Goal: Transaction & Acquisition: Purchase product/service

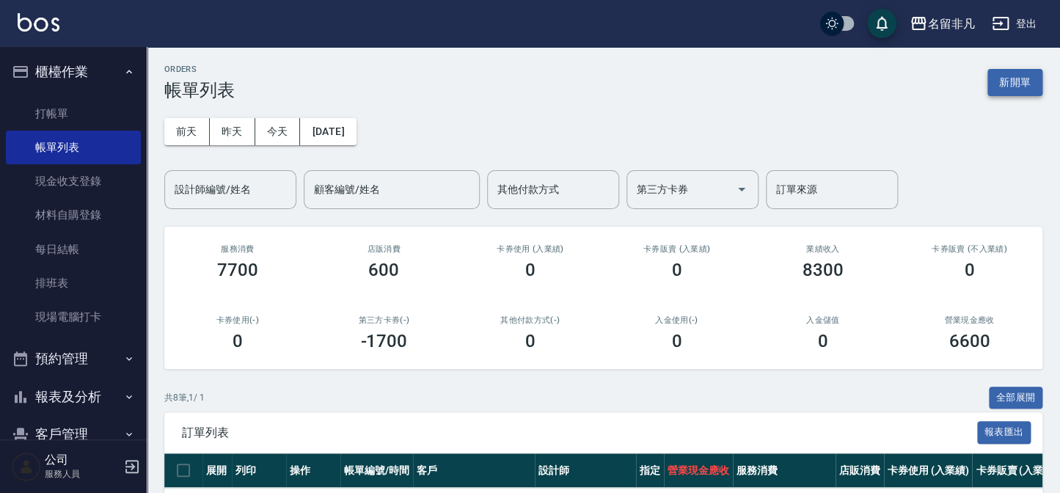
click at [1018, 81] on button "新開單" at bounding box center [1015, 82] width 55 height 27
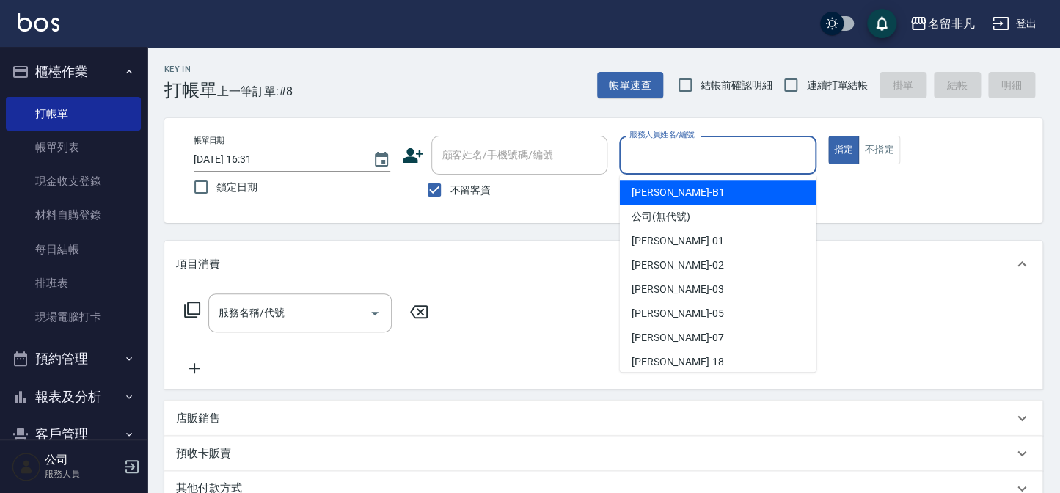
drag, startPoint x: 733, startPoint y: 156, endPoint x: 798, endPoint y: 169, distance: 66.8
click at [777, 168] on div "服務人員姓名/編號" at bounding box center [717, 155] width 197 height 39
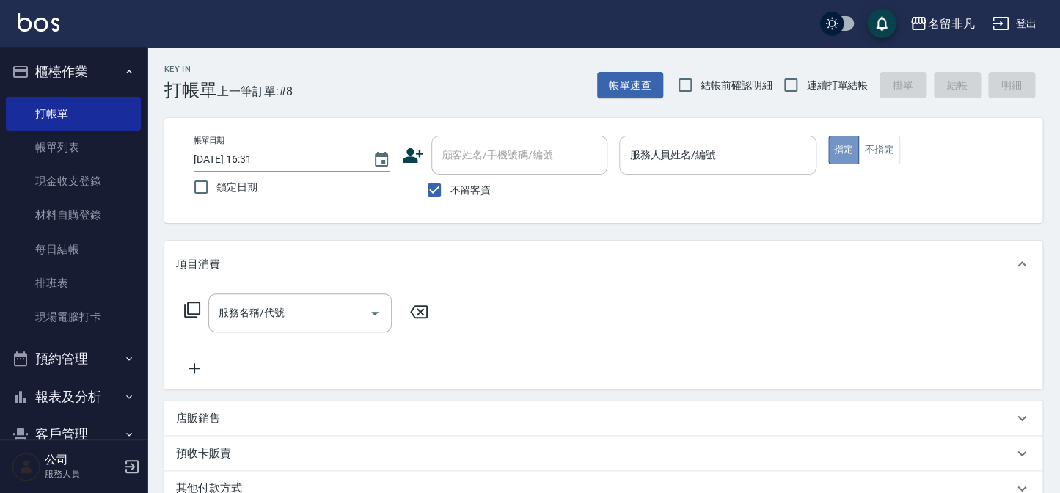
drag, startPoint x: 839, startPoint y: 145, endPoint x: 728, endPoint y: 145, distance: 110.8
click at [785, 147] on div "帳單日期 [DATE] 16:31 鎖定日期 顧客姓名/手機號碼/編號 顧客姓名/手機號碼/編號 不留客資 服務人員姓名/編號 服務人員姓名/編號 指定 不指定" at bounding box center [603, 171] width 843 height 70
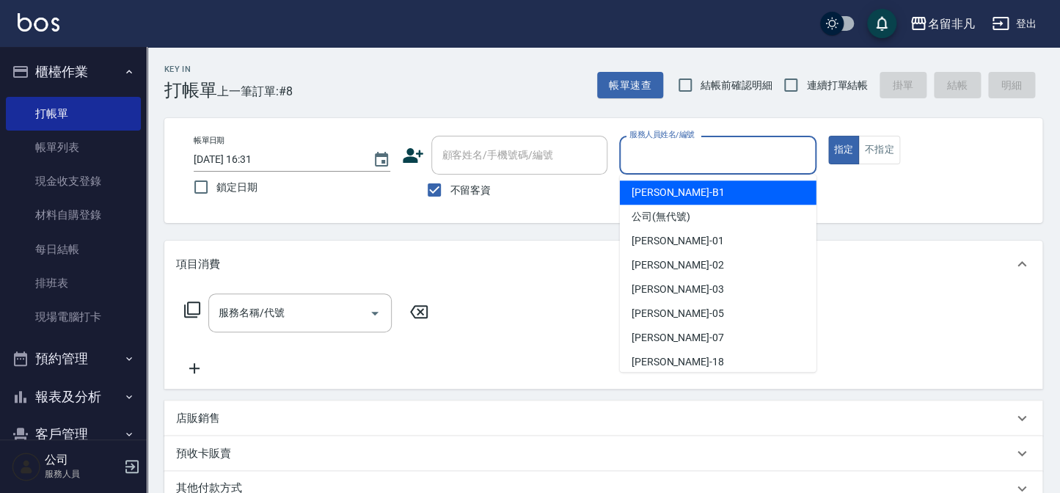
drag, startPoint x: 691, startPoint y: 153, endPoint x: 690, endPoint y: 220, distance: 66.8
click at [692, 154] on input "服務人員姓名/編號" at bounding box center [717, 155] width 183 height 26
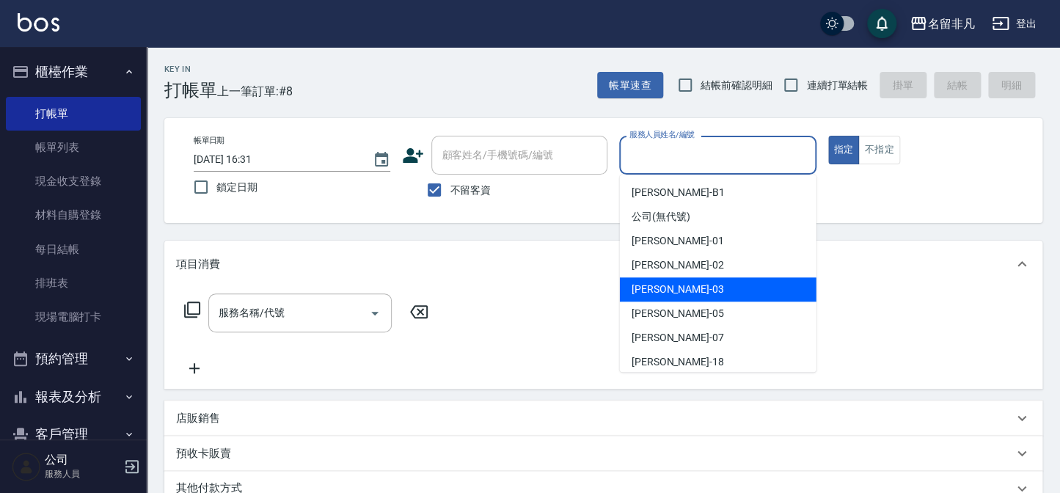
click at [700, 288] on div "[PERSON_NAME] -03" at bounding box center [718, 289] width 197 height 24
type input "[PERSON_NAME]-03"
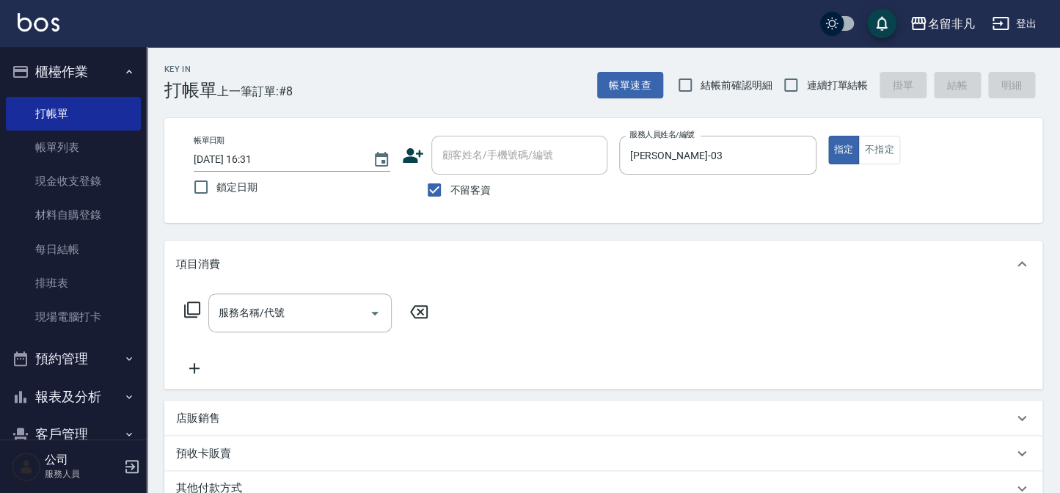
click at [189, 307] on icon at bounding box center [192, 310] width 18 height 18
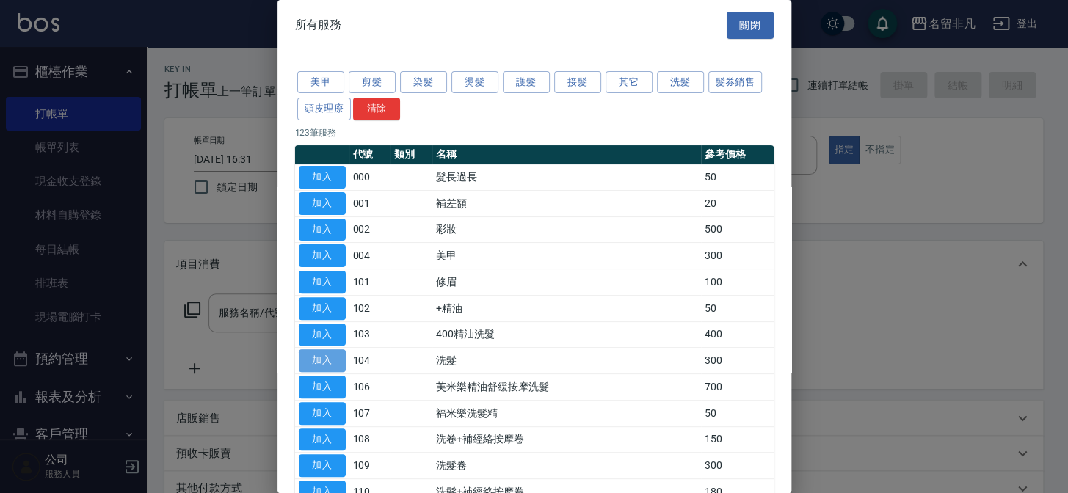
click at [320, 356] on button "加入" at bounding box center [322, 360] width 47 height 23
type input "洗髮(104)"
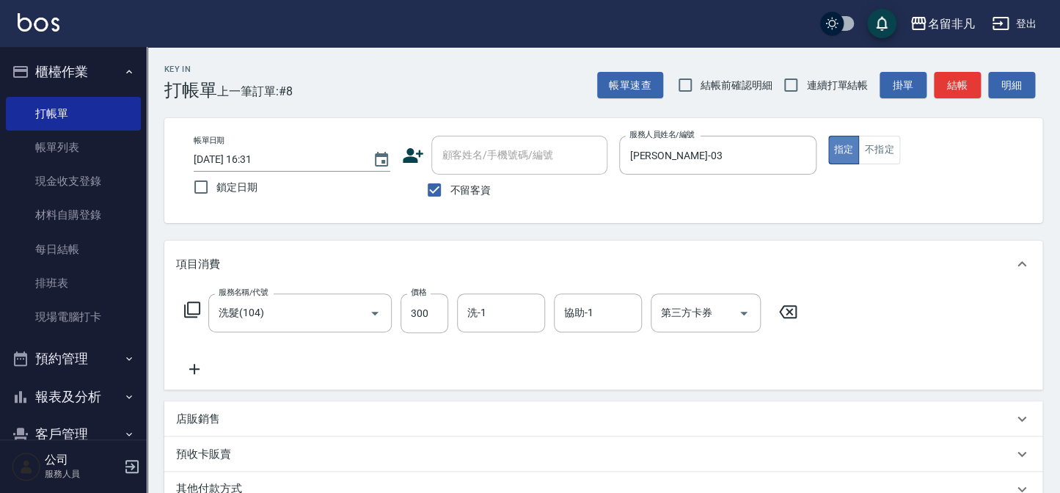
click at [846, 147] on button "指定" at bounding box center [844, 150] width 32 height 29
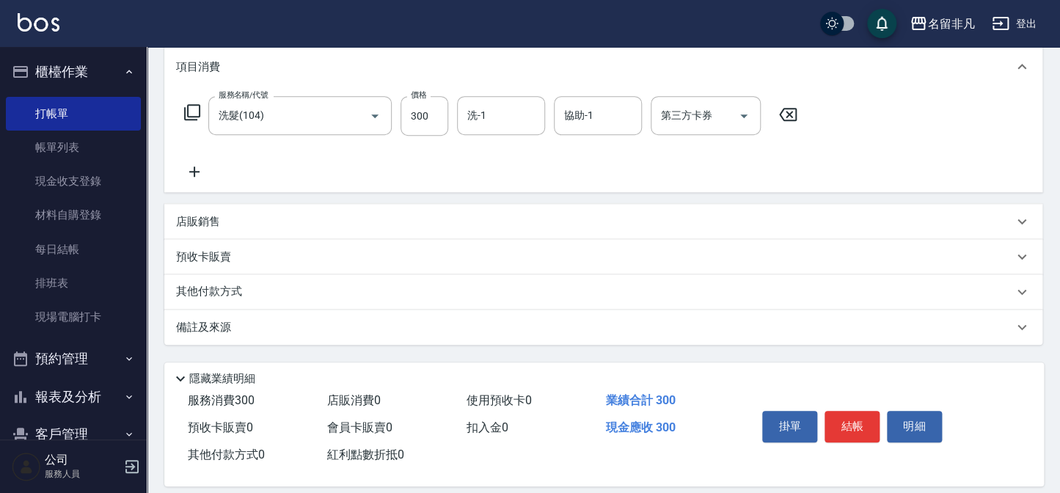
scroll to position [212, 0]
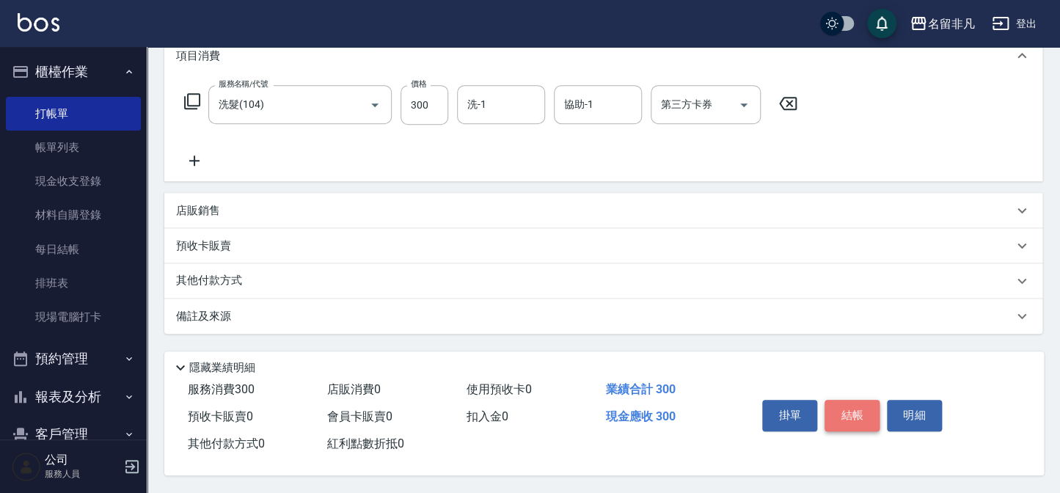
click at [850, 402] on button "結帳" at bounding box center [852, 415] width 55 height 31
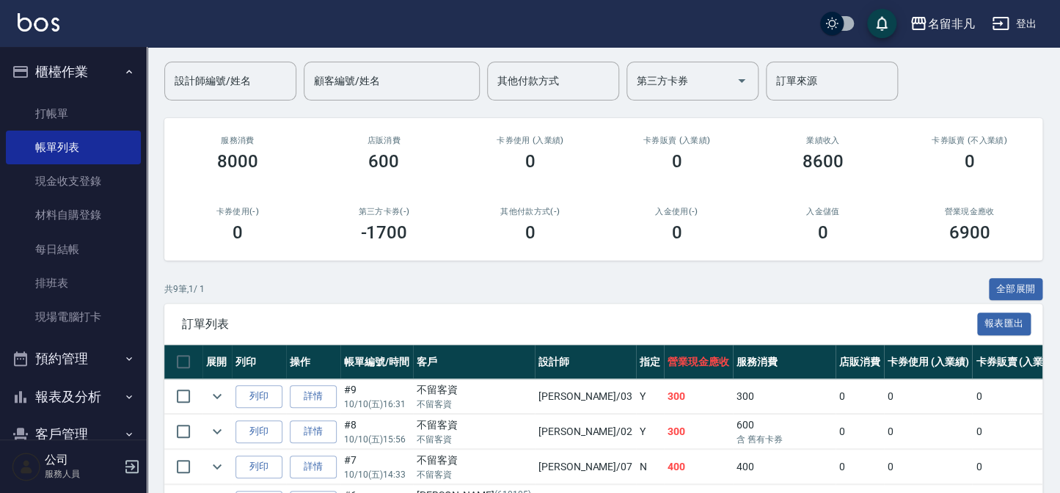
scroll to position [200, 0]
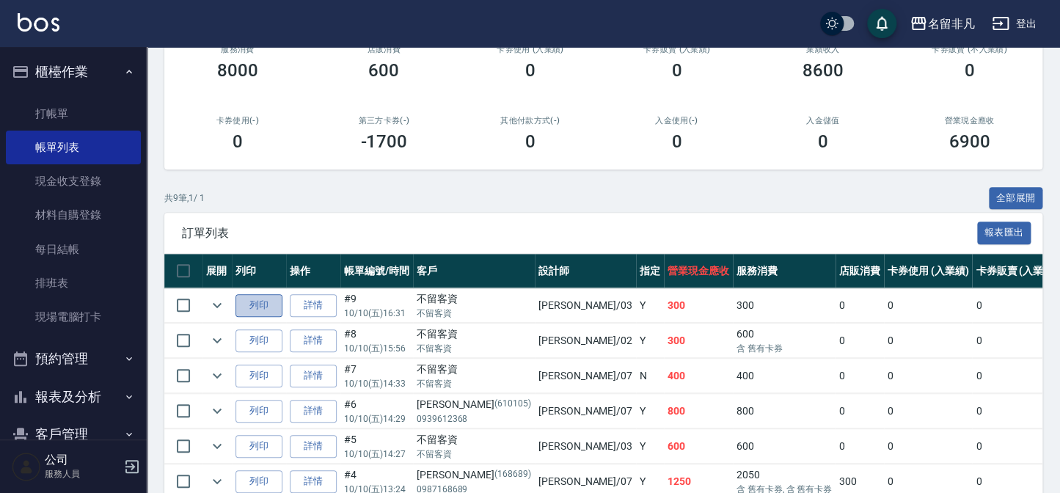
click at [260, 307] on button "列印" at bounding box center [259, 305] width 47 height 23
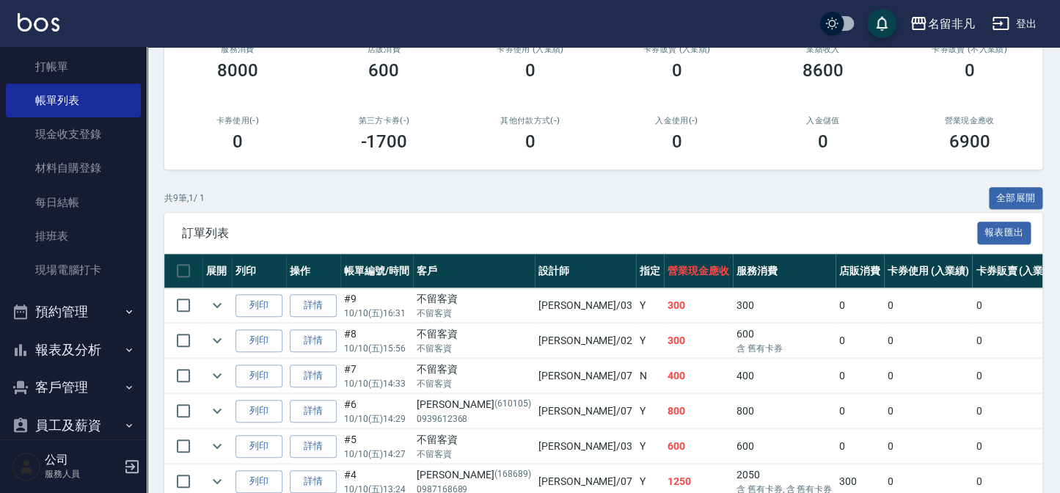
scroll to position [66, 0]
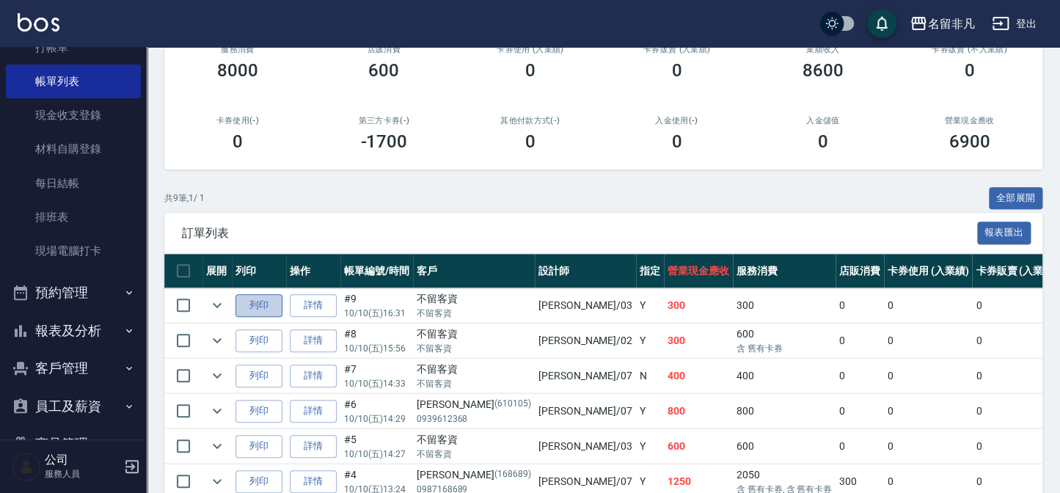
click at [258, 302] on button "列印" at bounding box center [259, 305] width 47 height 23
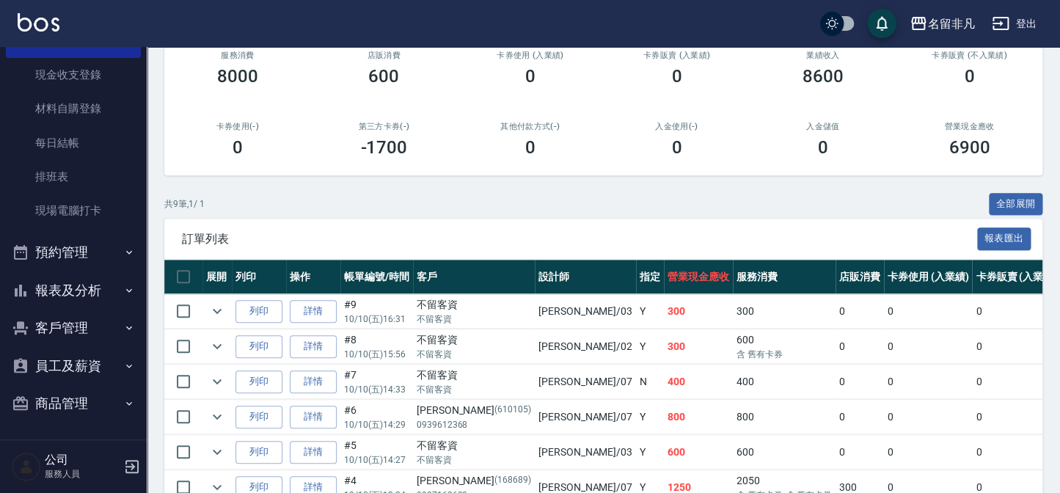
scroll to position [200, 0]
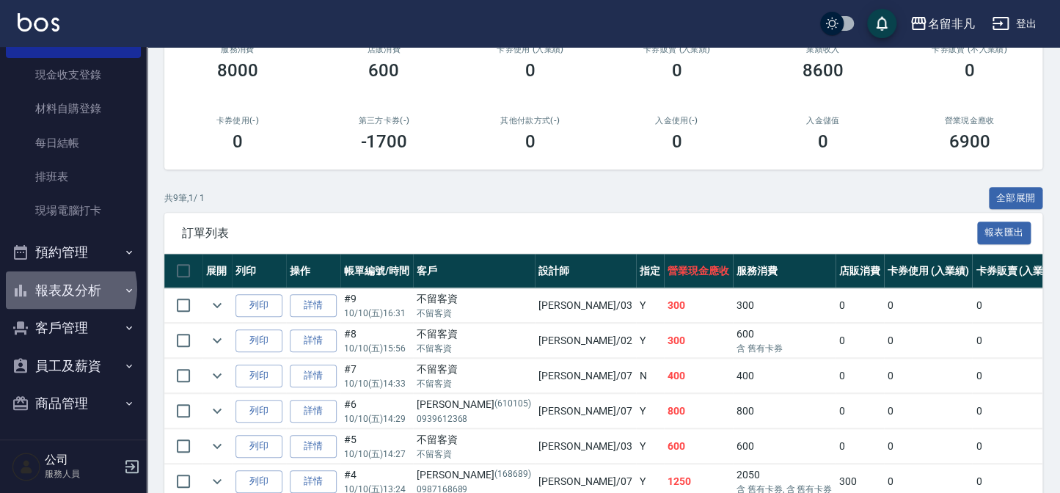
click at [61, 288] on button "報表及分析" at bounding box center [73, 290] width 135 height 38
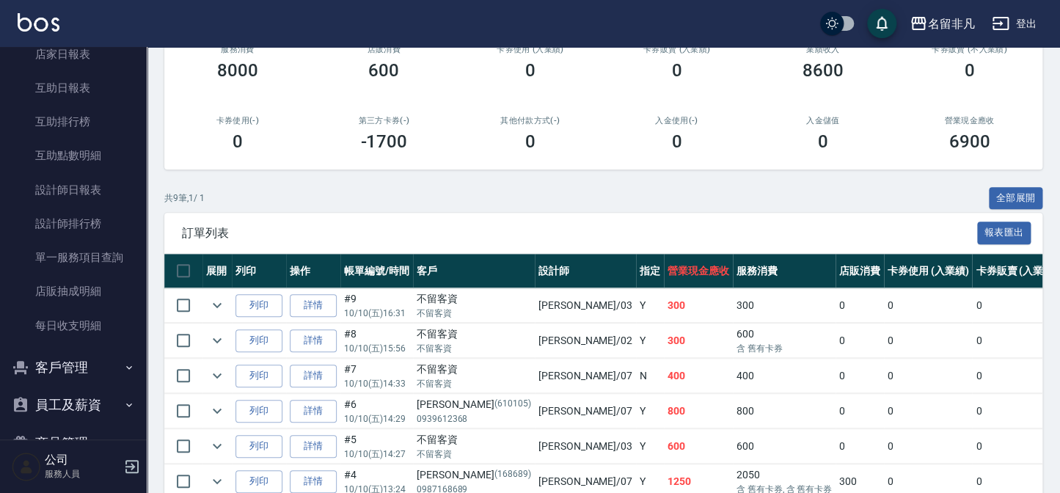
scroll to position [440, 0]
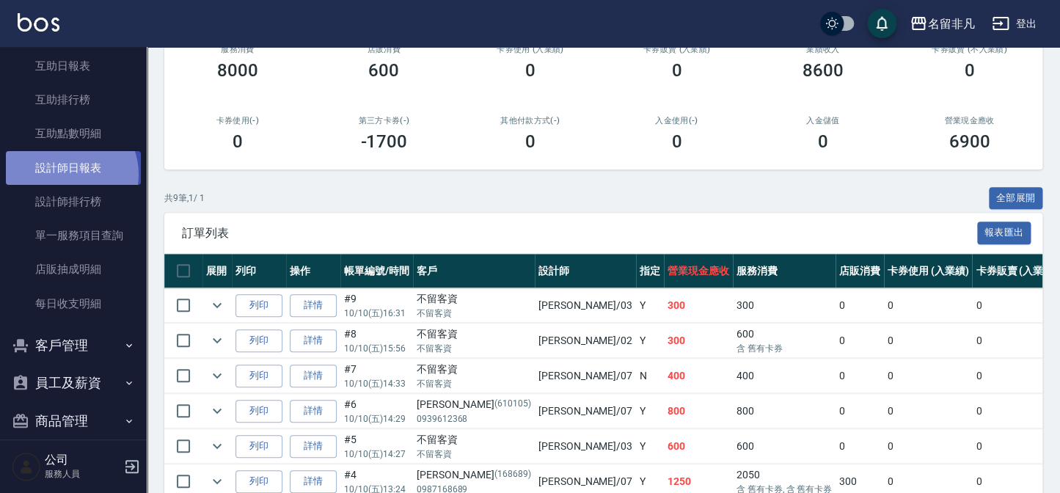
click at [68, 174] on link "設計師日報表" at bounding box center [73, 168] width 135 height 34
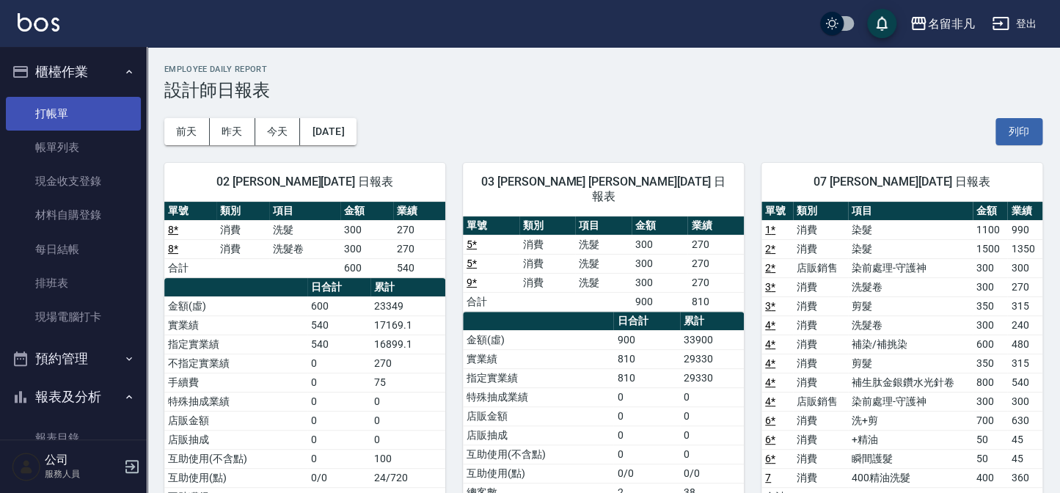
click at [70, 114] on link "打帳單" at bounding box center [73, 114] width 135 height 34
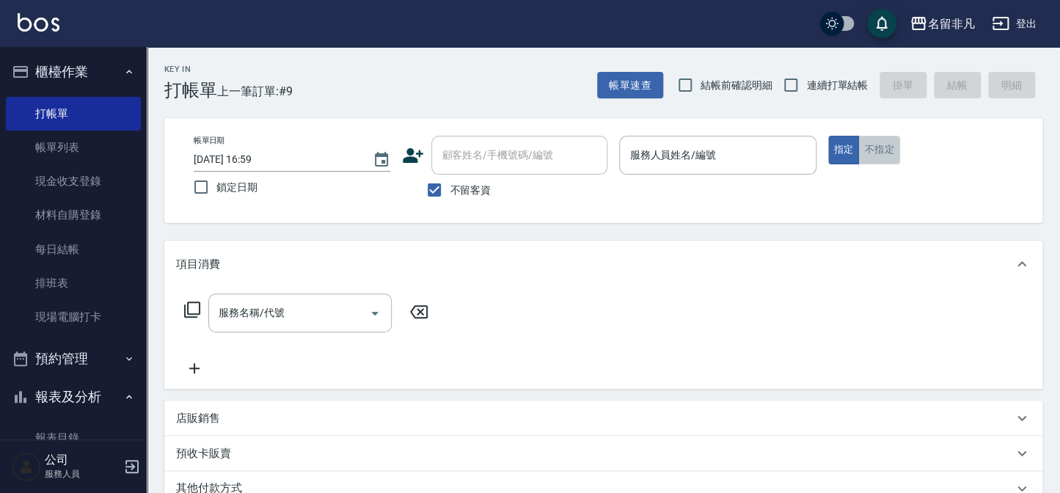
click at [878, 154] on button "不指定" at bounding box center [878, 150] width 41 height 29
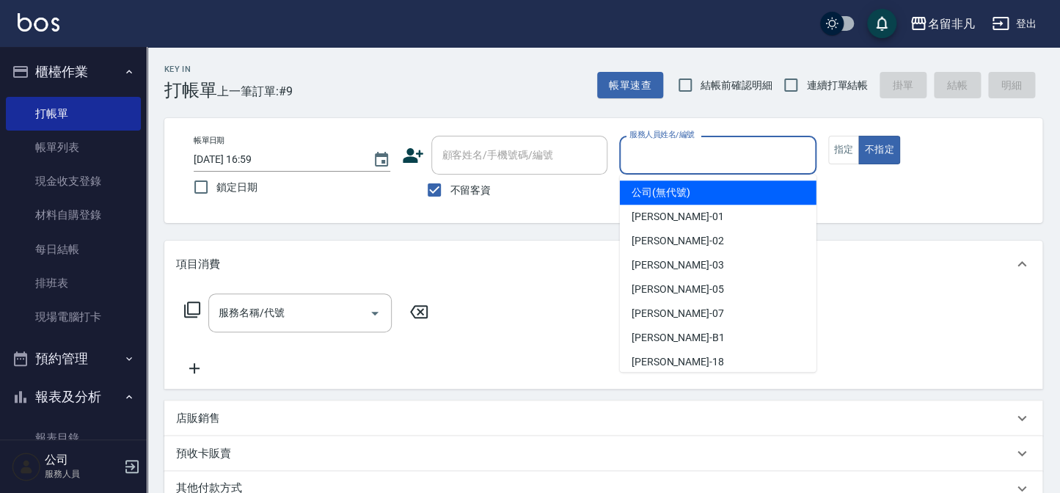
click at [752, 164] on input "服務人員姓名/編號" at bounding box center [717, 155] width 183 height 26
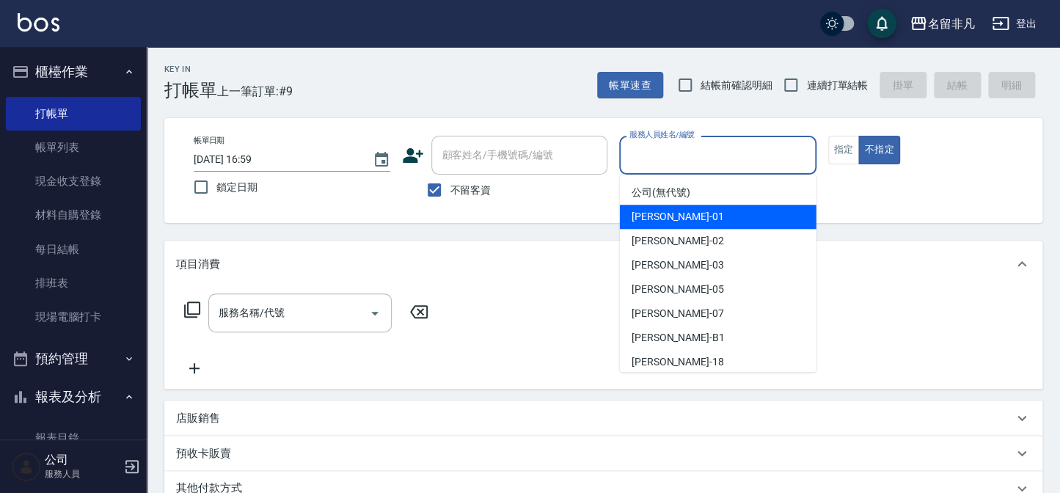
click at [667, 224] on span "[PERSON_NAME] -01" at bounding box center [678, 216] width 92 height 15
type input "[PERSON_NAME]-01"
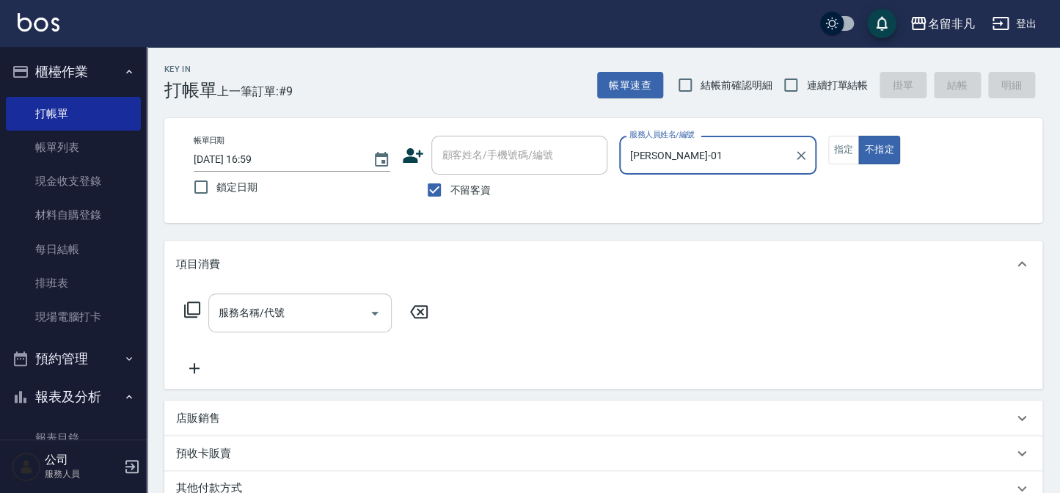
click at [334, 324] on input "服務名稱/代號" at bounding box center [289, 313] width 148 height 26
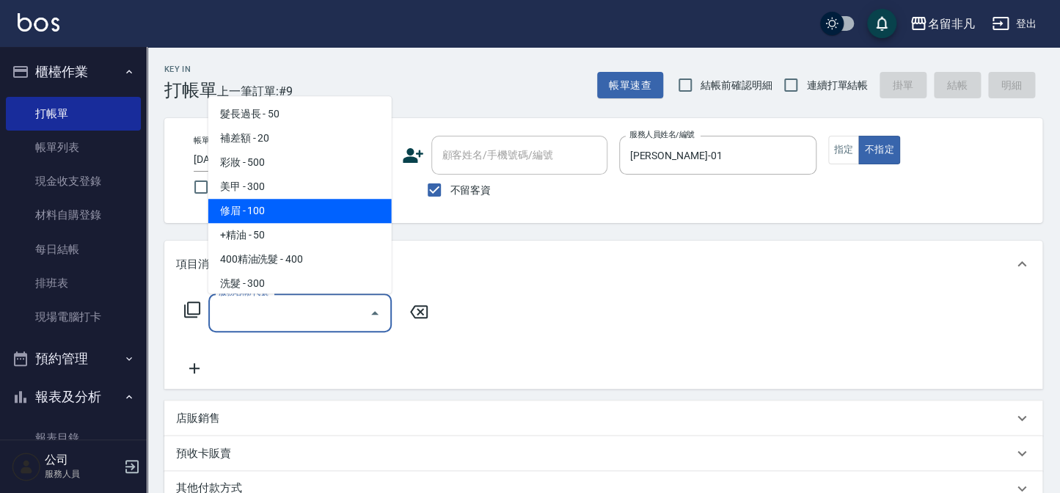
drag, startPoint x: 275, startPoint y: 213, endPoint x: 277, endPoint y: 225, distance: 11.9
click at [275, 213] on span "修眉 - 100" at bounding box center [299, 211] width 183 height 24
type input "修眉(101)"
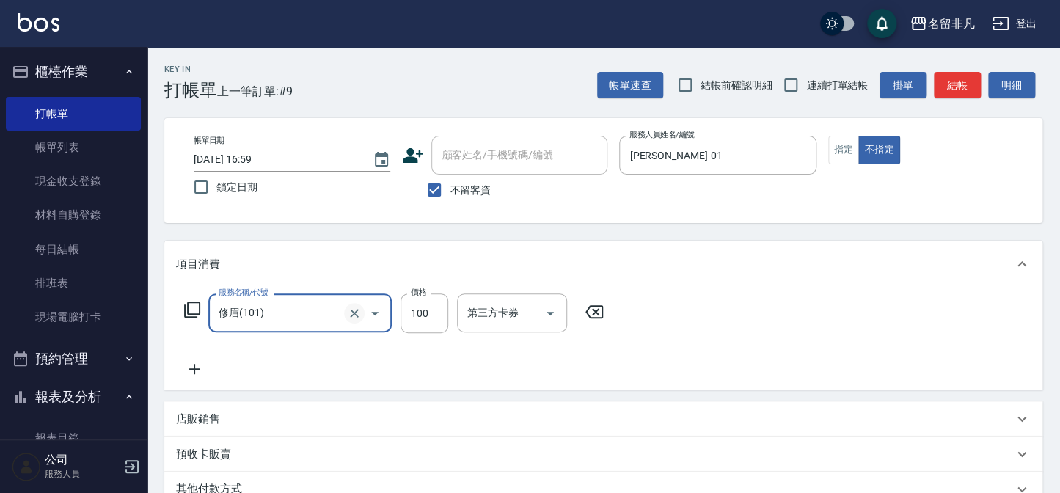
click at [359, 318] on icon "Clear" at bounding box center [354, 313] width 15 height 15
click at [346, 316] on button "Clear" at bounding box center [354, 313] width 21 height 21
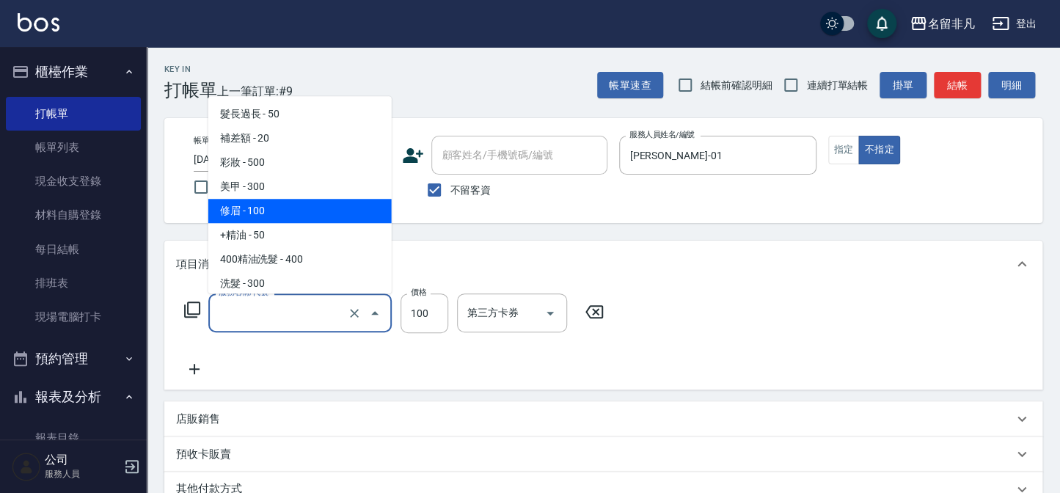
click at [330, 313] on input "服務名稱/代號" at bounding box center [279, 313] width 129 height 26
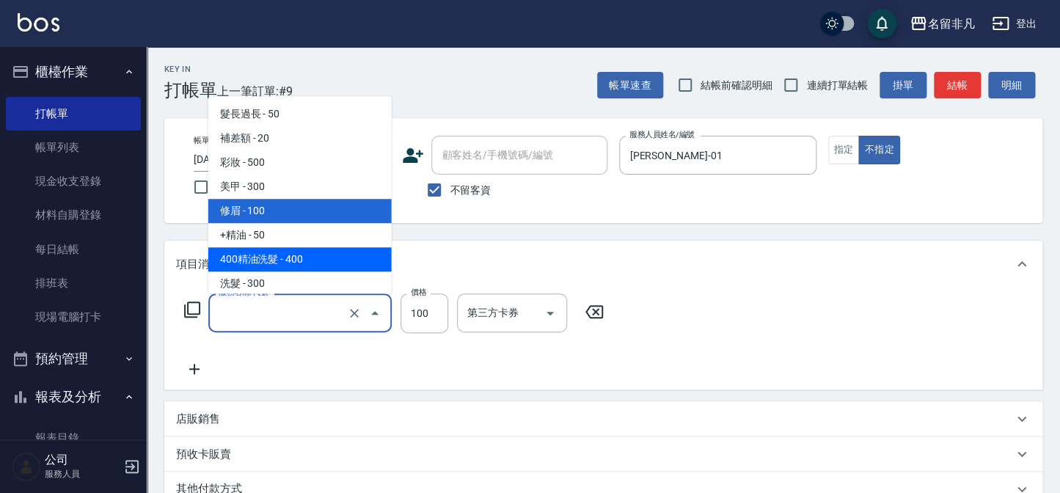
click at [327, 263] on span "400精油洗髮 - 400" at bounding box center [299, 259] width 183 height 24
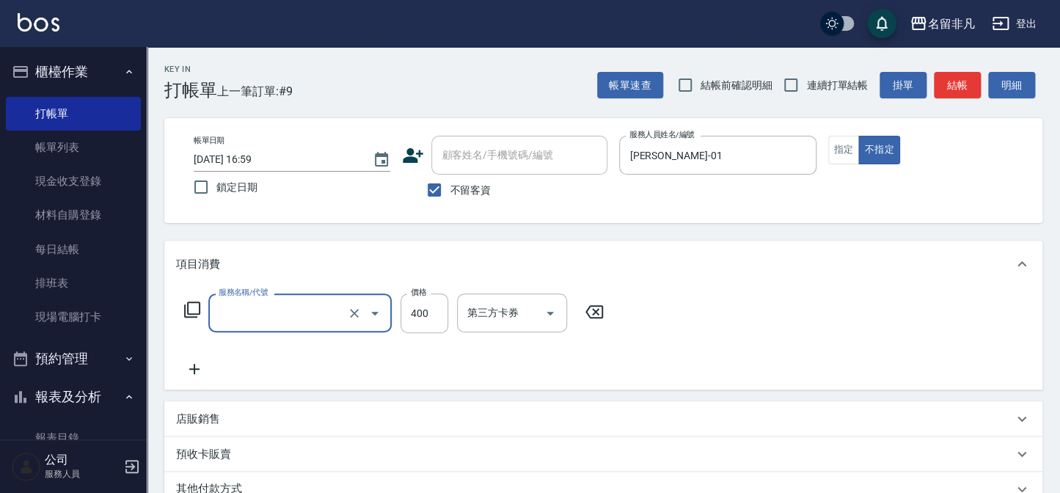
type input "400精油洗髮(103)"
type input "400"
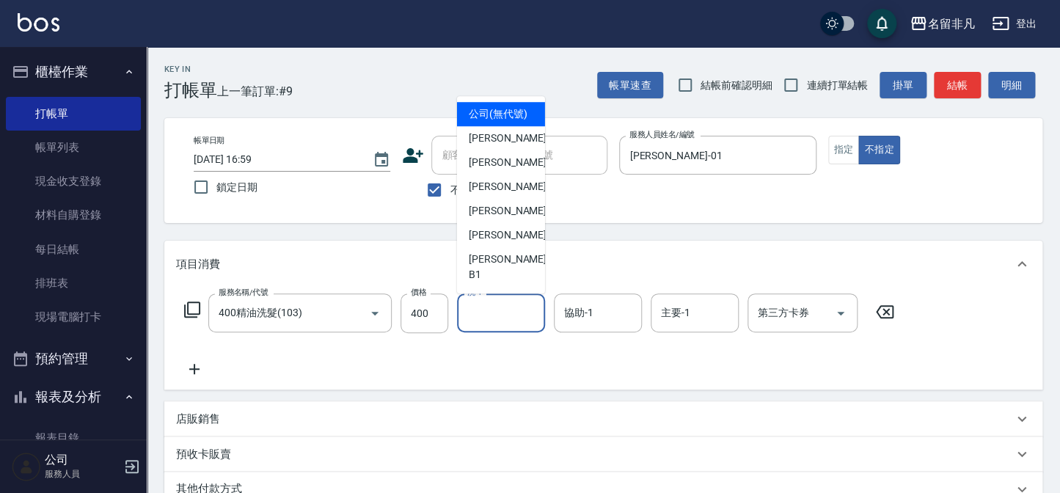
click at [471, 316] on input "洗-1" at bounding box center [501, 313] width 75 height 26
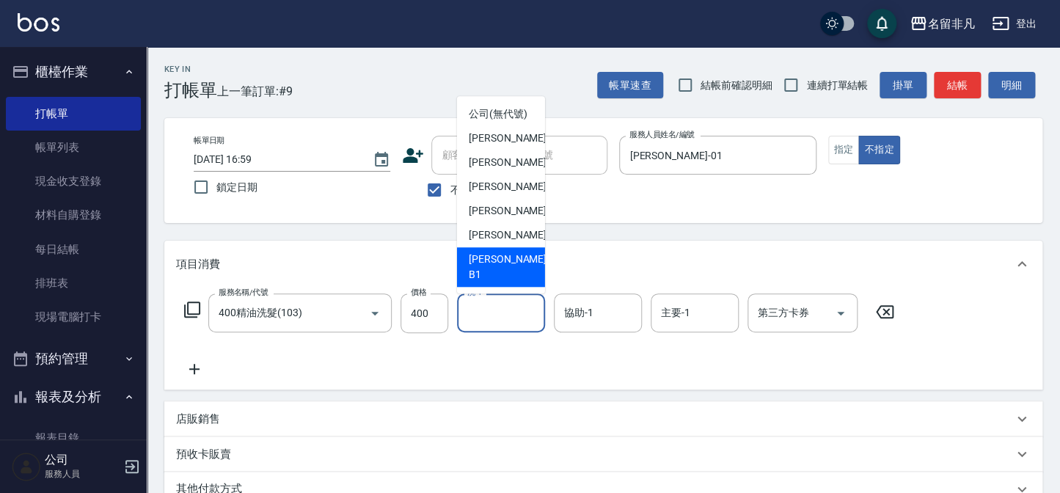
click at [486, 271] on span "[PERSON_NAME] -B1" at bounding box center [509, 267] width 81 height 31
type input "乃華乃華-B1"
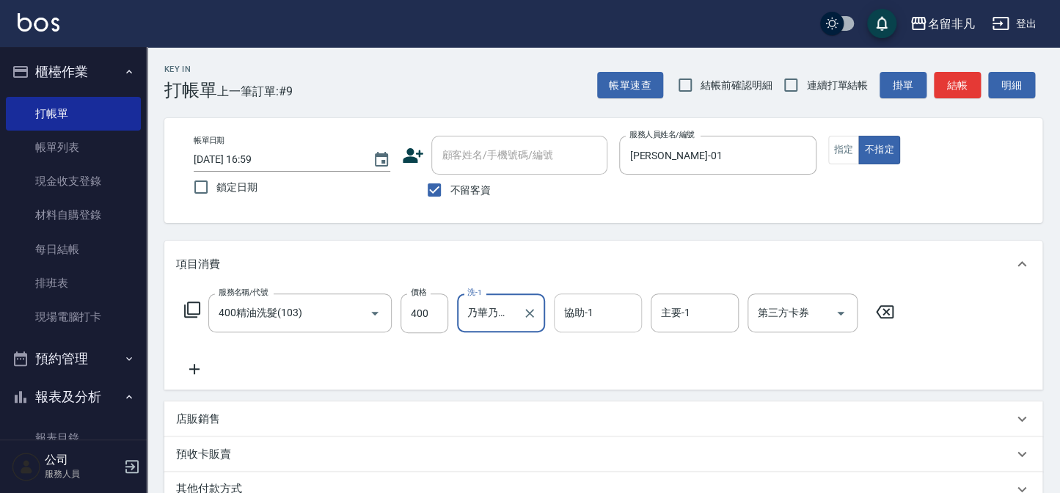
click at [602, 305] on input "協助-1" at bounding box center [598, 313] width 75 height 26
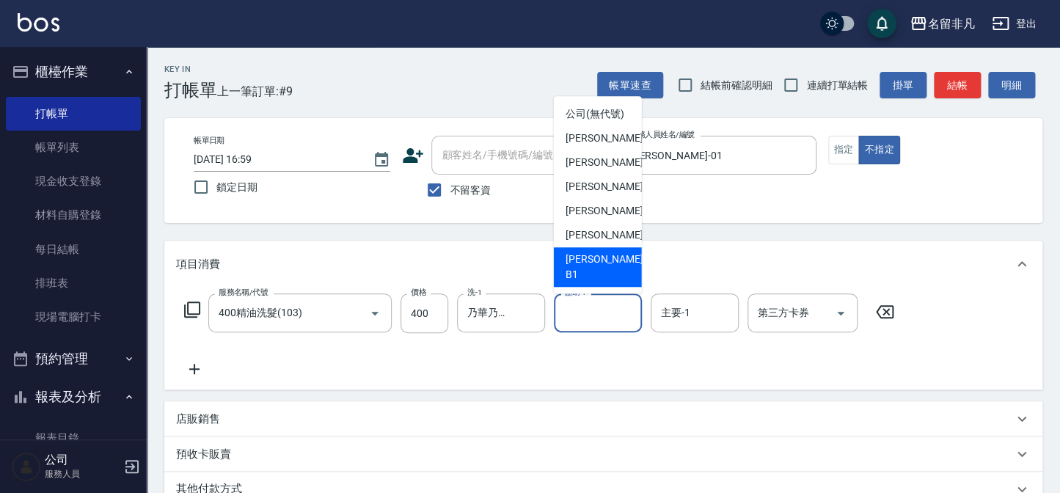
click at [577, 271] on span "[PERSON_NAME] -B1" at bounding box center [606, 267] width 81 height 31
type input "乃華乃華-B1"
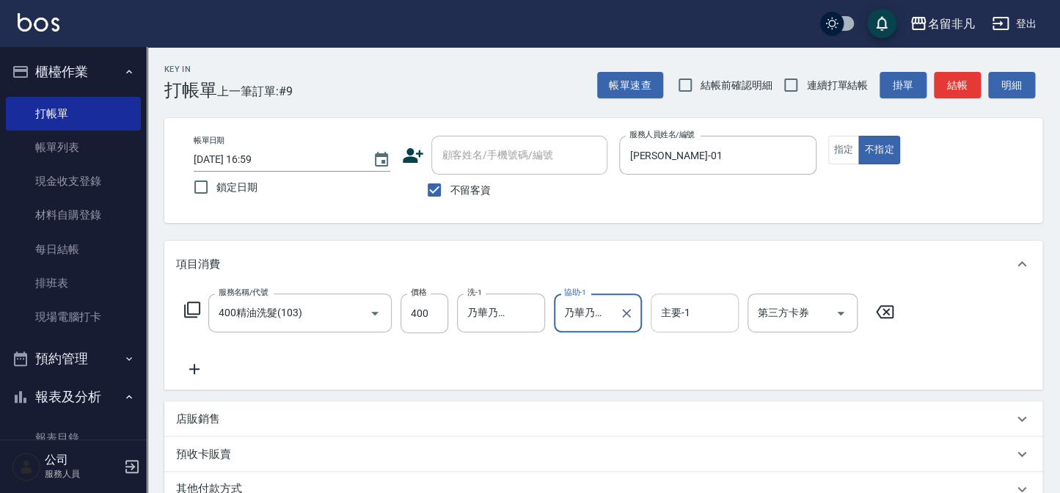
click at [660, 305] on input "主要-1" at bounding box center [694, 313] width 75 height 26
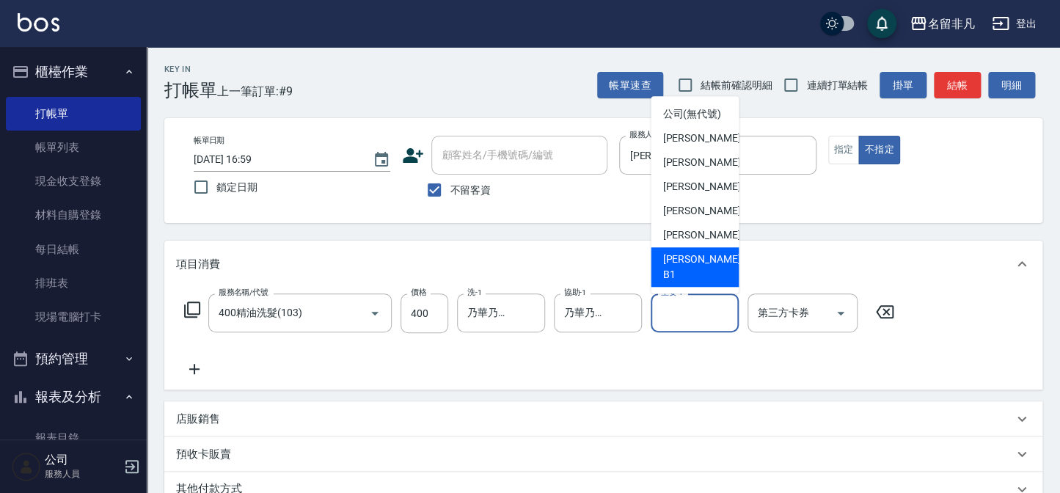
click at [671, 269] on span "[PERSON_NAME] -B1" at bounding box center [703, 267] width 81 height 31
type input "乃華乃華-B1"
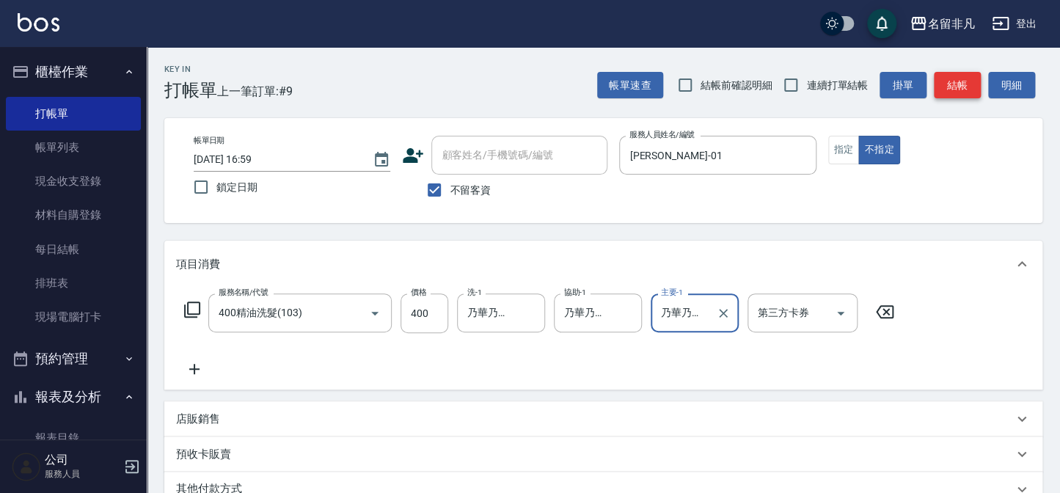
click at [967, 92] on button "結帳" at bounding box center [957, 85] width 47 height 27
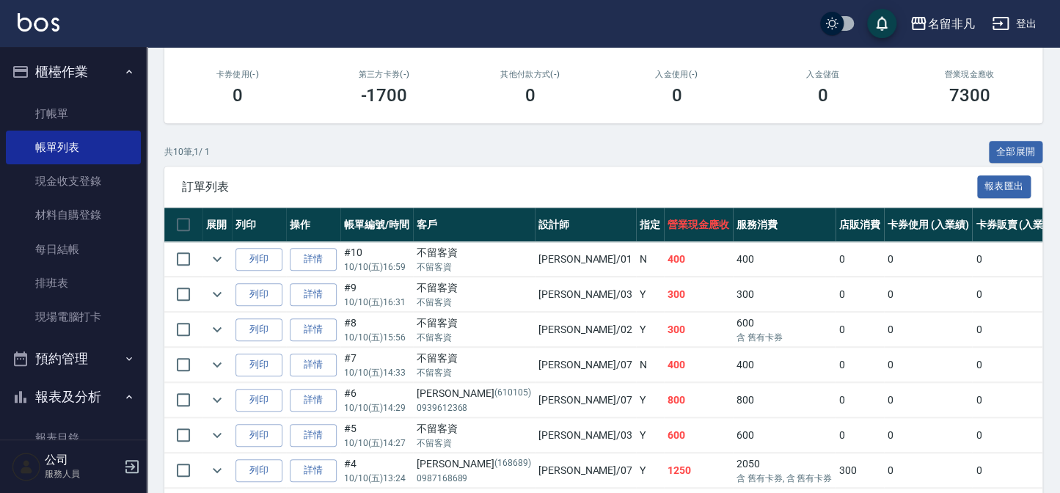
scroll to position [266, 0]
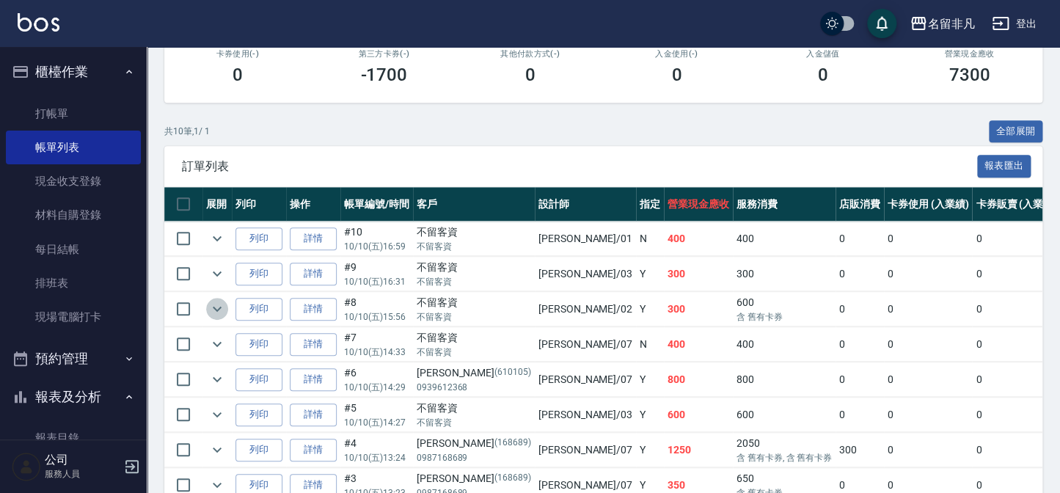
click at [218, 300] on icon "expand row" at bounding box center [217, 309] width 18 height 18
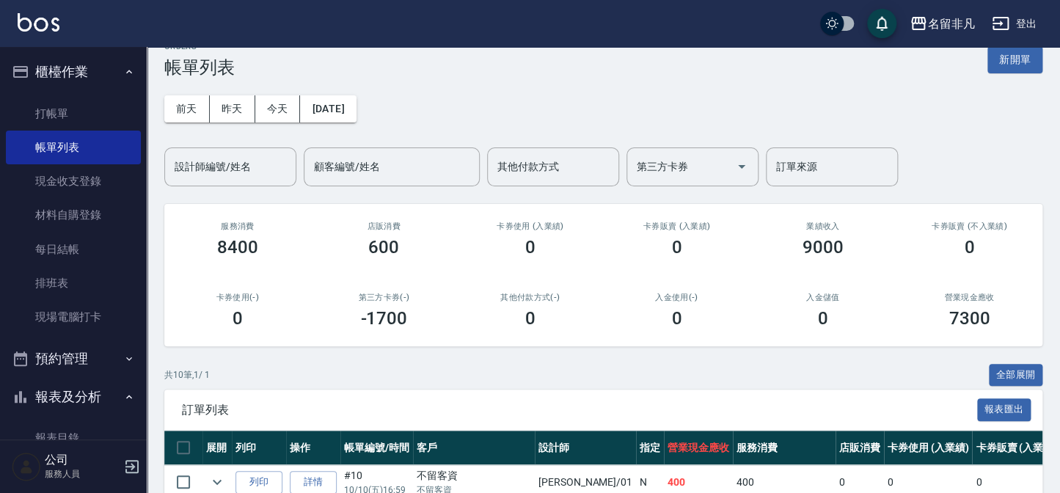
scroll to position [0, 0]
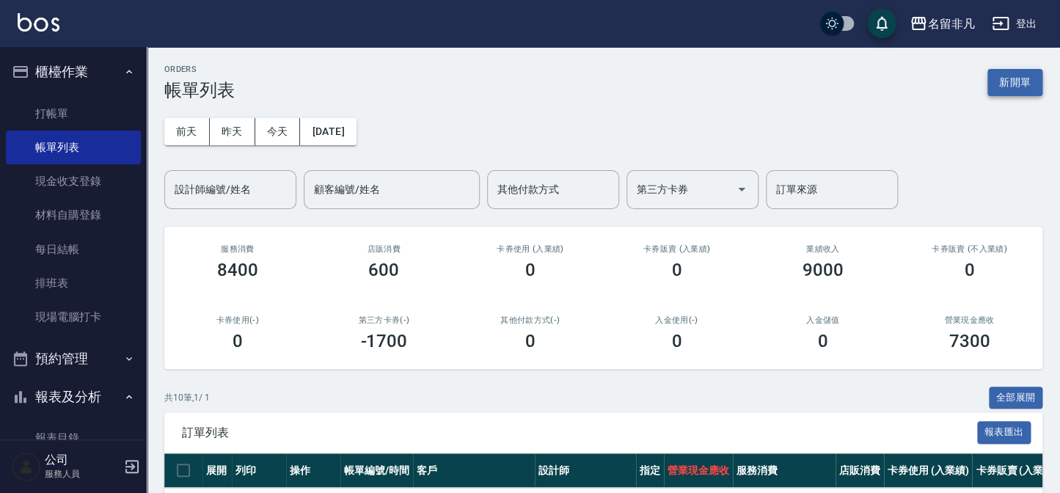
click at [1022, 74] on button "新開單" at bounding box center [1015, 82] width 55 height 27
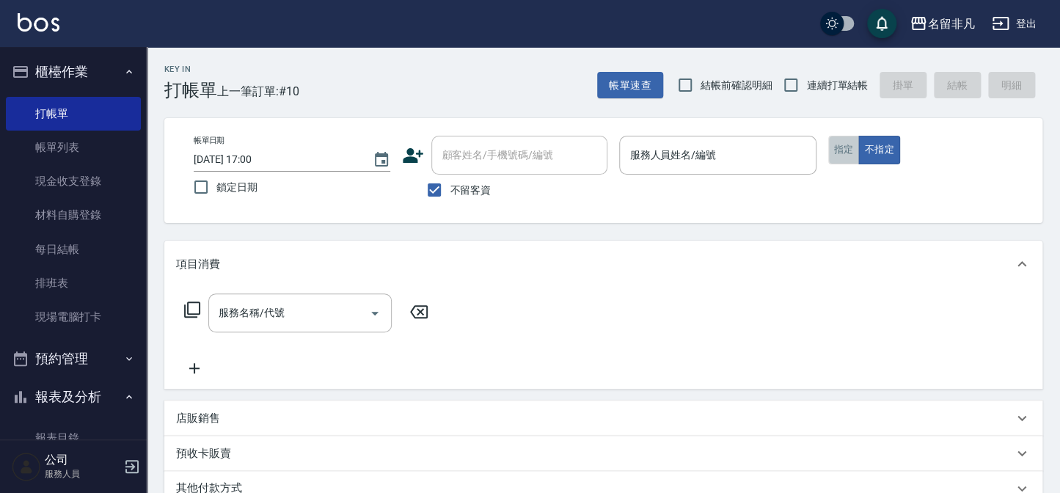
drag, startPoint x: 842, startPoint y: 151, endPoint x: 783, endPoint y: 149, distance: 59.5
click at [843, 151] on button "指定" at bounding box center [844, 150] width 32 height 29
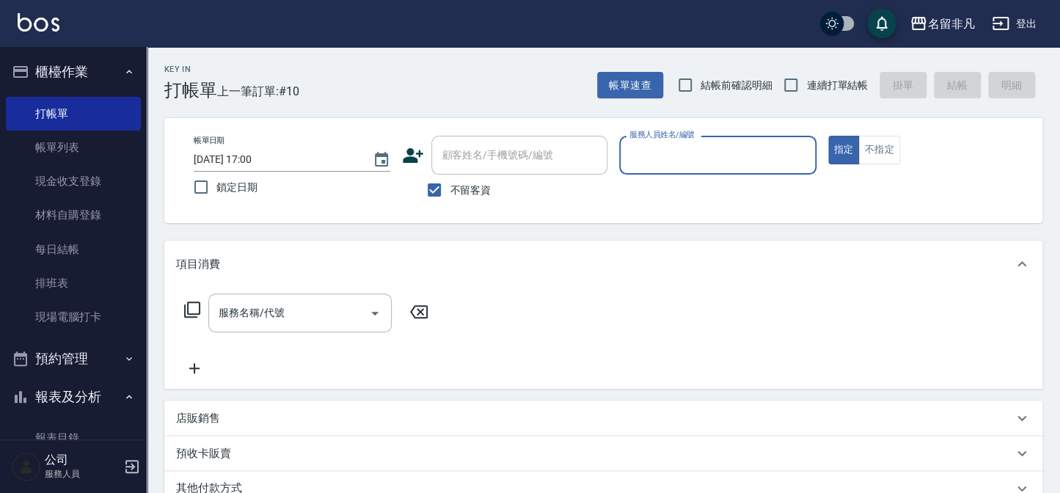
click at [754, 154] on input "服務人員姓名/編號" at bounding box center [717, 155] width 183 height 26
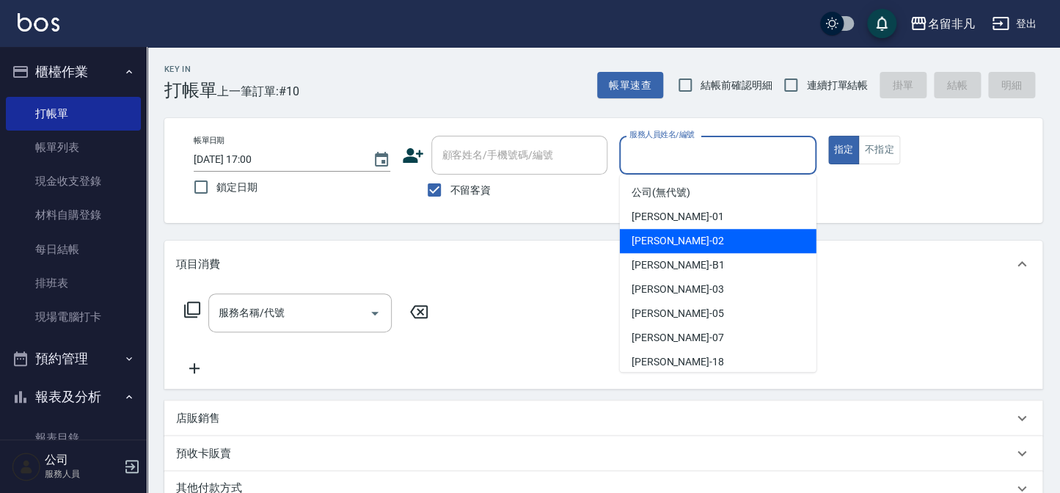
click at [719, 236] on div "[PERSON_NAME]-02" at bounding box center [718, 241] width 197 height 24
type input "[PERSON_NAME]-02"
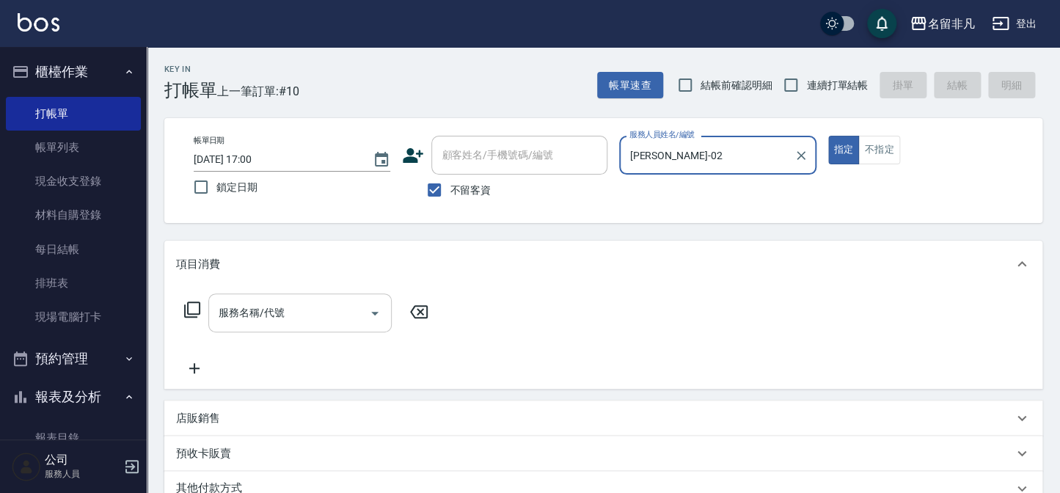
click at [322, 329] on div "服務名稱/代號" at bounding box center [299, 313] width 183 height 39
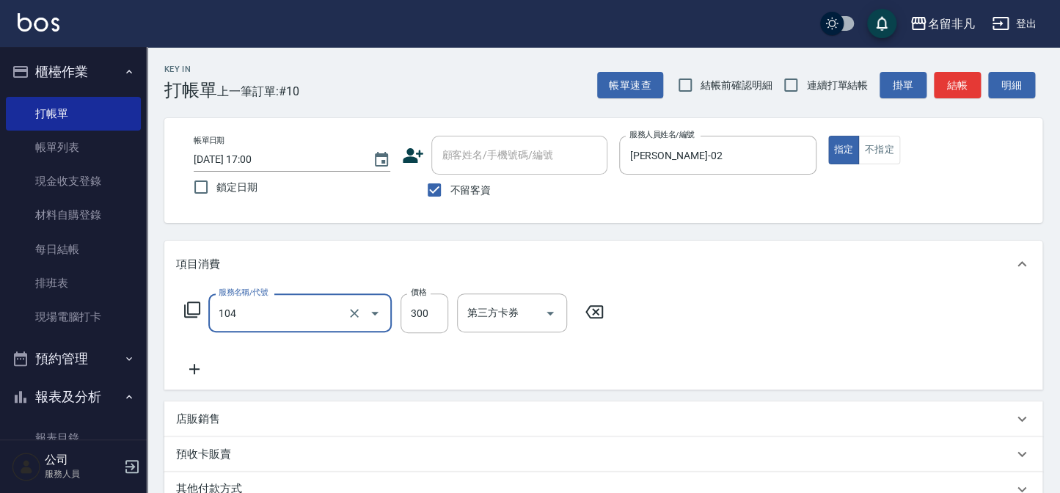
type input "洗髮(104)"
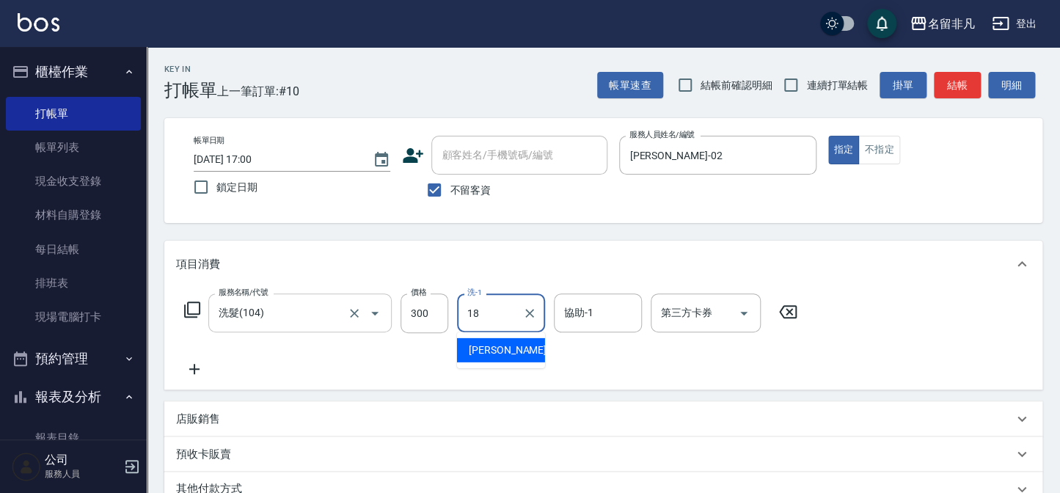
type input "[PERSON_NAME]-18"
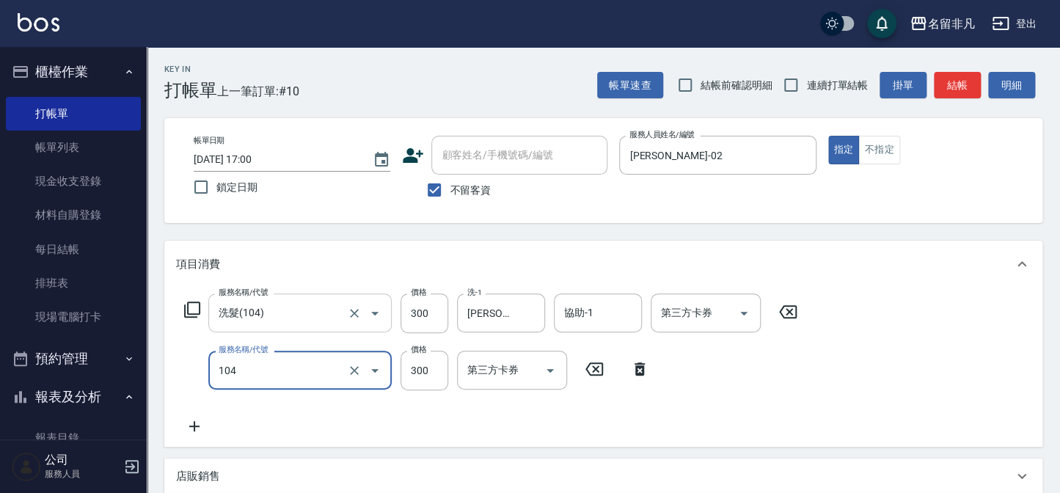
type input "洗髮(104)"
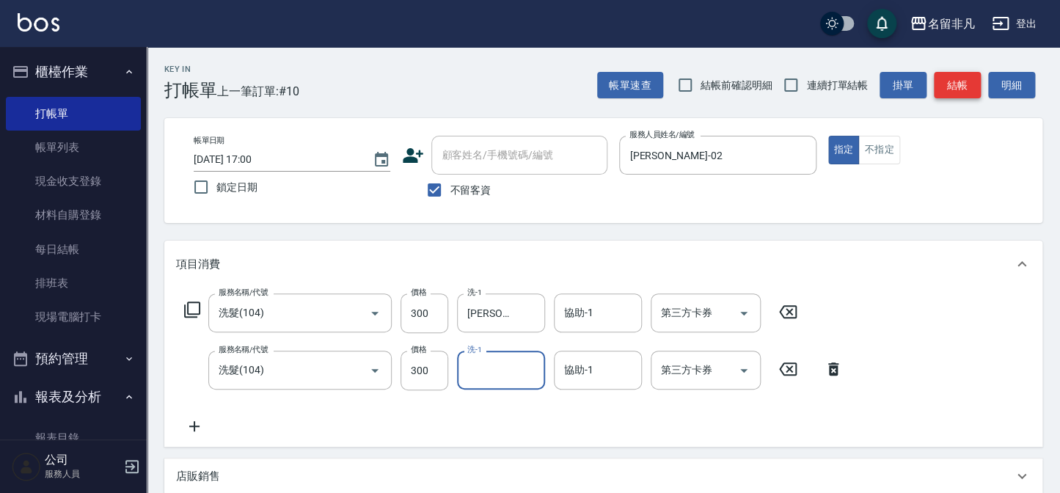
click at [936, 84] on button "結帳" at bounding box center [957, 85] width 47 height 27
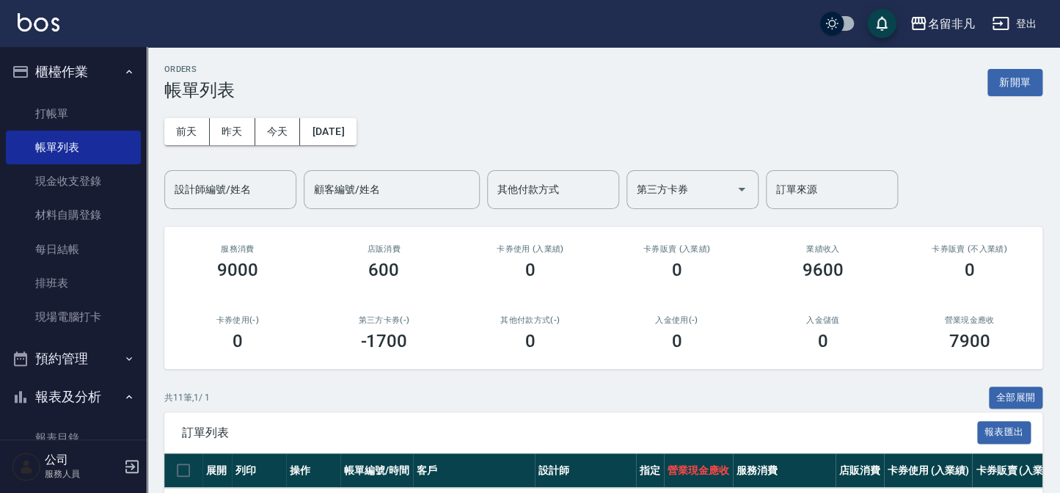
scroll to position [133, 0]
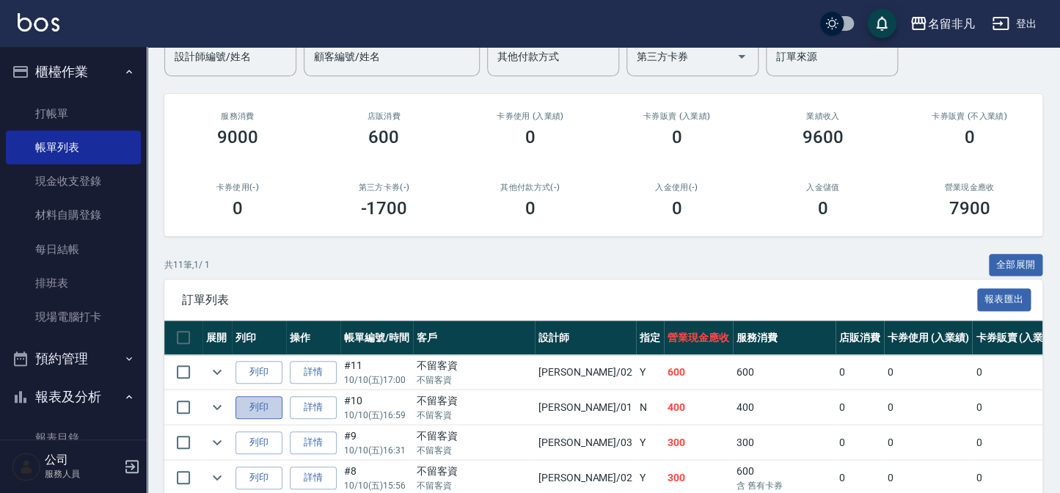
click at [263, 404] on button "列印" at bounding box center [259, 407] width 47 height 23
click at [260, 372] on button "列印" at bounding box center [259, 372] width 47 height 23
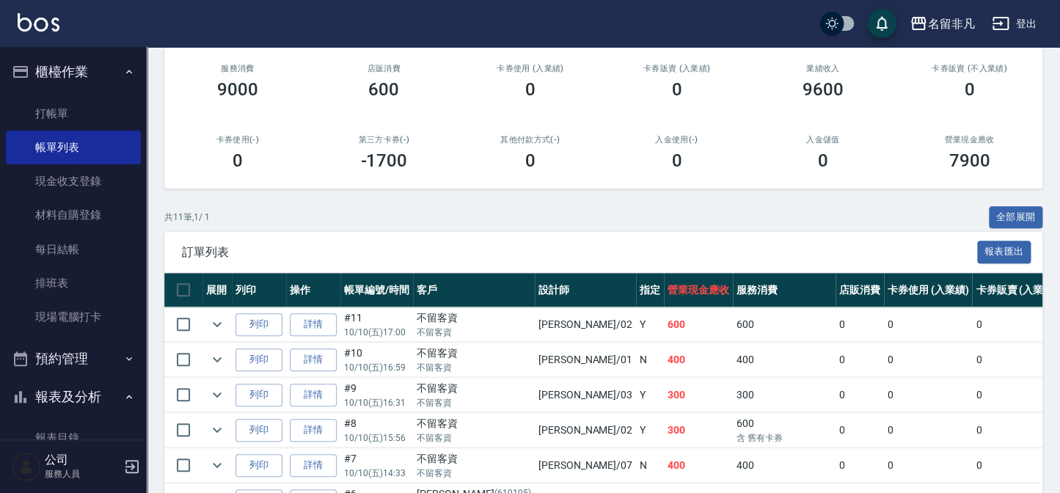
scroll to position [247, 0]
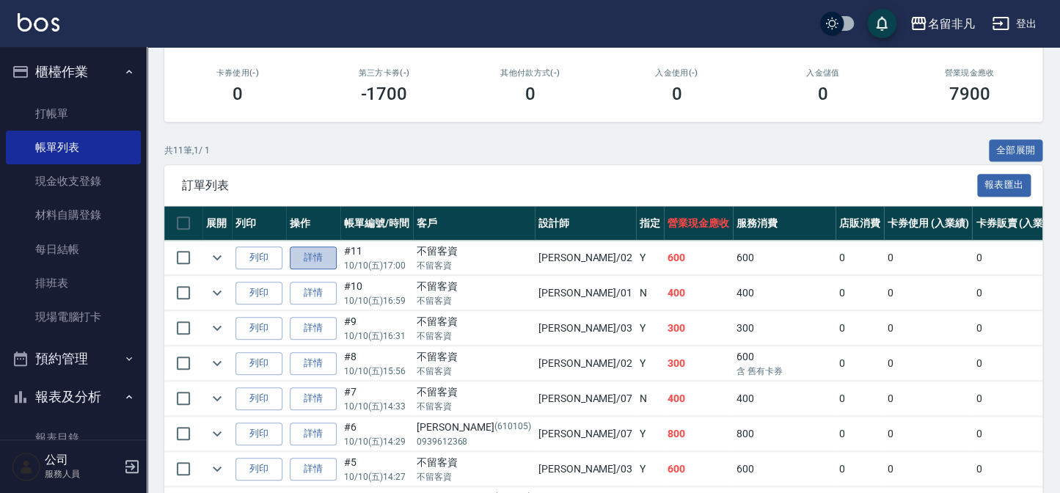
click at [299, 257] on link "詳情" at bounding box center [313, 258] width 47 height 23
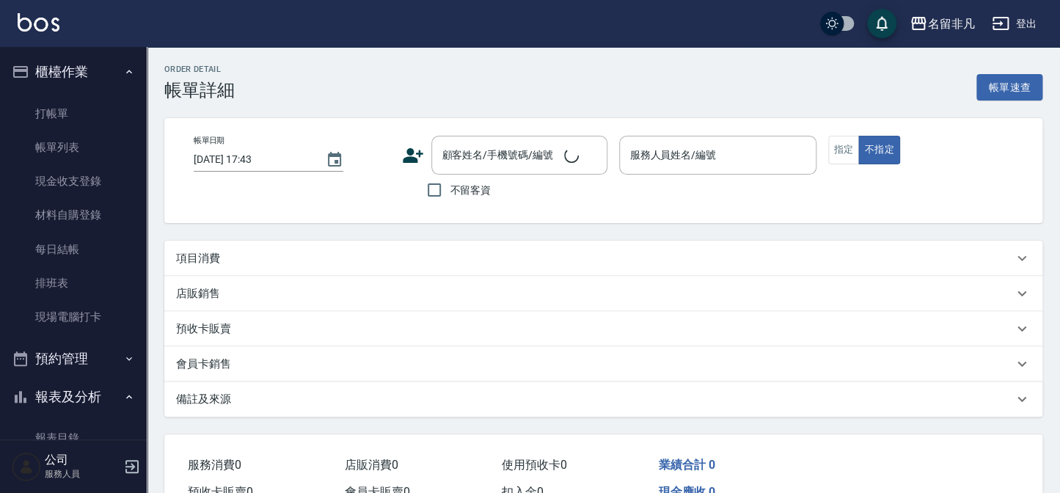
type input "[DATE] 17:00"
checkbox input "true"
type input "[PERSON_NAME]-02"
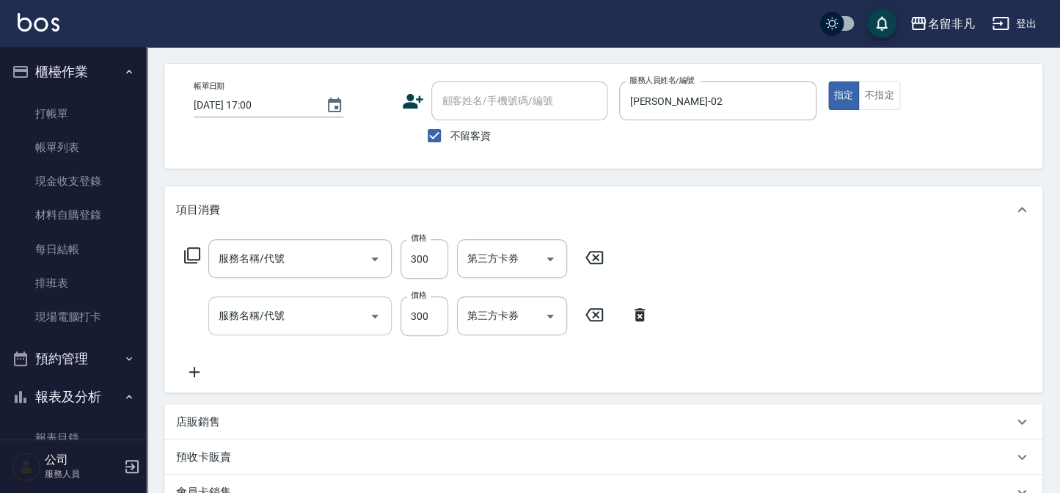
type input "洗髮(104)"
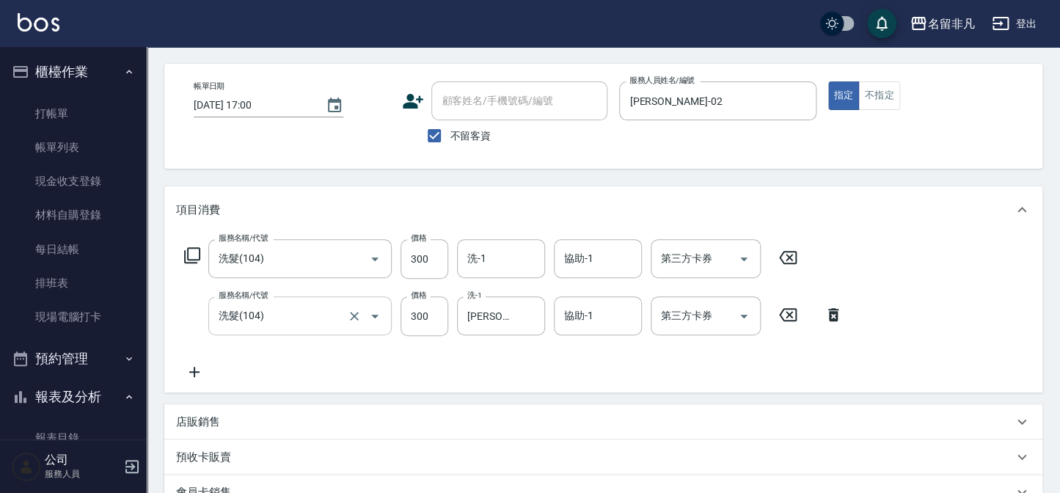
scroll to position [66, 0]
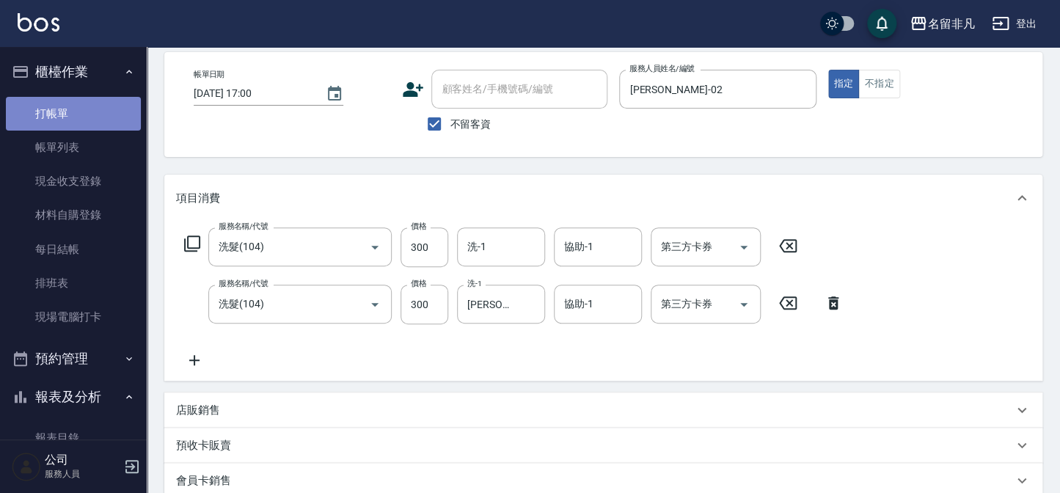
click at [95, 115] on link "打帳單" at bounding box center [73, 114] width 135 height 34
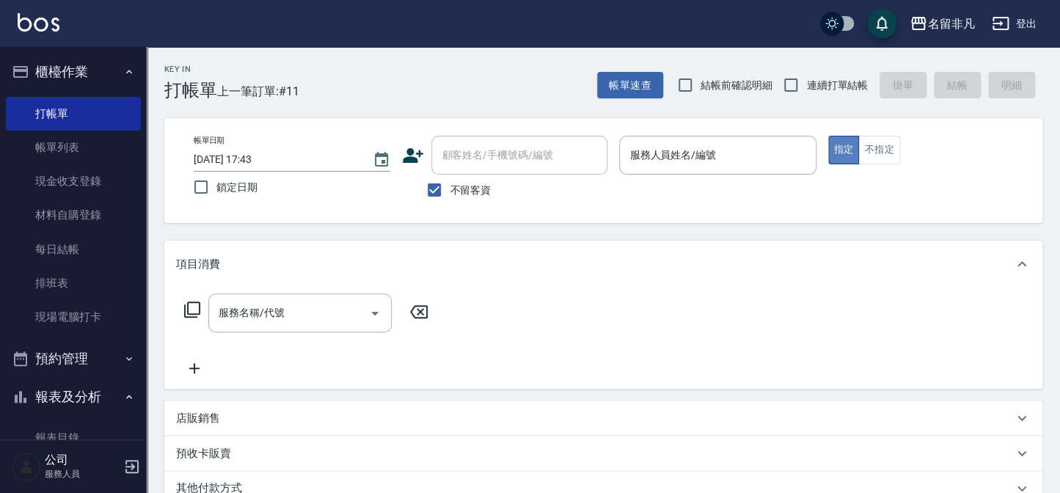
click at [836, 152] on button "指定" at bounding box center [844, 150] width 32 height 29
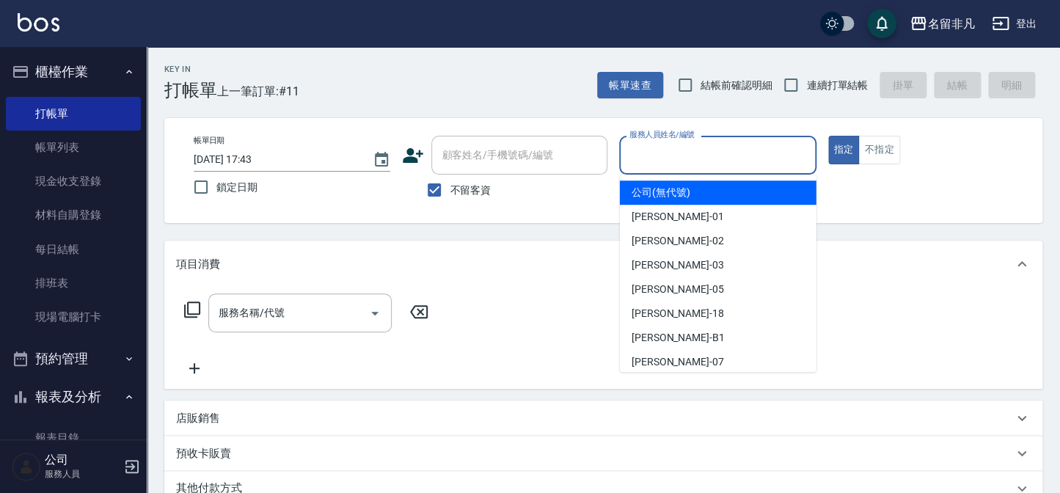
click at [729, 150] on input "服務人員姓名/編號" at bounding box center [717, 155] width 183 height 26
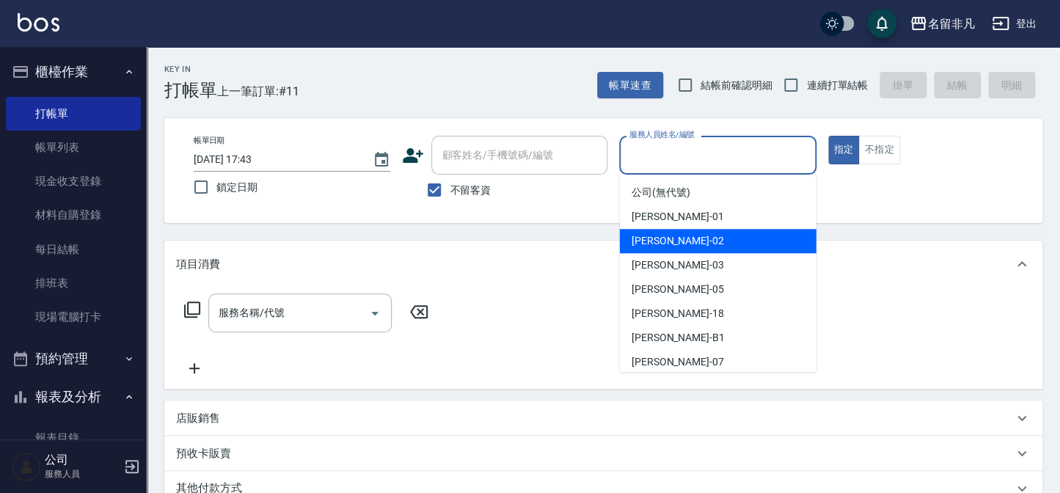
click at [660, 236] on span "[PERSON_NAME]-02" at bounding box center [678, 240] width 92 height 15
type input "[PERSON_NAME]-02"
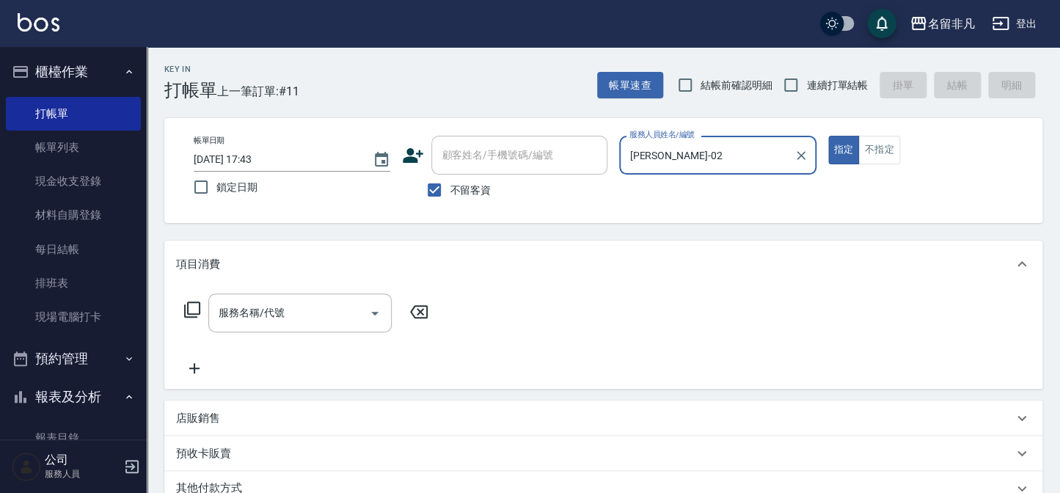
click at [194, 307] on icon at bounding box center [192, 310] width 18 height 18
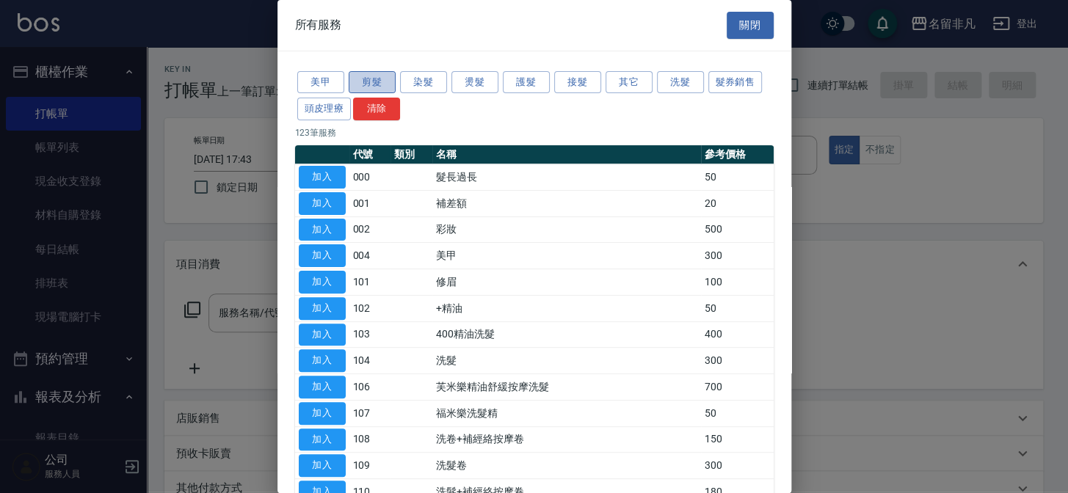
click at [365, 82] on button "剪髮" at bounding box center [372, 82] width 47 height 23
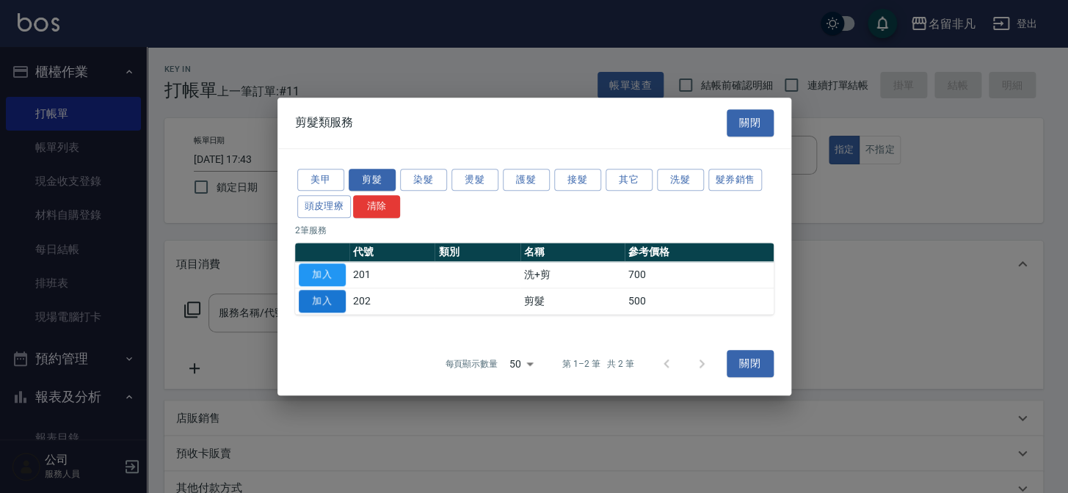
click at [321, 301] on button "加入" at bounding box center [322, 301] width 47 height 23
type input "剪髮(202)"
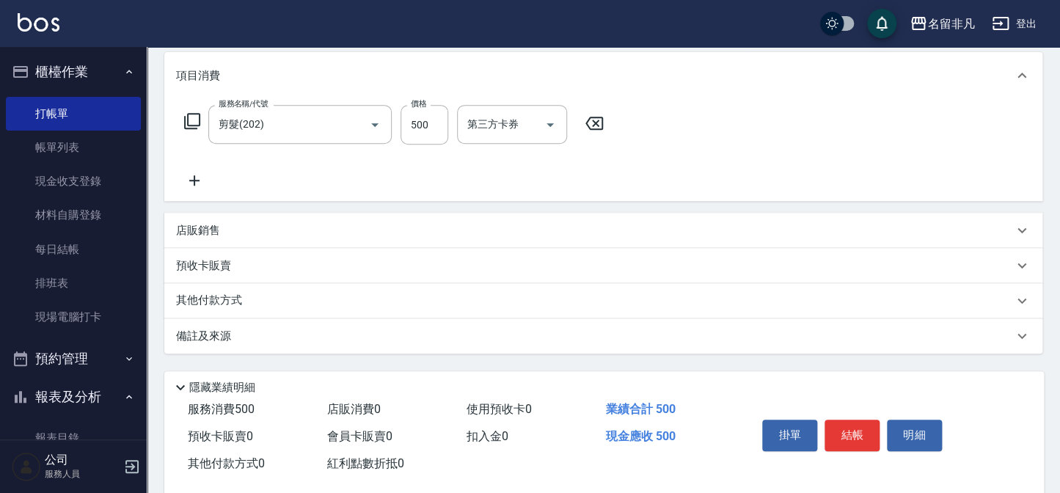
scroll to position [212, 0]
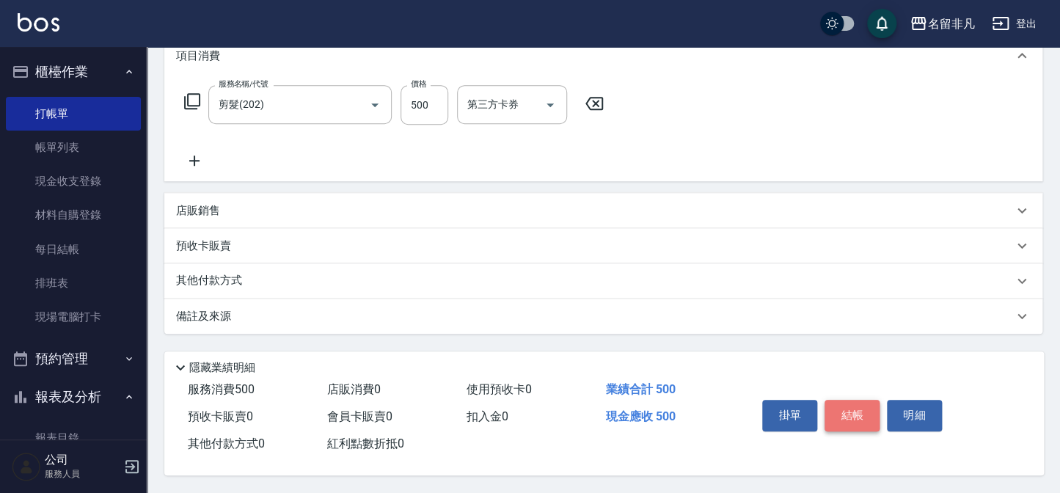
click at [836, 402] on button "結帳" at bounding box center [852, 415] width 55 height 31
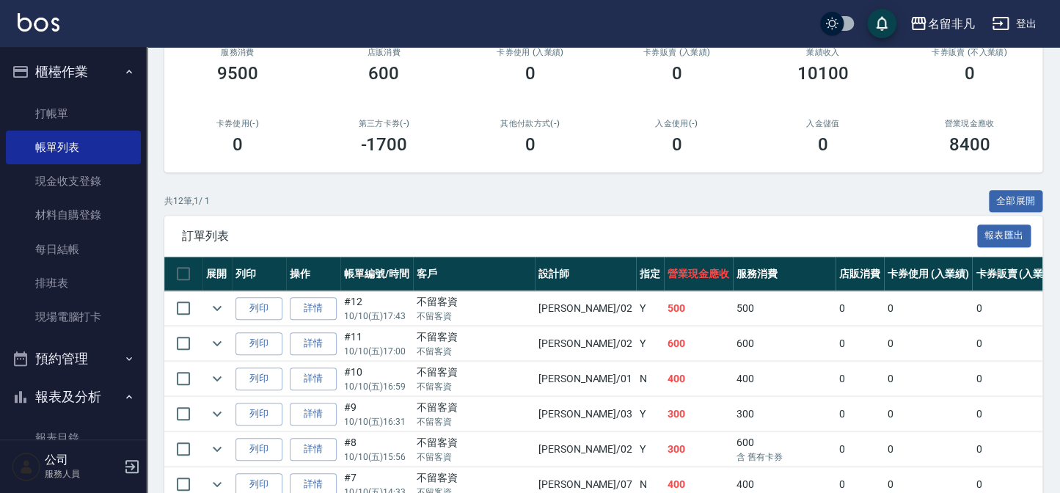
scroll to position [200, 0]
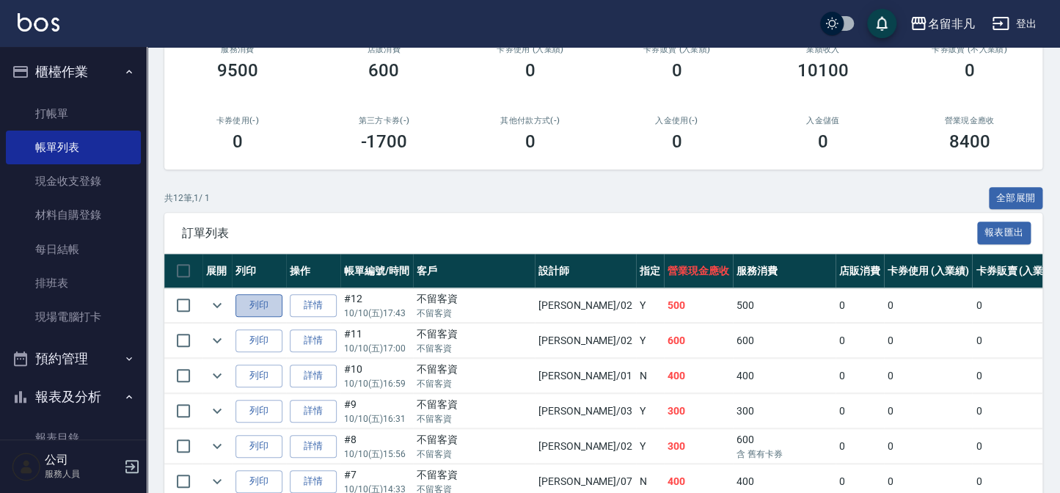
click at [266, 302] on button "列印" at bounding box center [259, 305] width 47 height 23
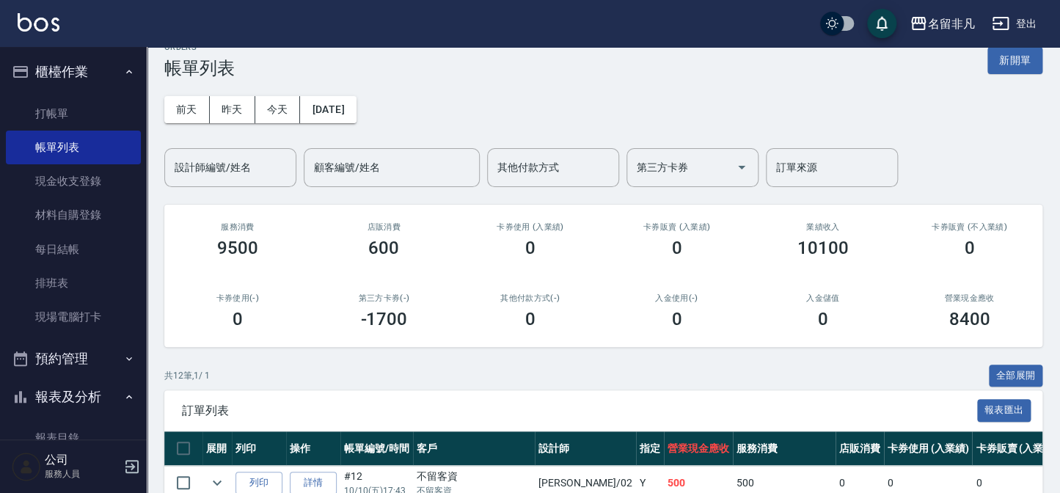
scroll to position [0, 0]
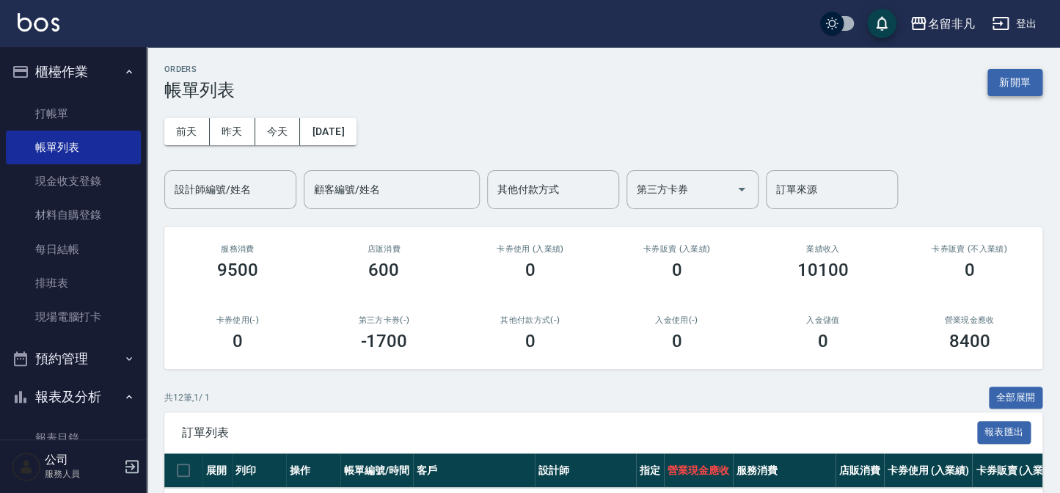
click at [1011, 79] on button "新開單" at bounding box center [1015, 82] width 55 height 27
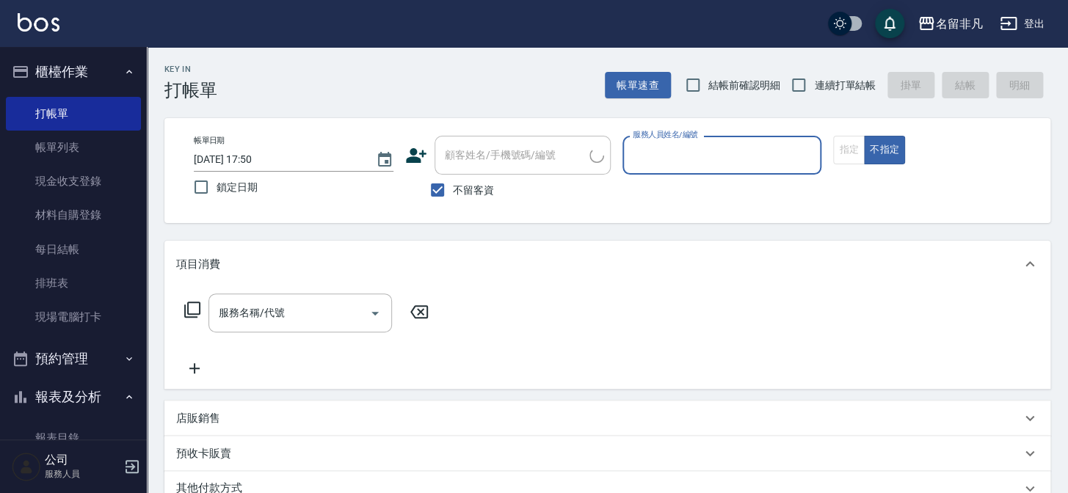
click at [798, 148] on input "服務人員姓名/編號" at bounding box center [722, 155] width 186 height 26
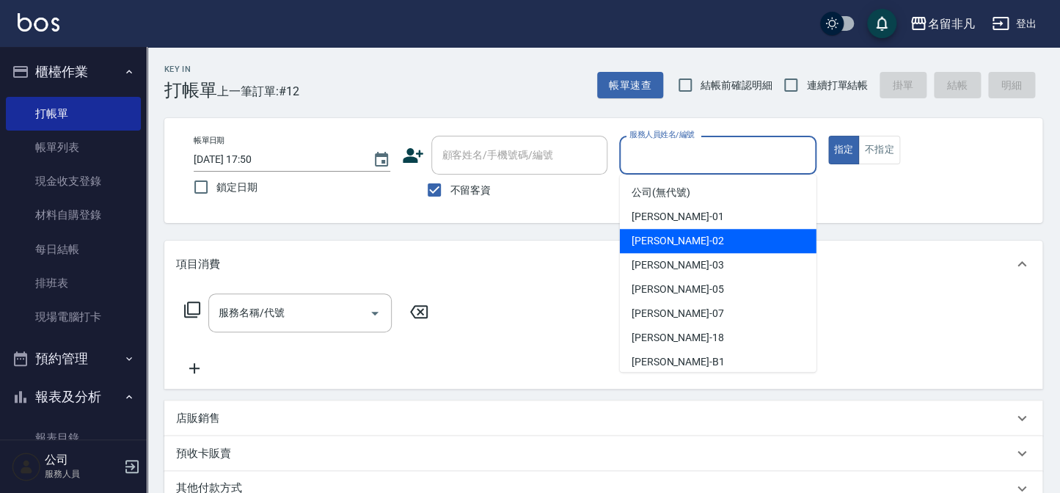
click at [751, 235] on div "[PERSON_NAME]-02" at bounding box center [718, 241] width 197 height 24
type input "[PERSON_NAME]-02"
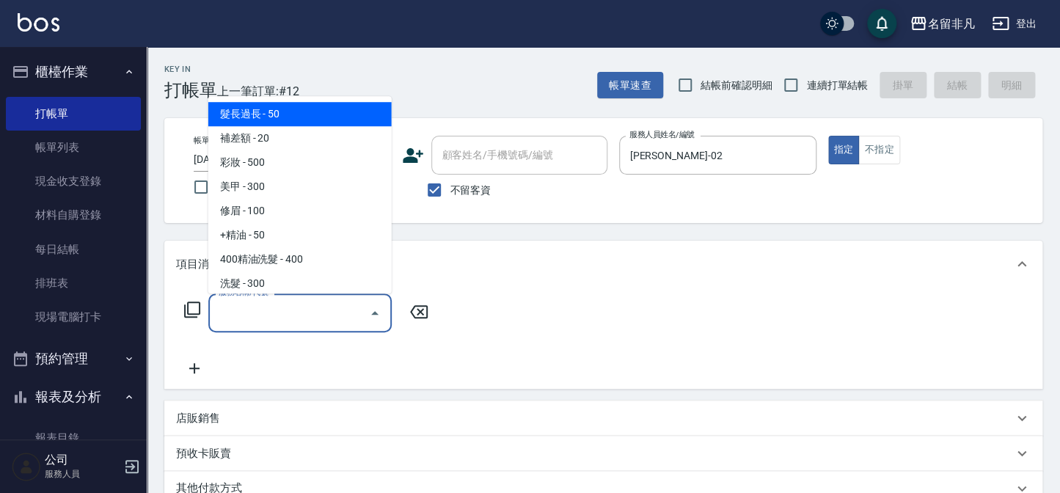
click at [280, 312] on div "服務名稱/代號 服務名稱/代號" at bounding box center [299, 313] width 183 height 39
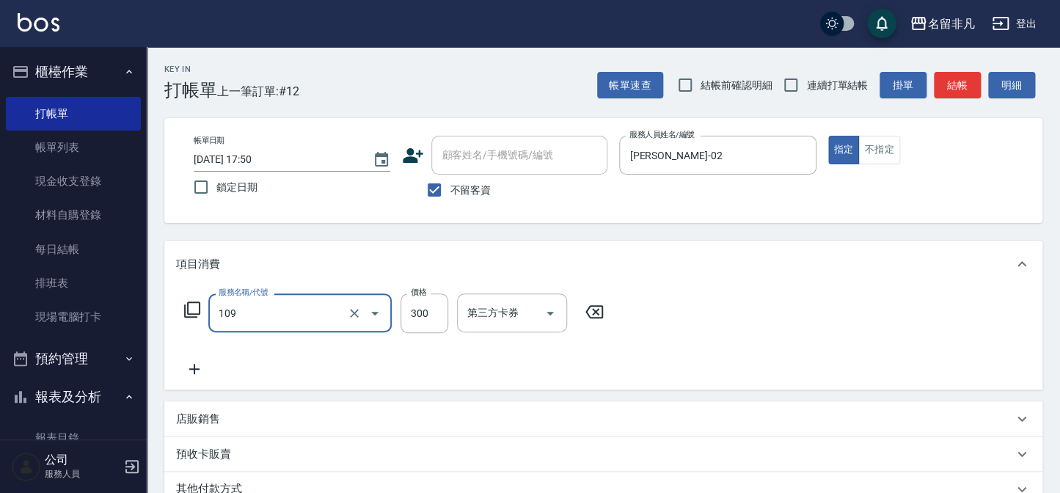
type input "洗髮卷(109)"
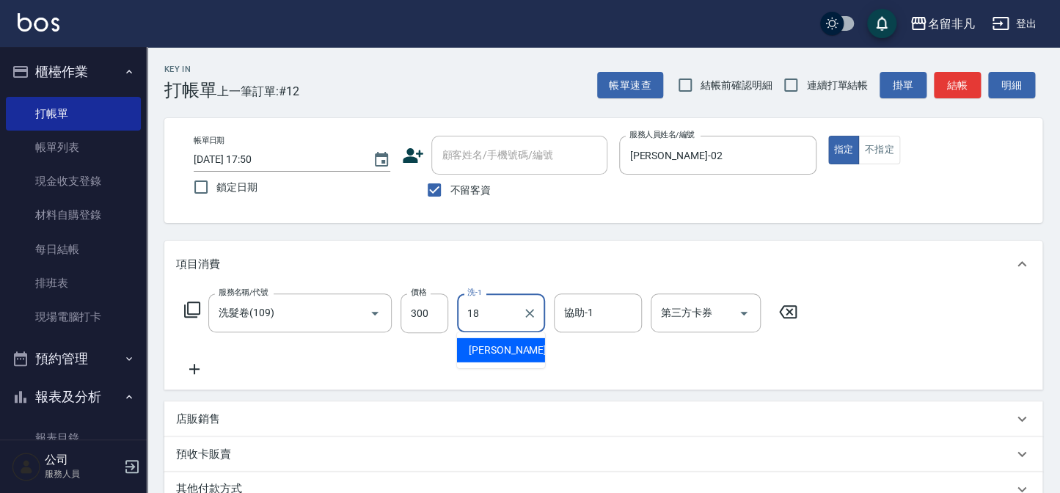
type input "[PERSON_NAME]-18"
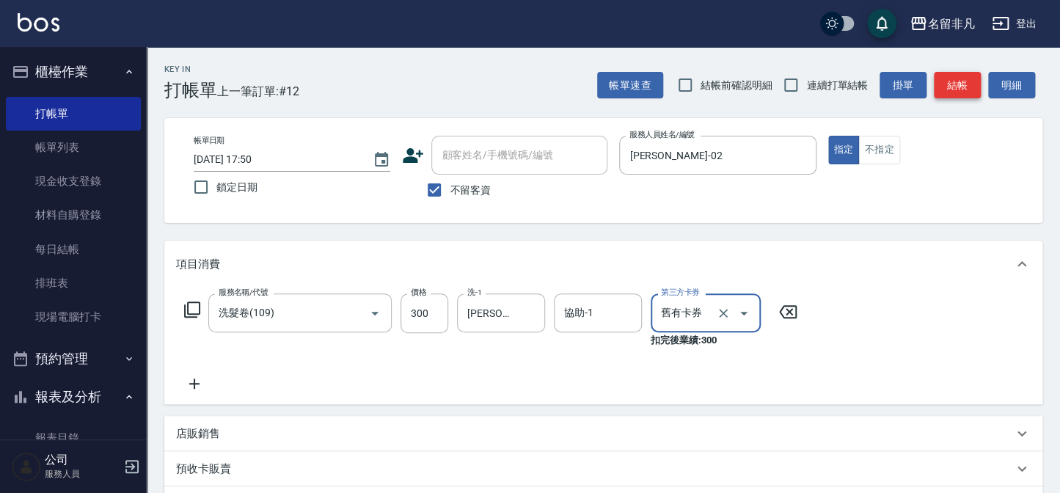
type input "舊有卡券"
click at [971, 76] on button "結帳" at bounding box center [957, 85] width 47 height 27
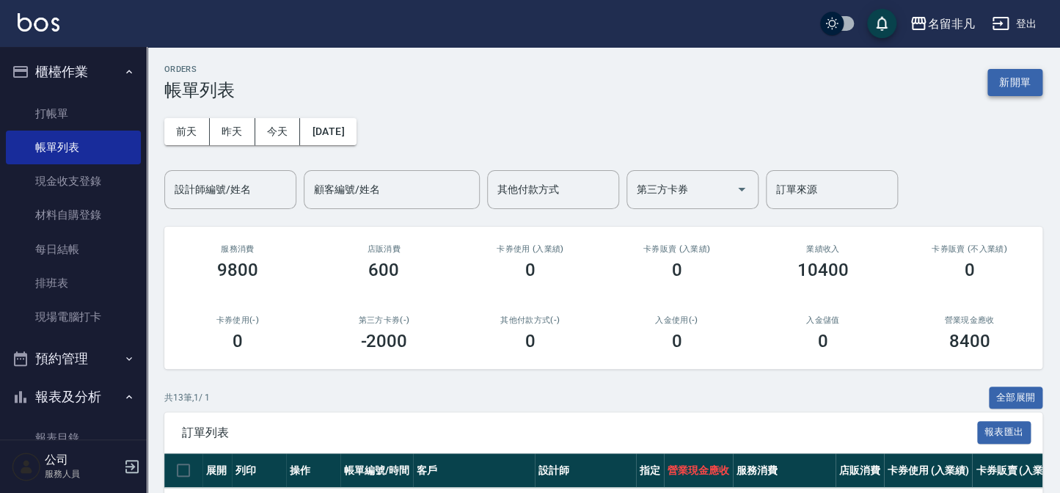
click at [996, 73] on button "新開單" at bounding box center [1015, 82] width 55 height 27
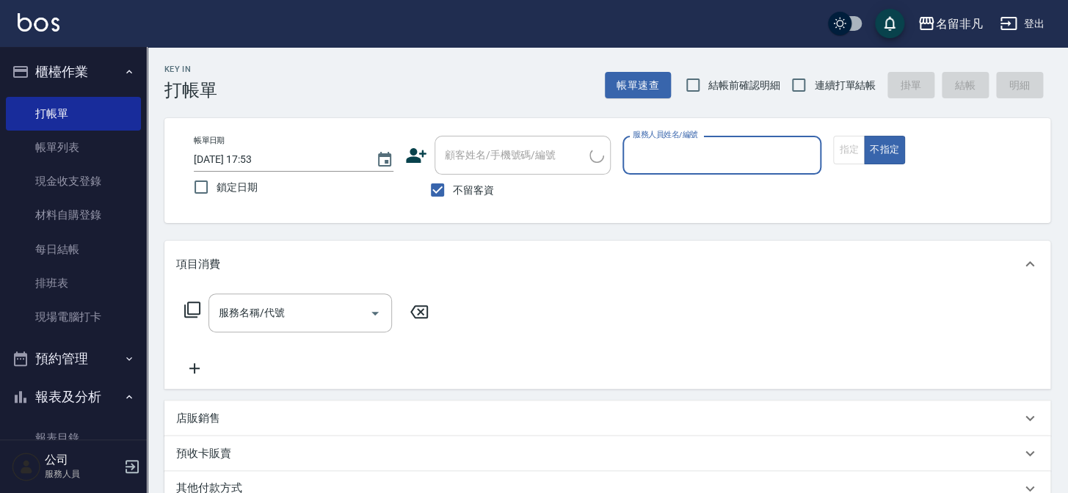
click at [464, 197] on label "不留客資" at bounding box center [458, 190] width 72 height 31
click at [453, 197] on input "不留客資" at bounding box center [437, 190] width 31 height 31
checkbox input "false"
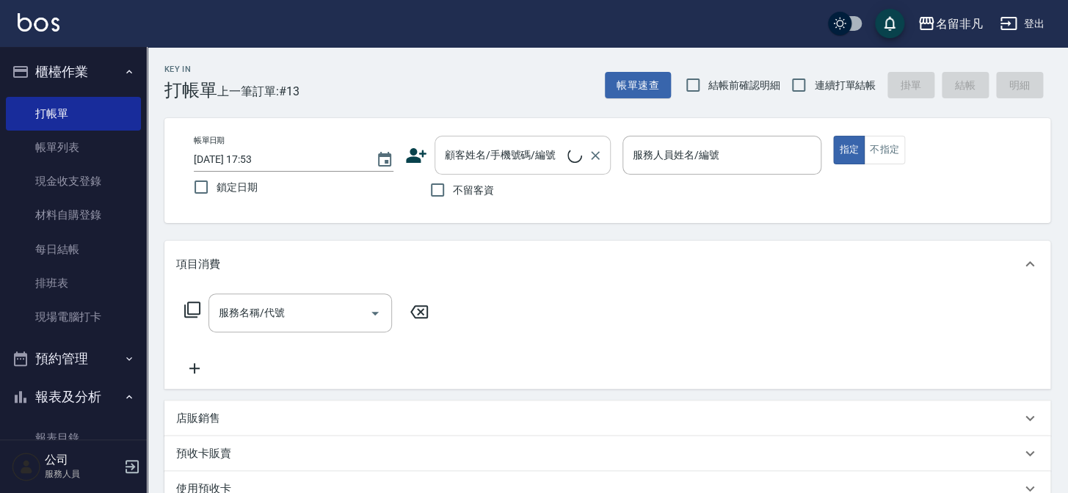
click at [467, 156] on div "顧客姓名/手機號碼/編號 顧客姓名/手機號碼/編號" at bounding box center [522, 155] width 176 height 39
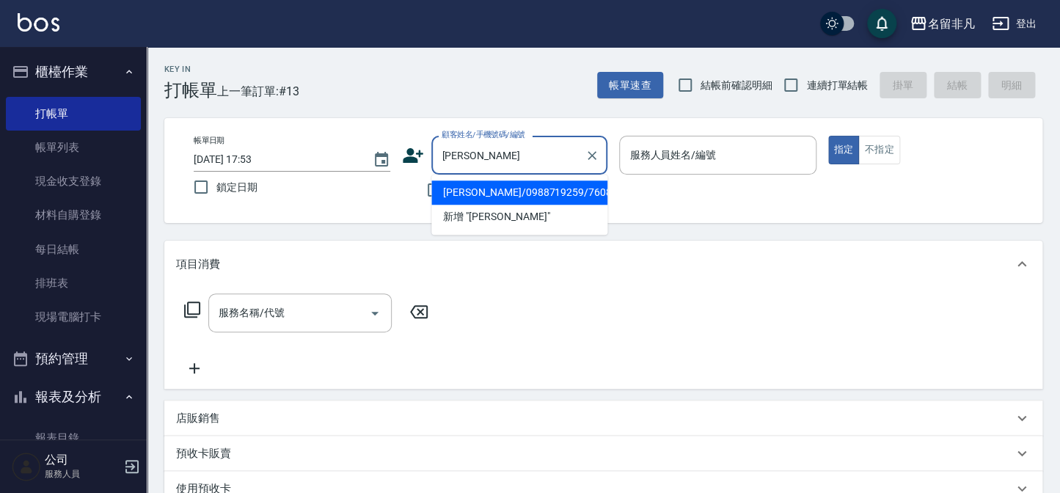
click at [519, 199] on li "[PERSON_NAME]/0988719259/760818" at bounding box center [519, 193] width 176 height 24
type input "[PERSON_NAME]/0988719259/760818"
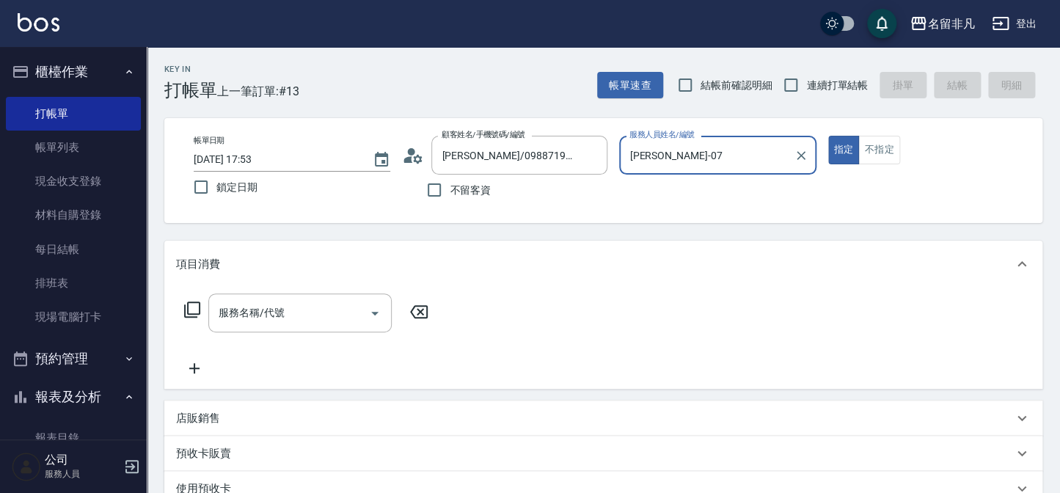
type input "[PERSON_NAME]-07"
click at [255, 316] on div "服務名稱/代號 服務名稱/代號" at bounding box center [299, 313] width 183 height 39
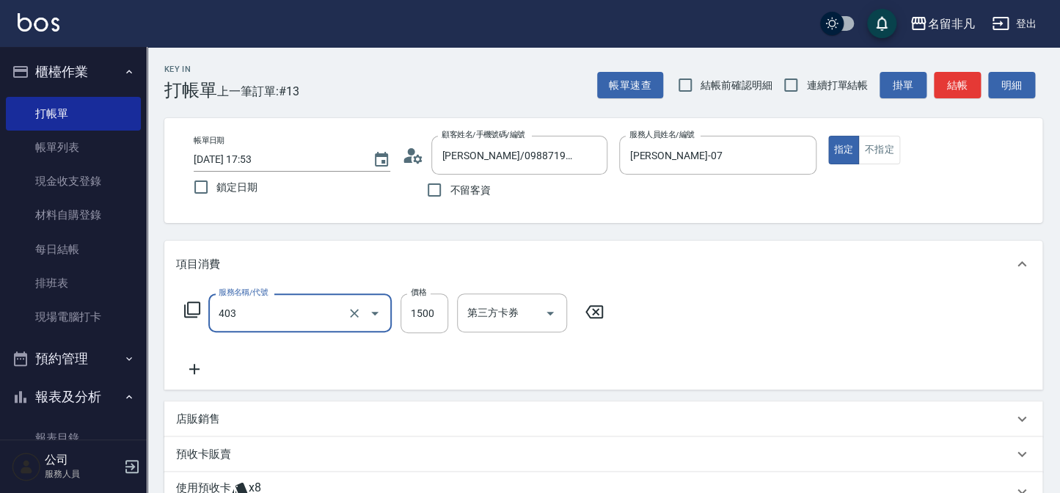
type input "染髮(403)"
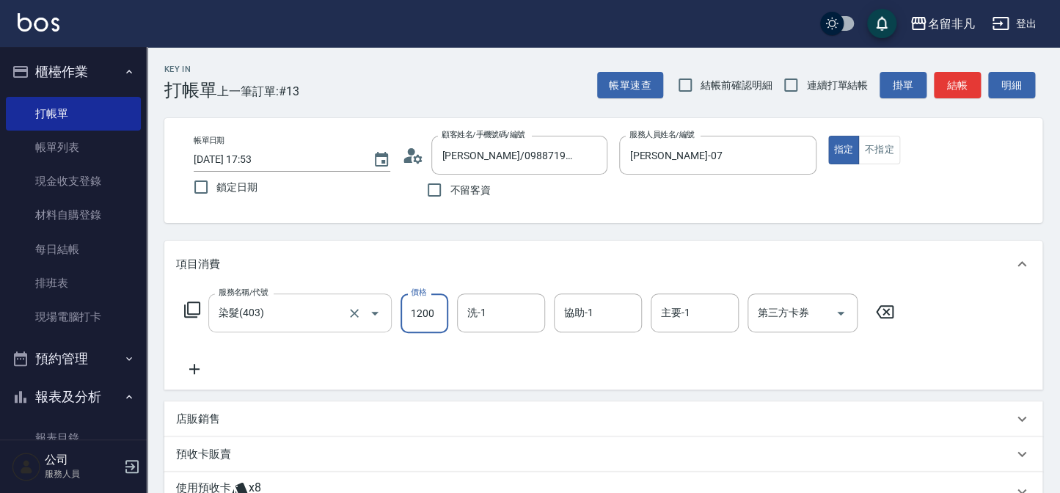
type input "1200"
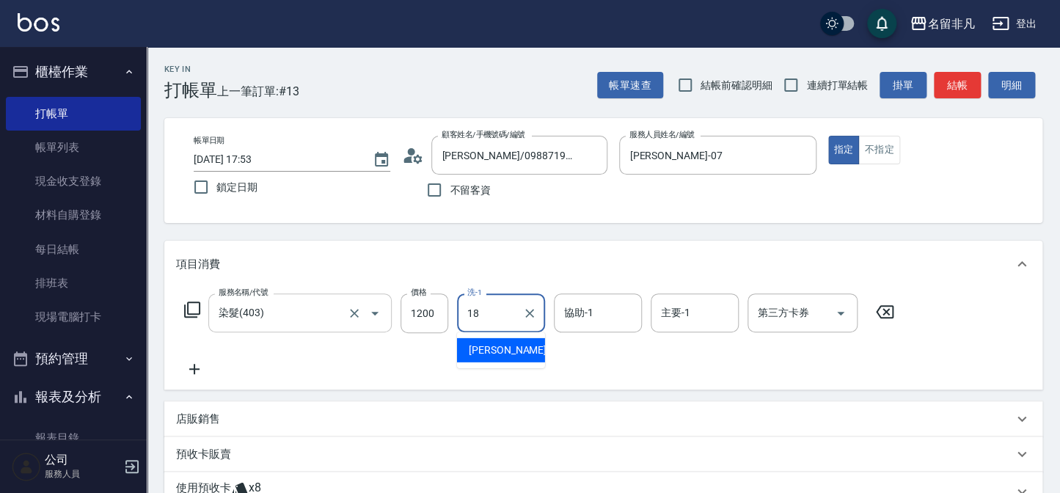
type input "[PERSON_NAME]-18"
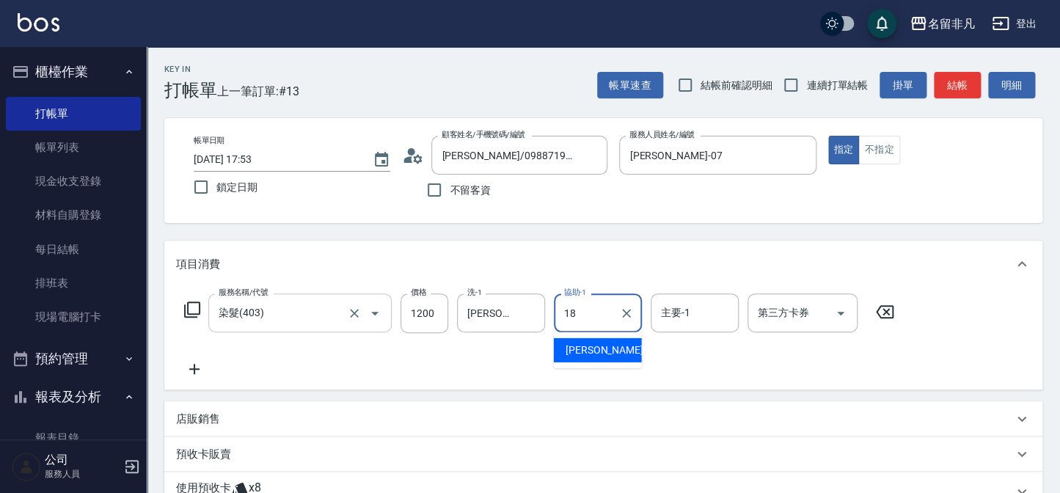
type input "[PERSON_NAME]-18"
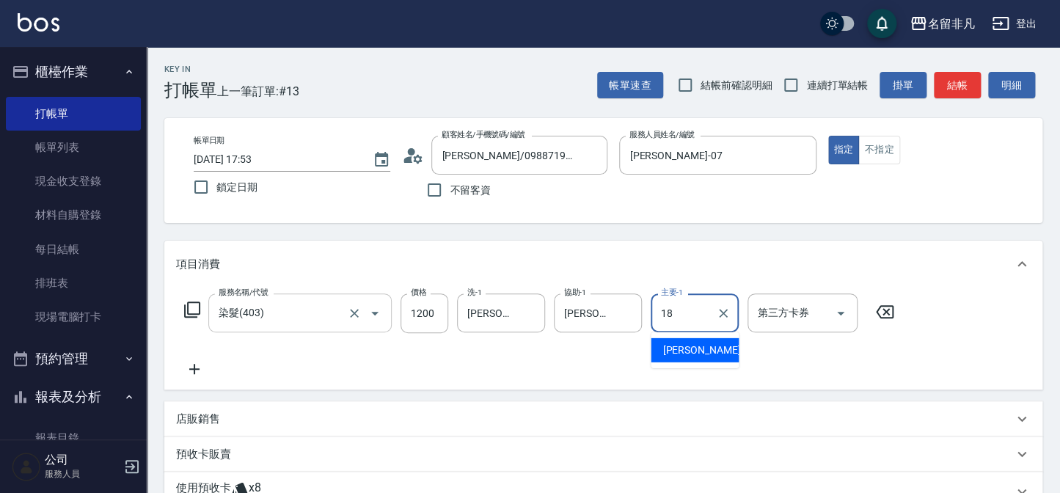
type input "[PERSON_NAME]-18"
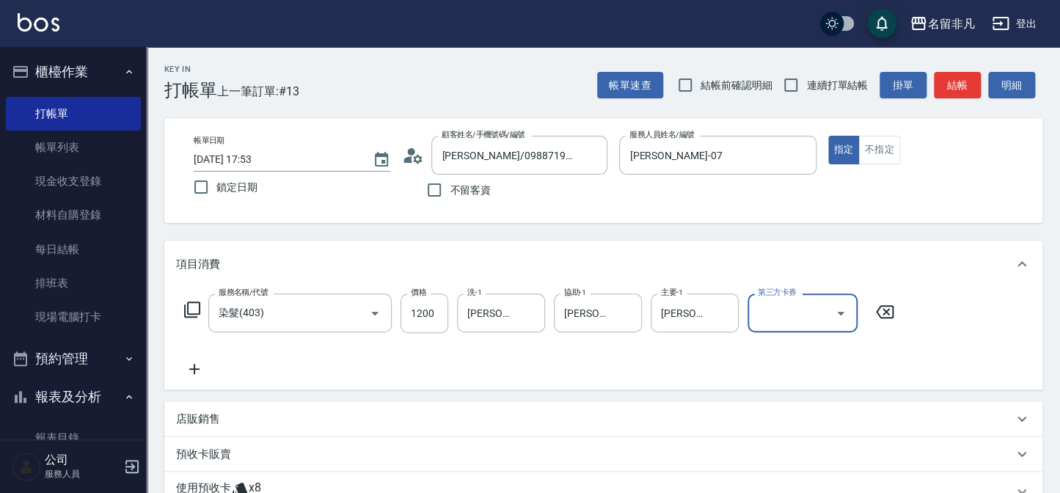
click at [198, 366] on icon at bounding box center [194, 369] width 37 height 18
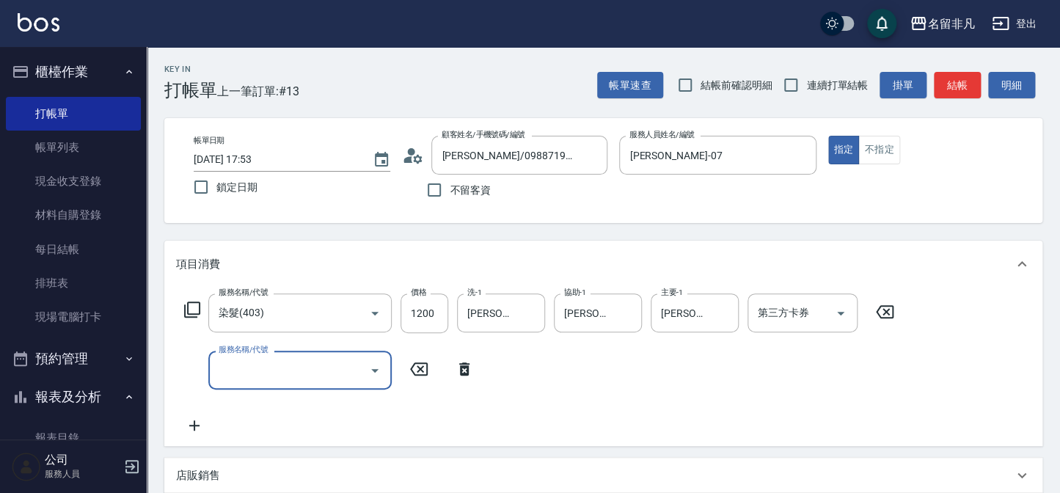
click at [251, 371] on input "服務名稱/代號" at bounding box center [289, 370] width 148 height 26
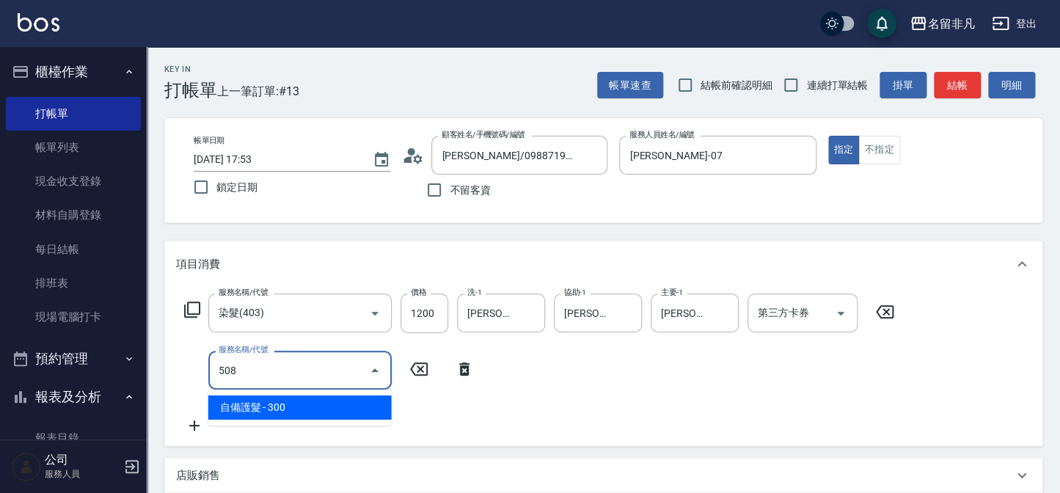
type input "自備護髮(508)"
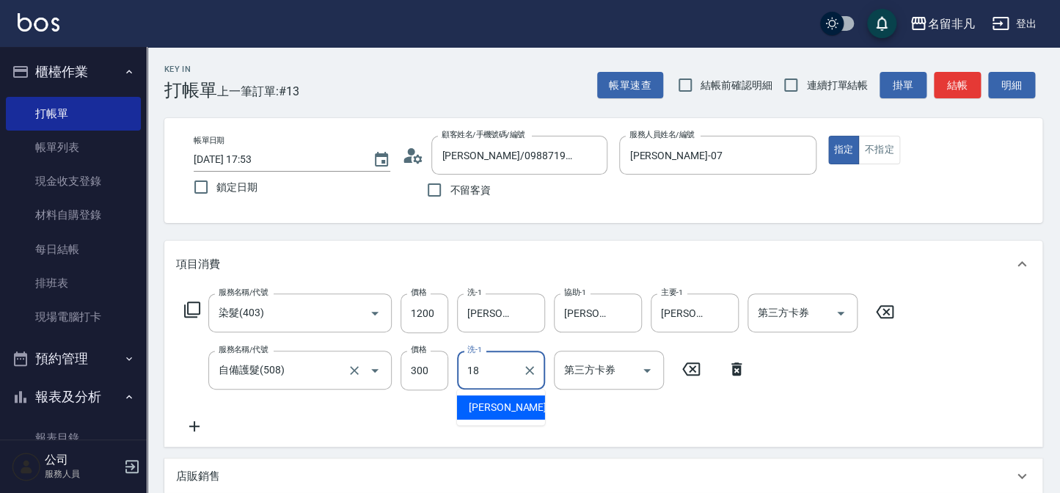
type input "[PERSON_NAME]-18"
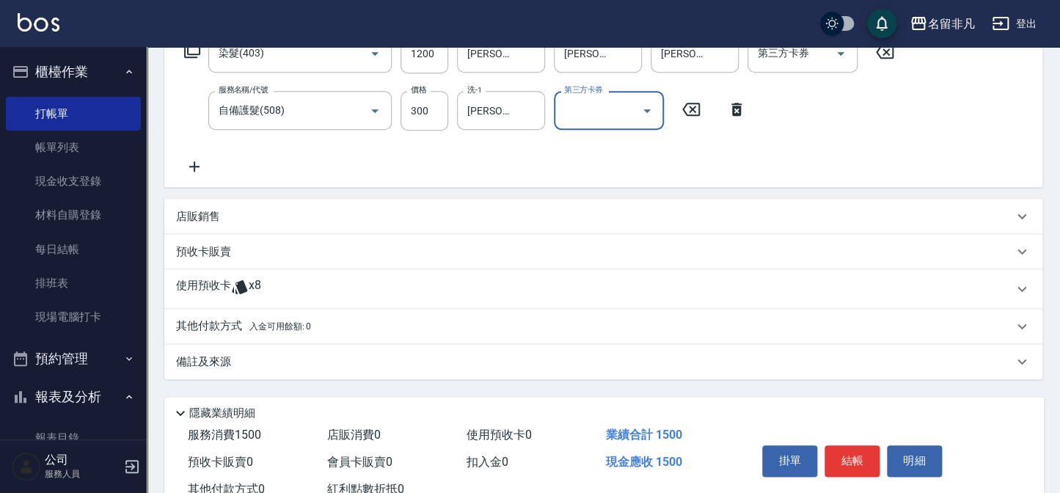
scroll to position [266, 0]
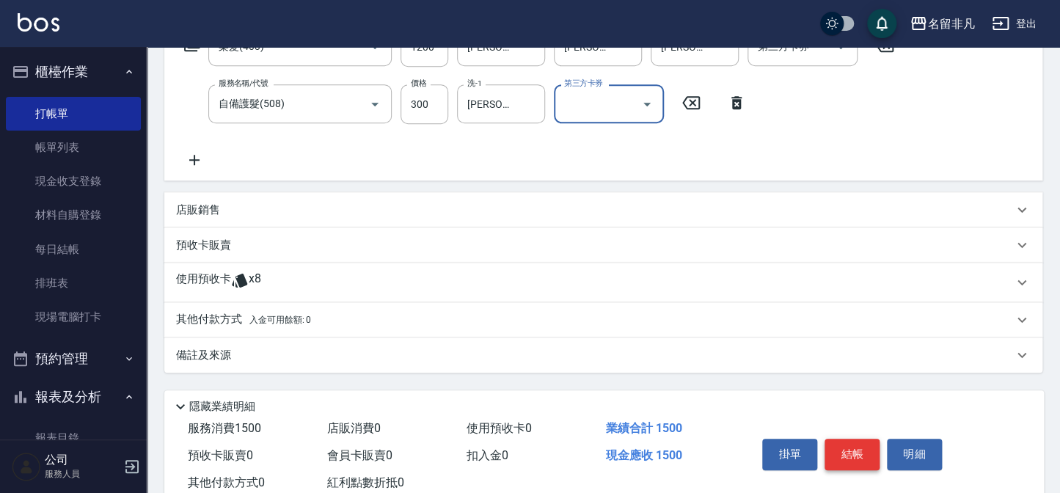
click at [844, 446] on button "結帳" at bounding box center [852, 454] width 55 height 31
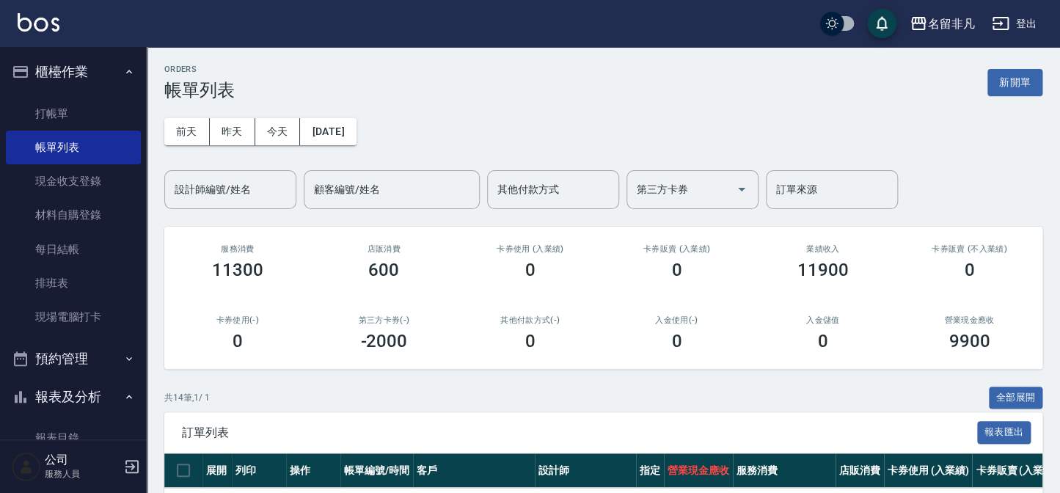
scroll to position [133, 0]
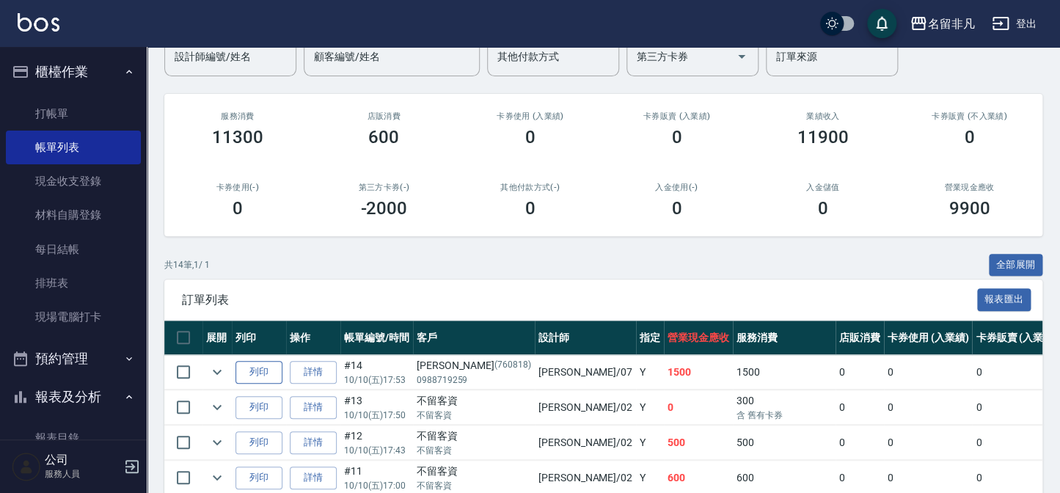
click at [261, 364] on button "列印" at bounding box center [259, 372] width 47 height 23
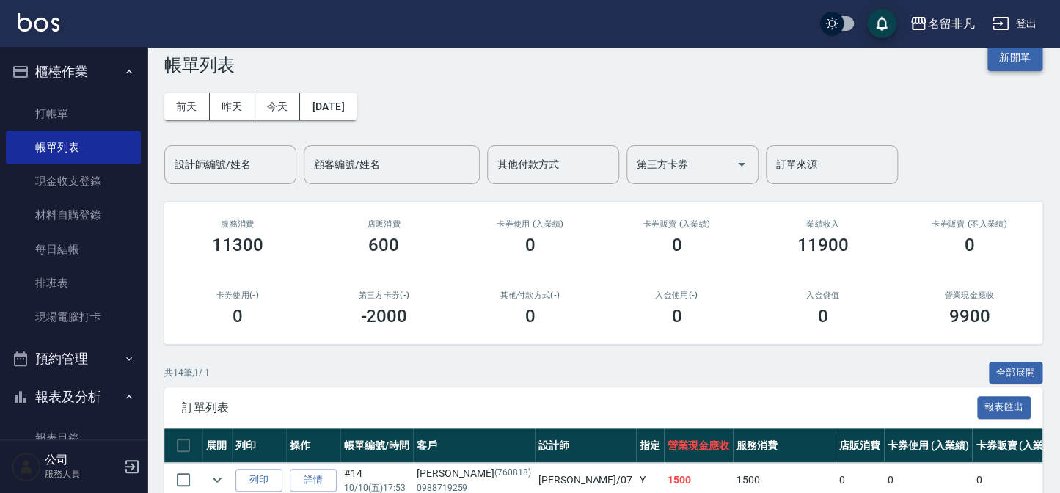
scroll to position [0, 0]
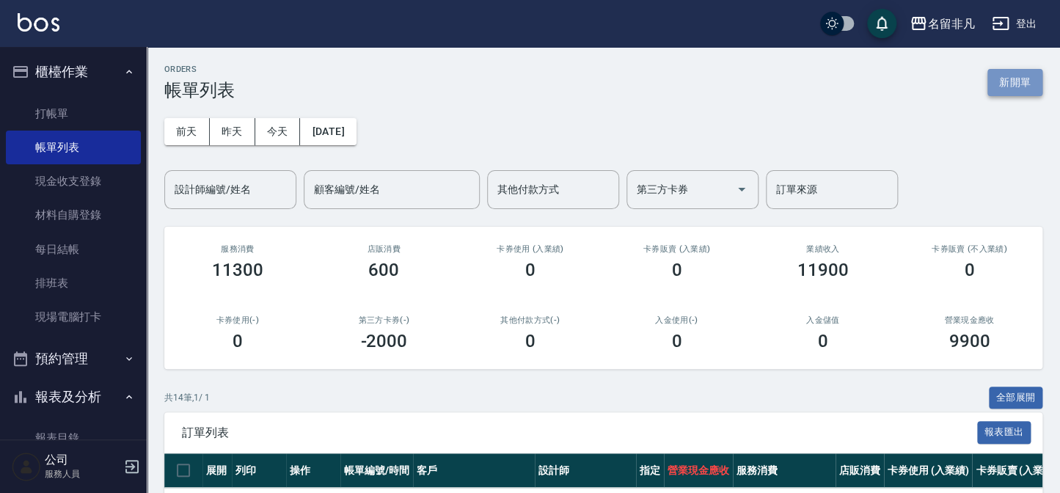
click at [1019, 88] on button "新開單" at bounding box center [1015, 82] width 55 height 27
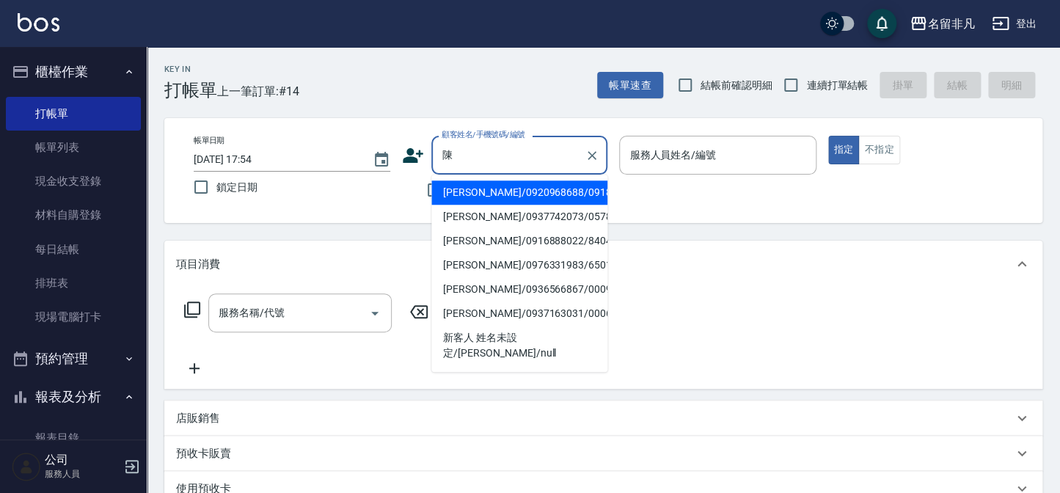
click at [514, 218] on li "[PERSON_NAME]/0937742073/05784" at bounding box center [519, 217] width 176 height 24
type input "[PERSON_NAME]/0937742073/05784"
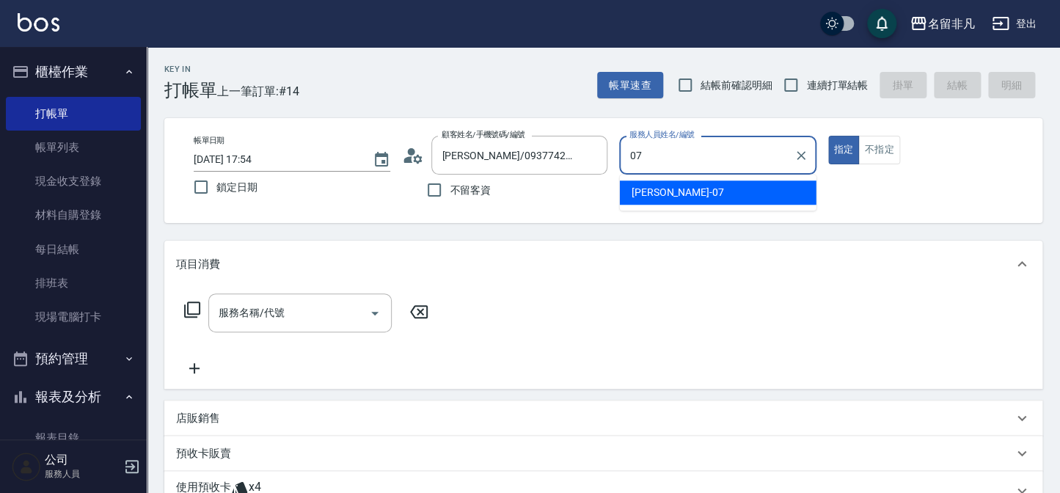
type input "[PERSON_NAME]-07"
type button "true"
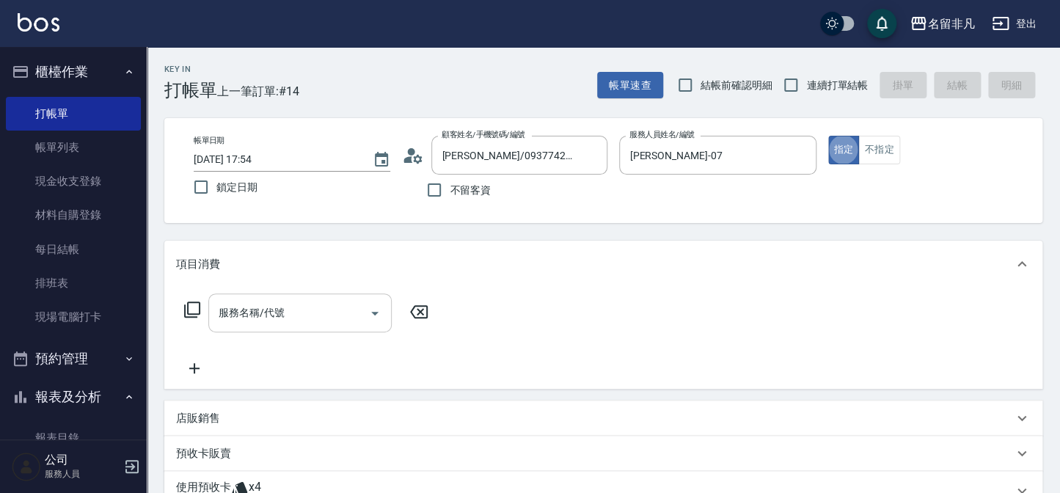
click at [286, 310] on input "服務名稱/代號" at bounding box center [289, 313] width 148 height 26
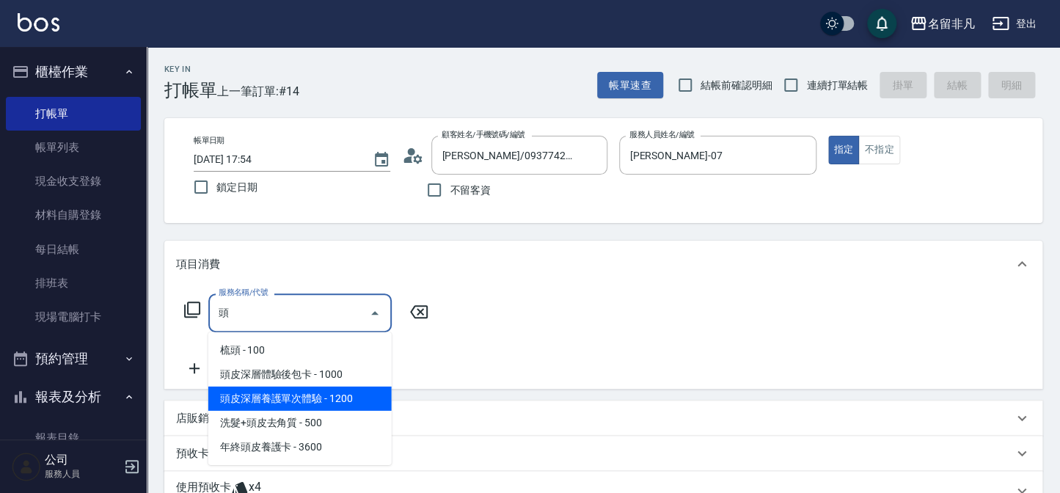
click at [327, 396] on span "頭皮深層養護單次體驗 - 1200" at bounding box center [299, 399] width 183 height 24
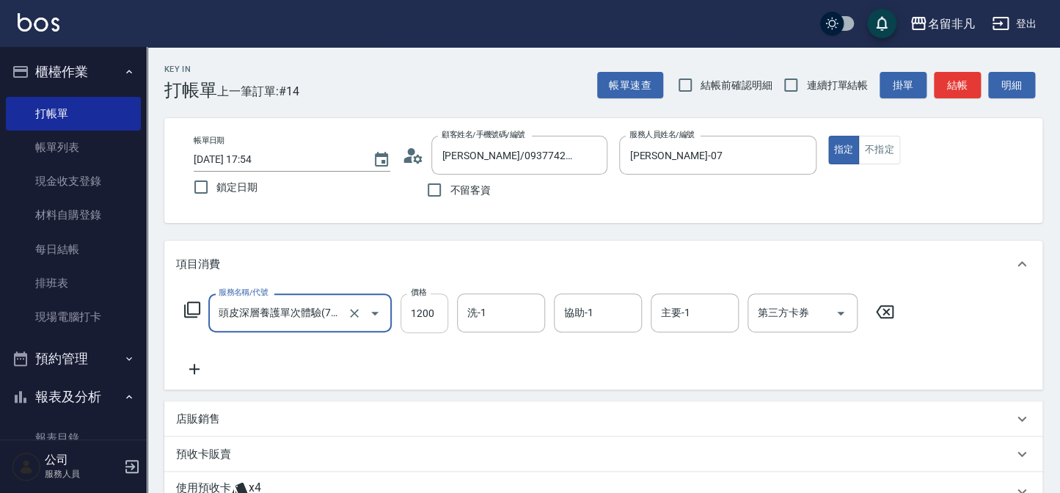
type input "頭皮深層養護單次體驗(706)"
click at [446, 318] on input "1200" at bounding box center [425, 314] width 48 height 40
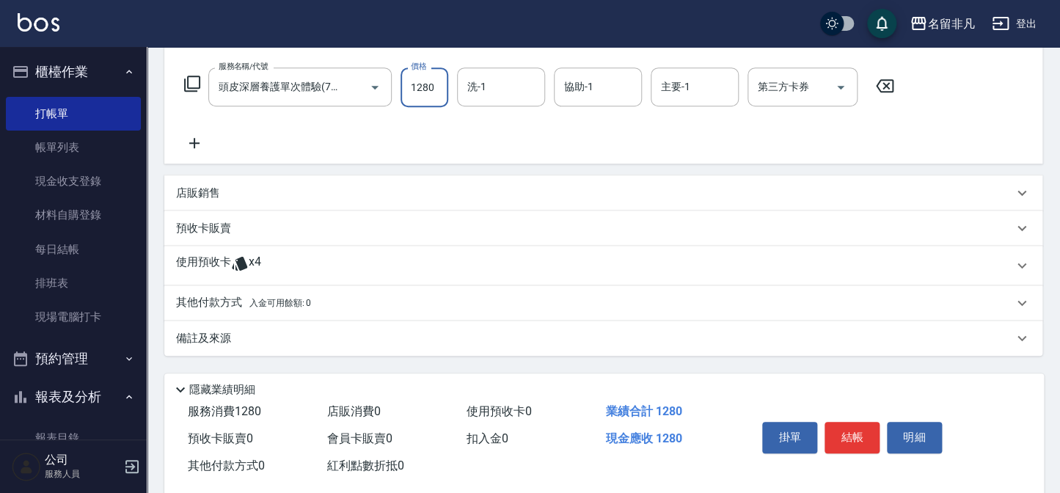
scroll to position [251, 0]
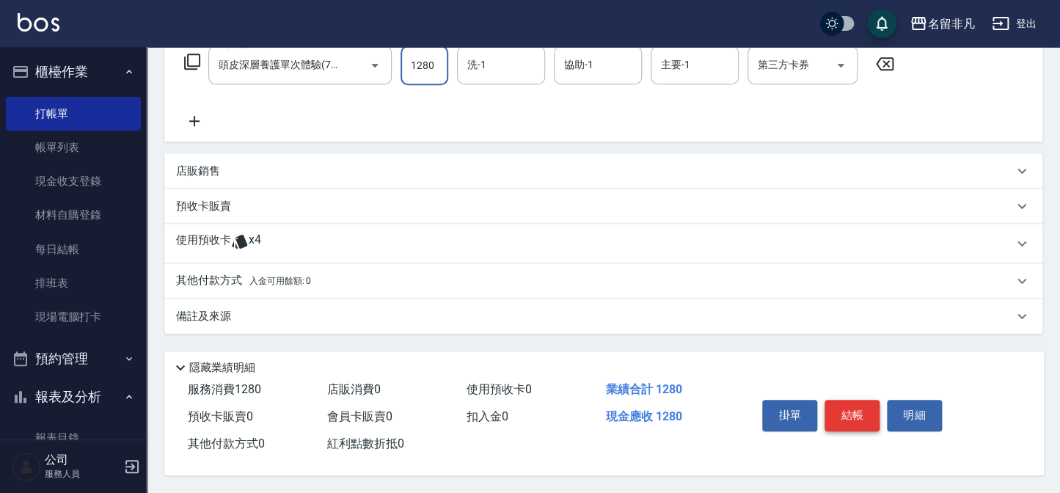
type input "1280"
click at [856, 410] on button "結帳" at bounding box center [852, 415] width 55 height 31
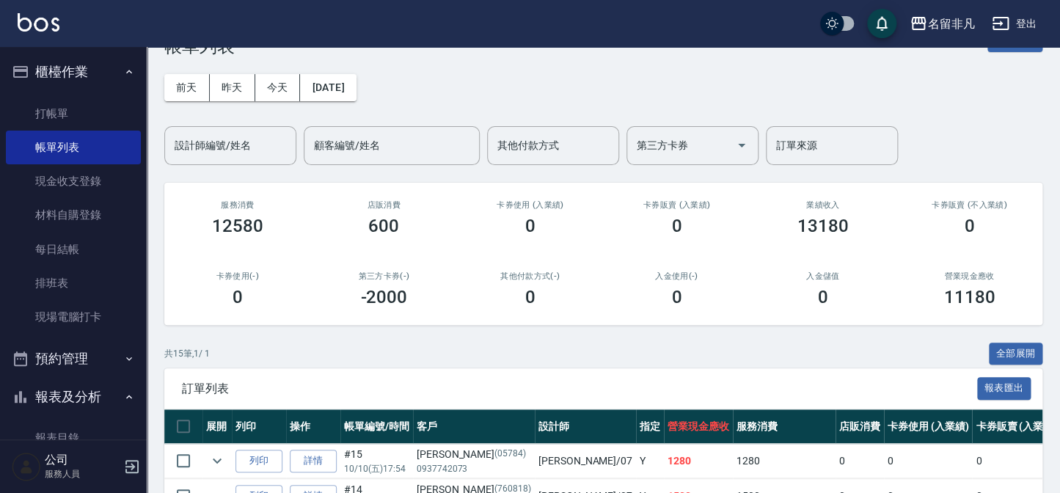
scroll to position [66, 0]
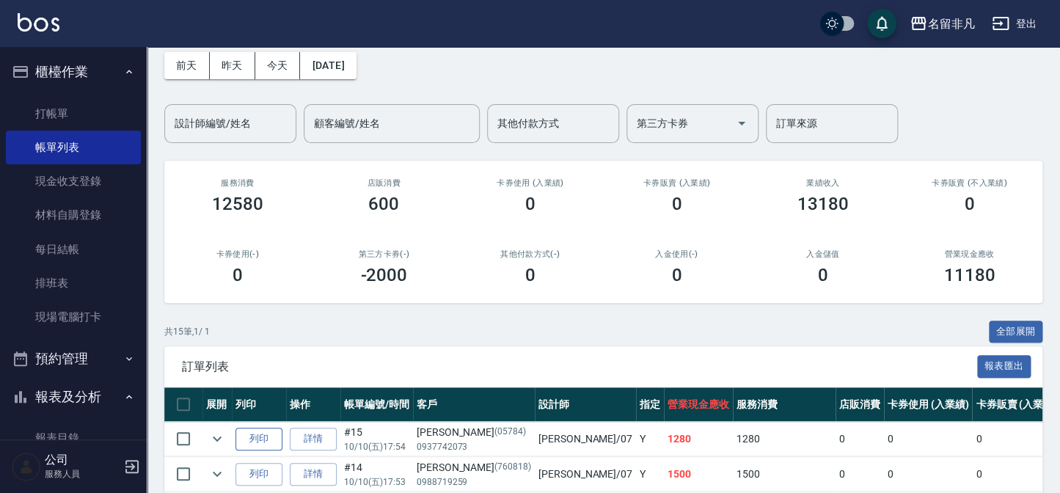
click at [260, 432] on button "列印" at bounding box center [259, 439] width 47 height 23
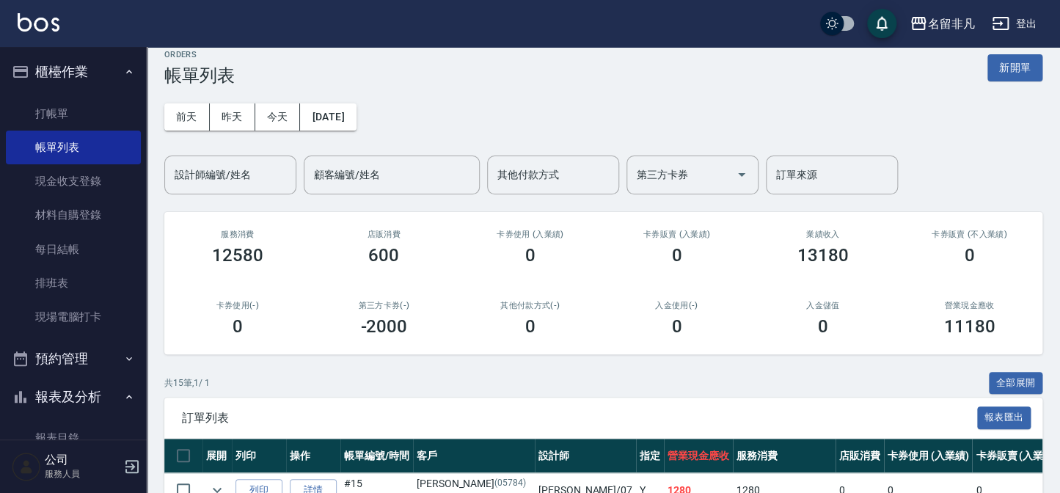
scroll to position [0, 0]
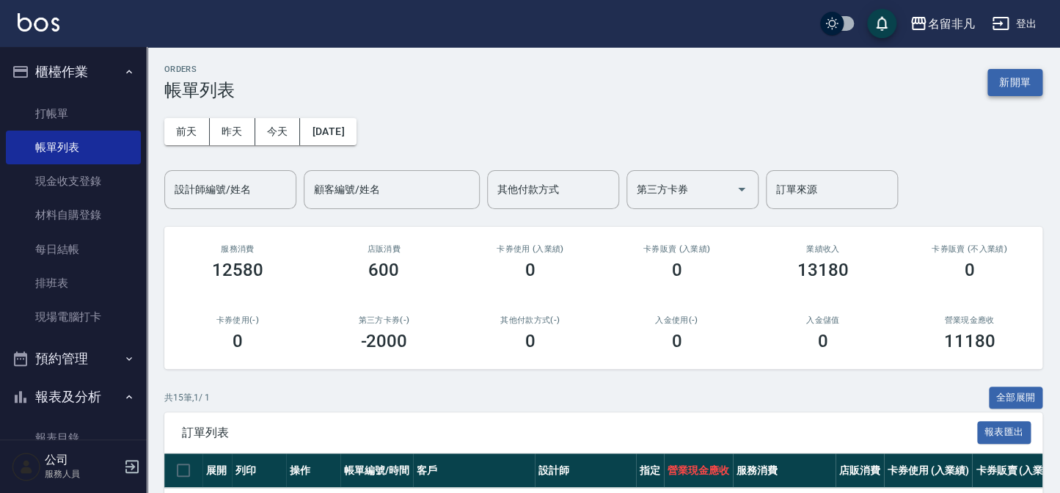
click at [1032, 70] on button "新開單" at bounding box center [1015, 82] width 55 height 27
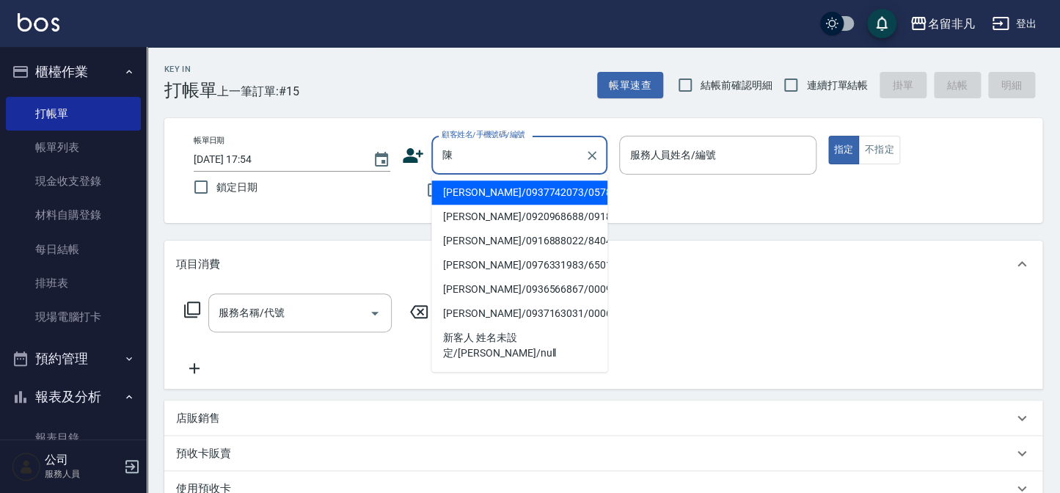
click at [523, 186] on li "[PERSON_NAME]/0937742073/05784" at bounding box center [519, 193] width 176 height 24
type input "[PERSON_NAME]/0937742073/05784"
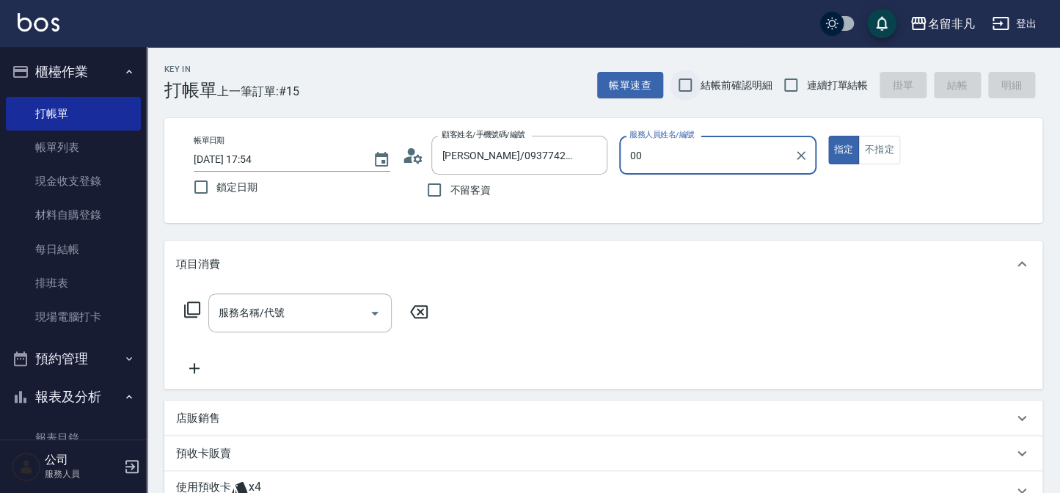
type input "0"
type input "乃華乃華-B1"
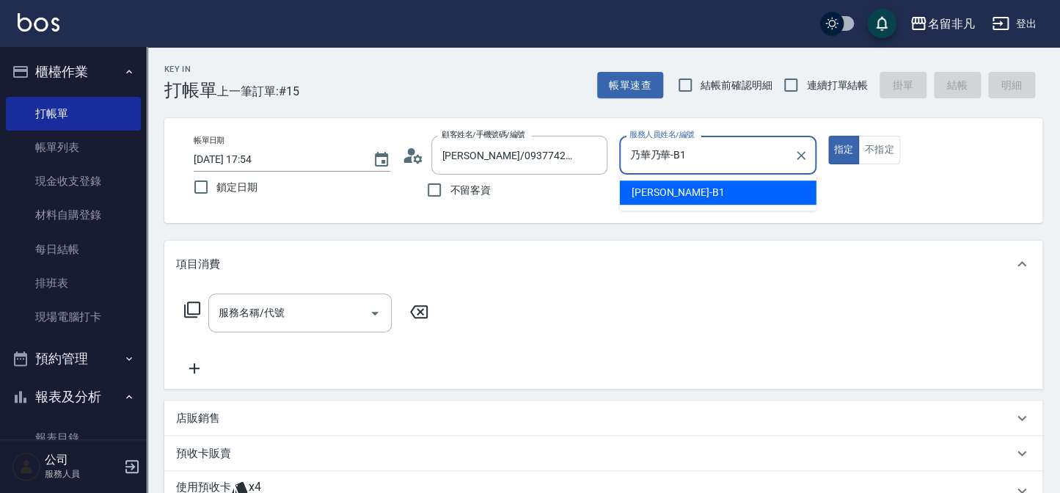
type button "true"
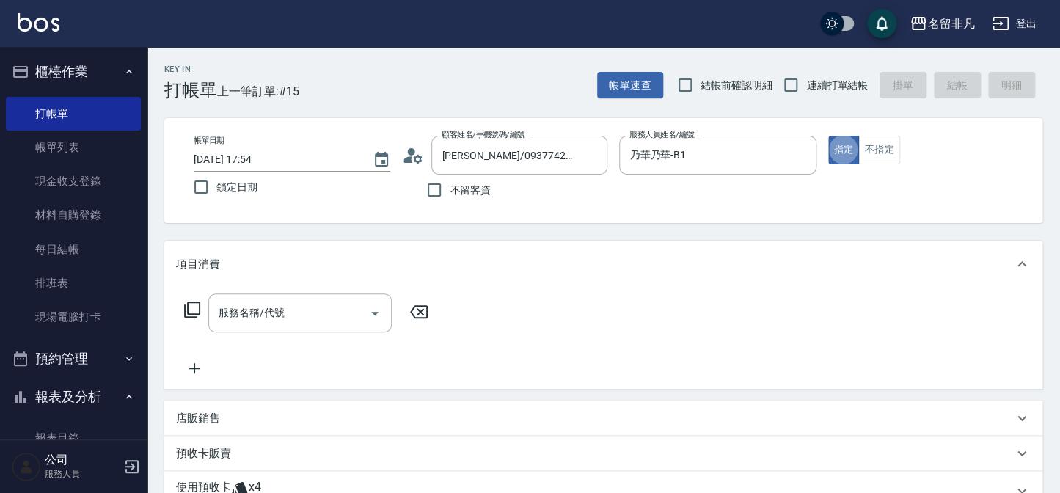
click at [54, 59] on button "櫃檯作業" at bounding box center [73, 72] width 135 height 38
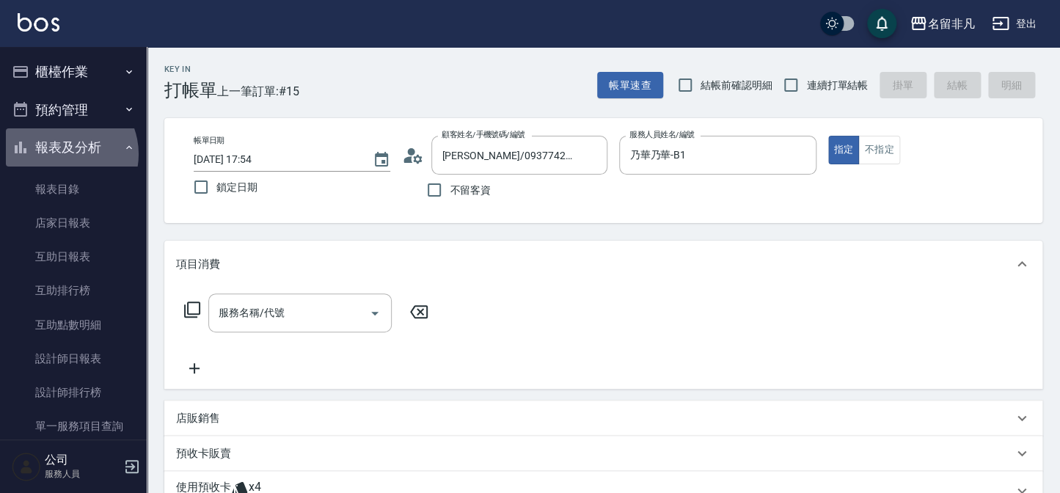
click at [62, 154] on button "報表及分析" at bounding box center [73, 147] width 135 height 38
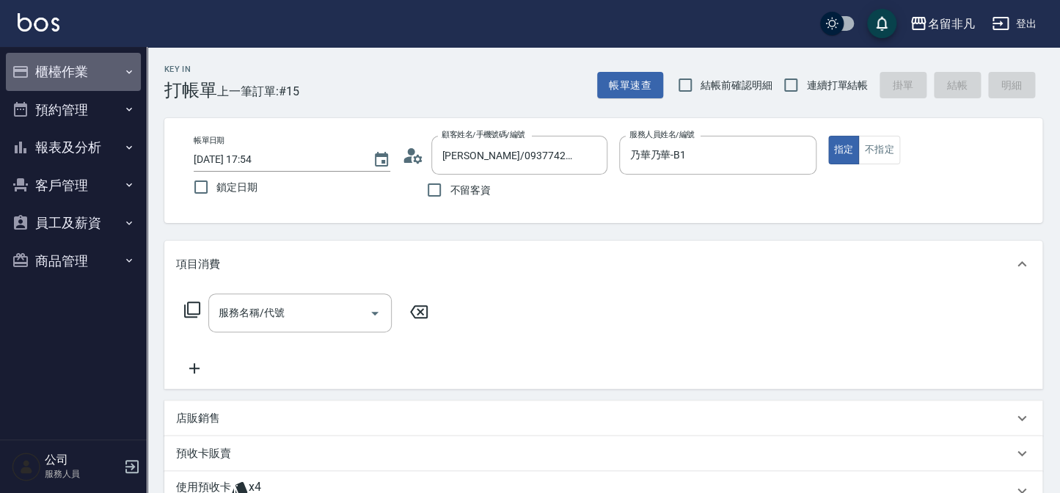
click at [70, 77] on button "櫃檯作業" at bounding box center [73, 72] width 135 height 38
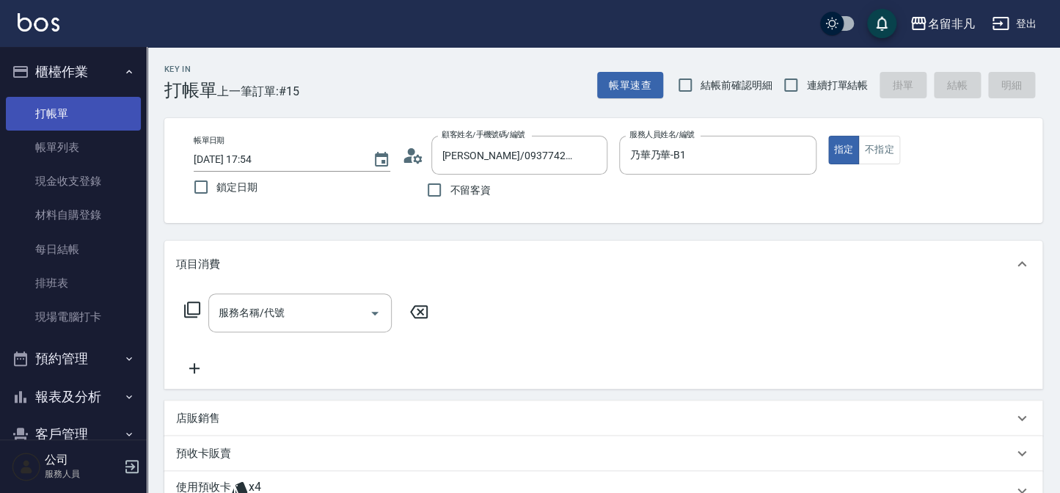
click at [73, 116] on link "打帳單" at bounding box center [73, 114] width 135 height 34
click at [73, 115] on link "打帳單" at bounding box center [73, 114] width 135 height 34
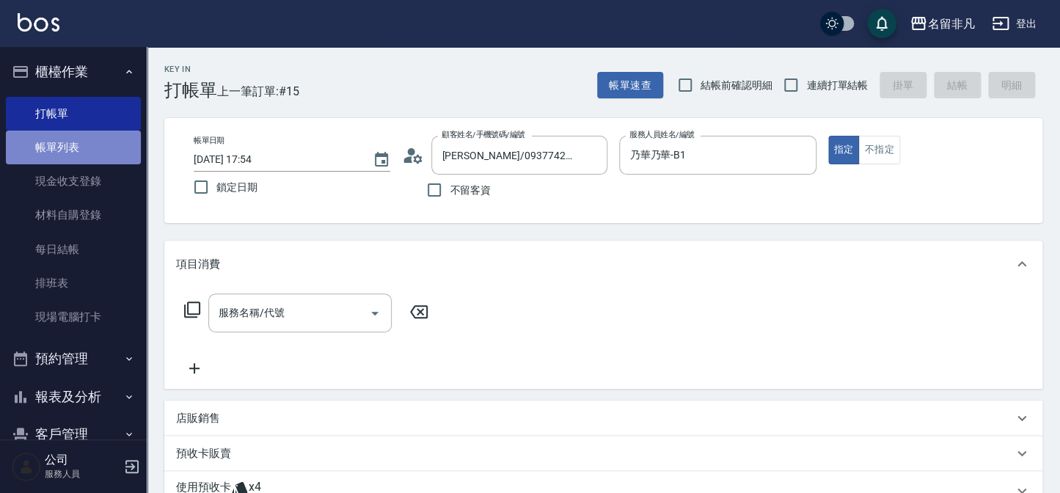
click at [87, 148] on link "帳單列表" at bounding box center [73, 148] width 135 height 34
click at [75, 78] on button "櫃檯作業" at bounding box center [73, 72] width 135 height 38
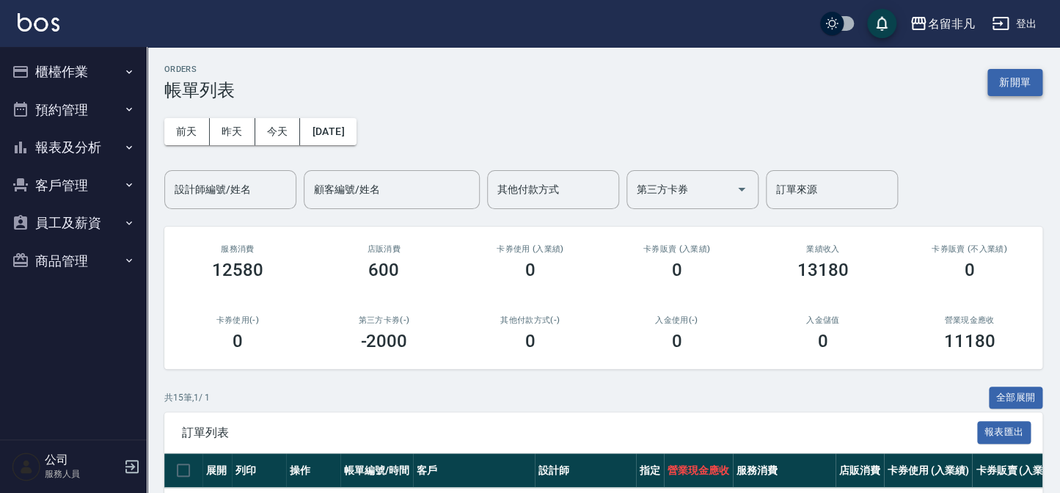
click at [1035, 90] on button "新開單" at bounding box center [1015, 82] width 55 height 27
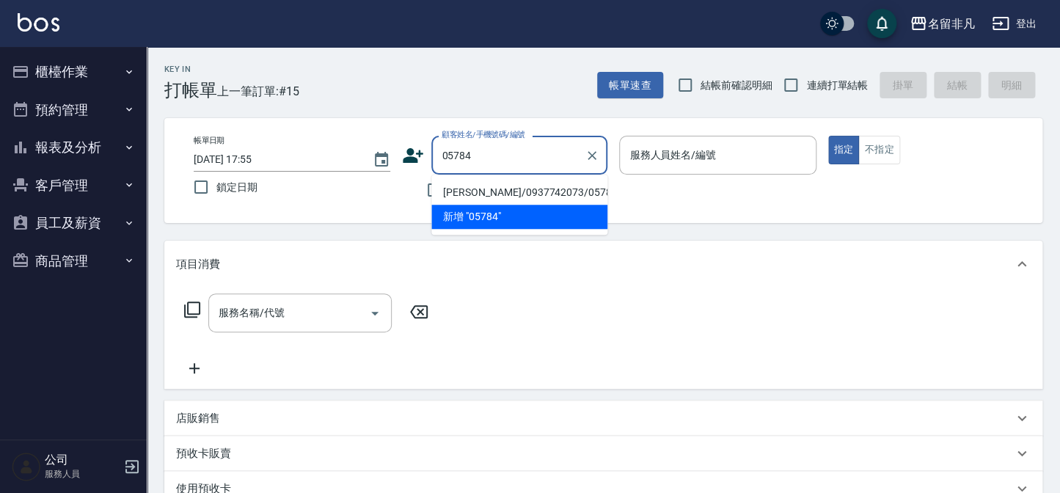
click at [461, 192] on li "[PERSON_NAME]/0937742073/05784" at bounding box center [519, 193] width 176 height 24
type input "[PERSON_NAME]/0937742073/05784"
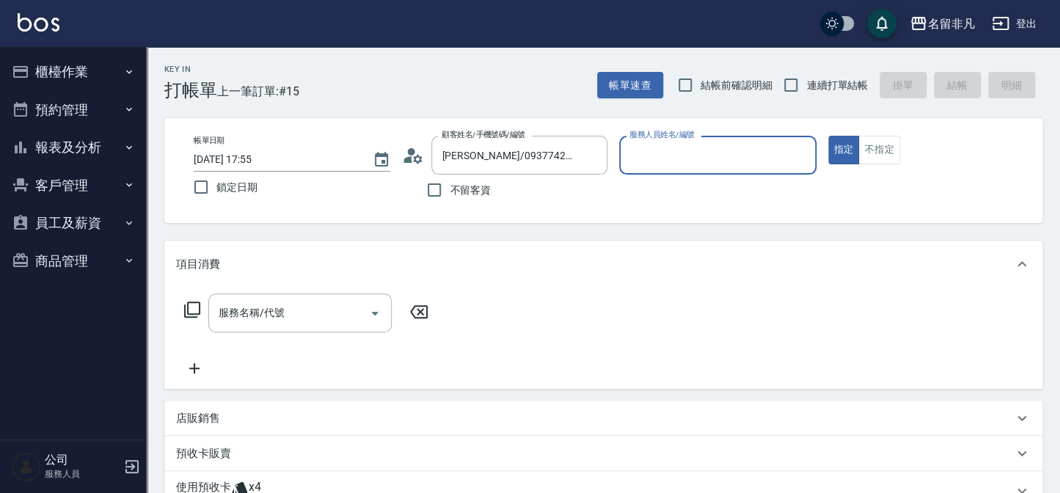
type input "1"
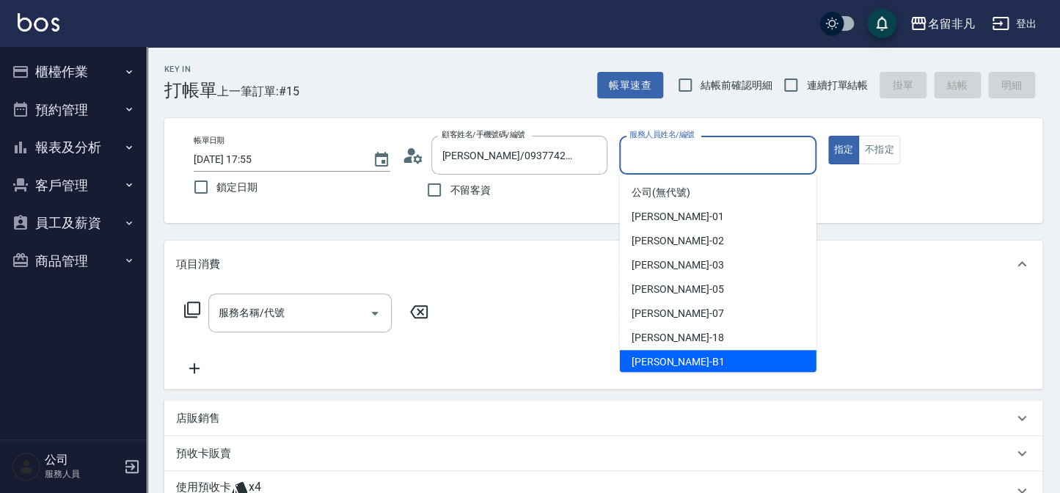
click at [714, 366] on div "[PERSON_NAME] -B1" at bounding box center [718, 362] width 197 height 24
type input "乃華乃華-B1"
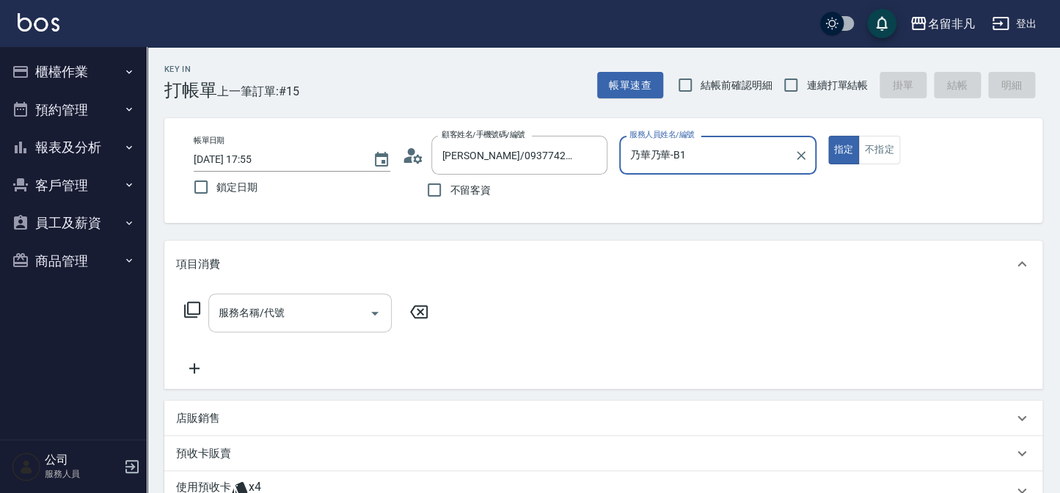
click at [244, 318] on div "服務名稱/代號 服務名稱/代號" at bounding box center [299, 313] width 183 height 39
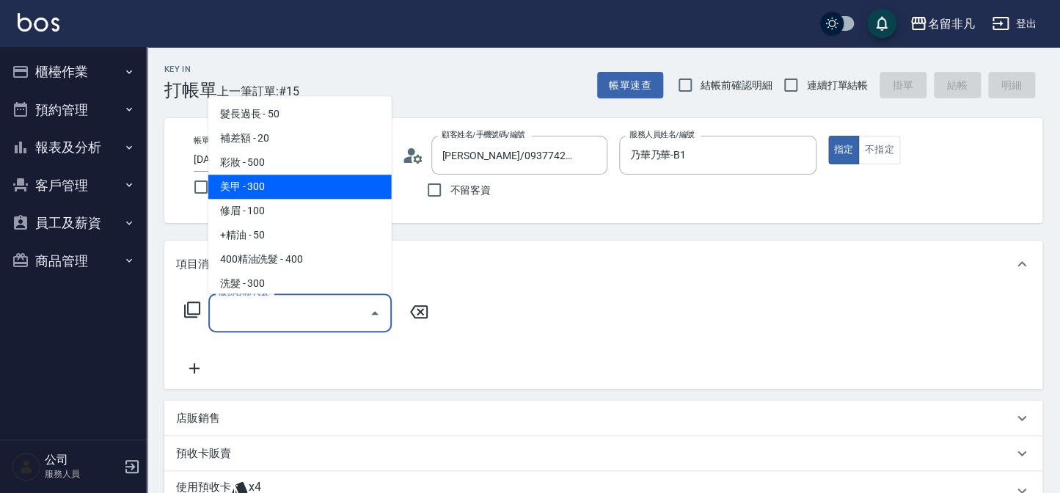
click at [295, 185] on span "美甲 - 300" at bounding box center [299, 187] width 183 height 24
type input "美甲(004)"
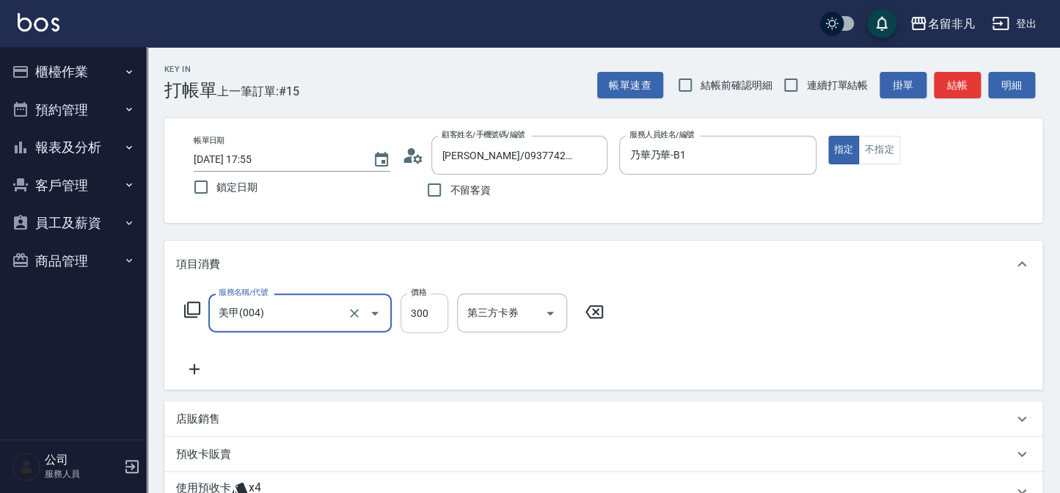
click at [436, 320] on input "300" at bounding box center [425, 314] width 48 height 40
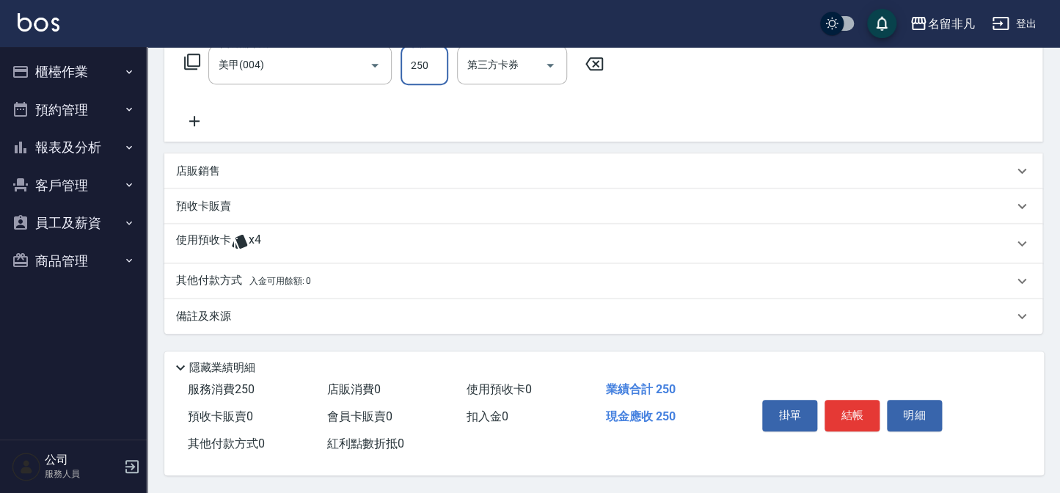
scroll to position [251, 0]
type input "250"
click at [856, 394] on div "掛單 結帳 明細" at bounding box center [852, 417] width 192 height 46
click at [856, 400] on button "結帳" at bounding box center [852, 415] width 55 height 31
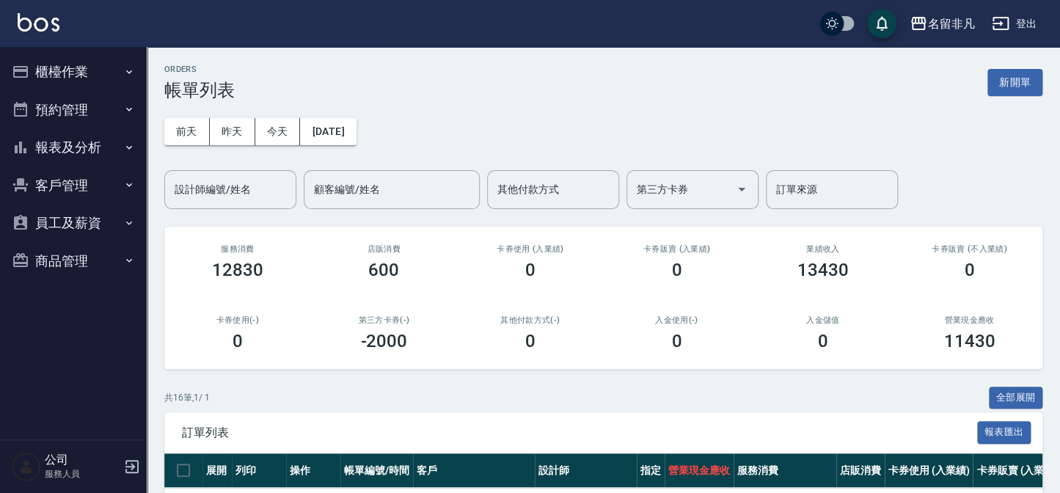
scroll to position [133, 0]
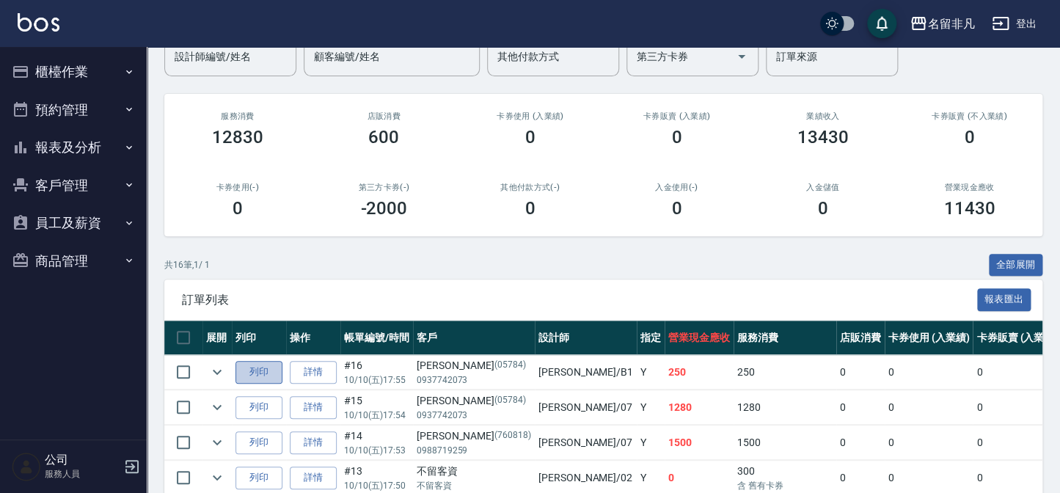
click at [255, 369] on button "列印" at bounding box center [259, 372] width 47 height 23
click at [60, 141] on button "報表及分析" at bounding box center [73, 147] width 135 height 38
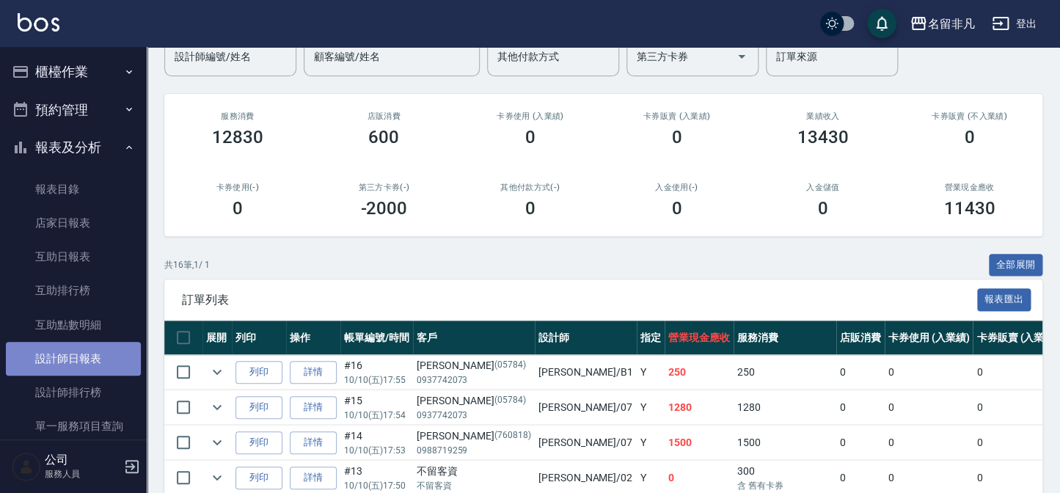
click at [112, 363] on link "設計師日報表" at bounding box center [73, 359] width 135 height 34
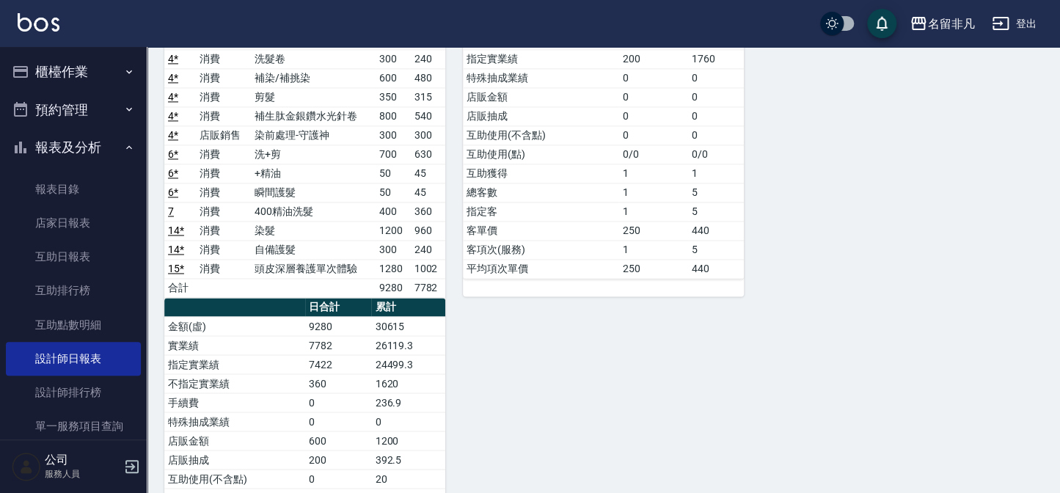
scroll to position [814, 0]
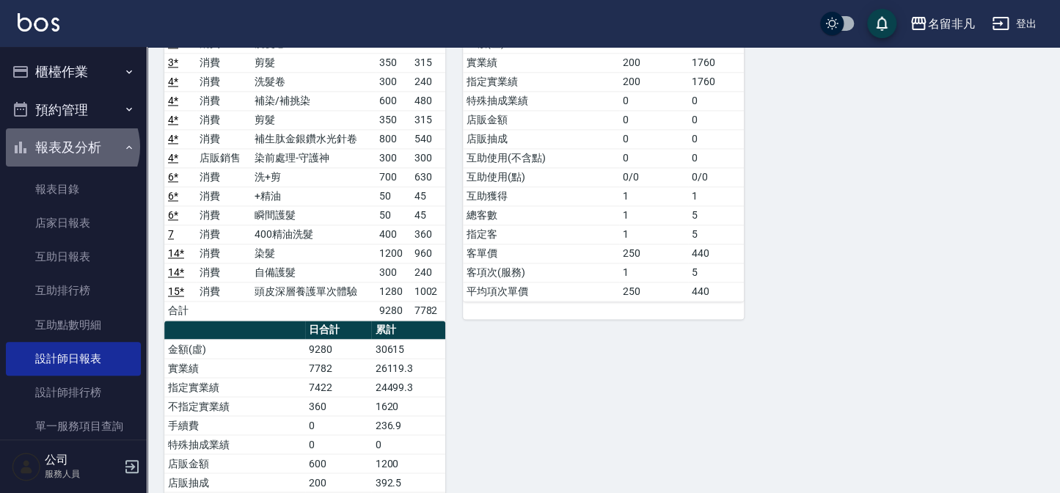
click at [71, 147] on button "報表及分析" at bounding box center [73, 147] width 135 height 38
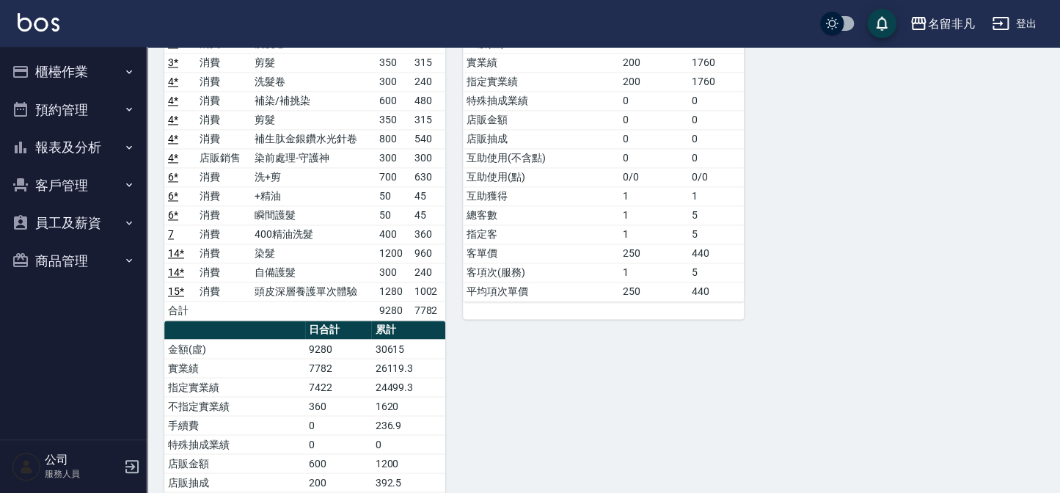
click at [79, 81] on button "櫃檯作業" at bounding box center [73, 72] width 135 height 38
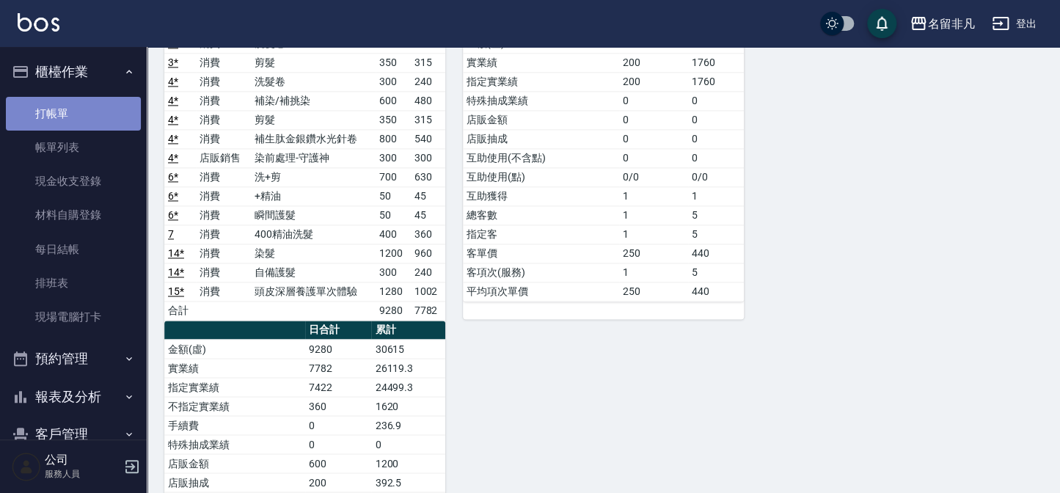
click at [87, 112] on link "打帳單" at bounding box center [73, 114] width 135 height 34
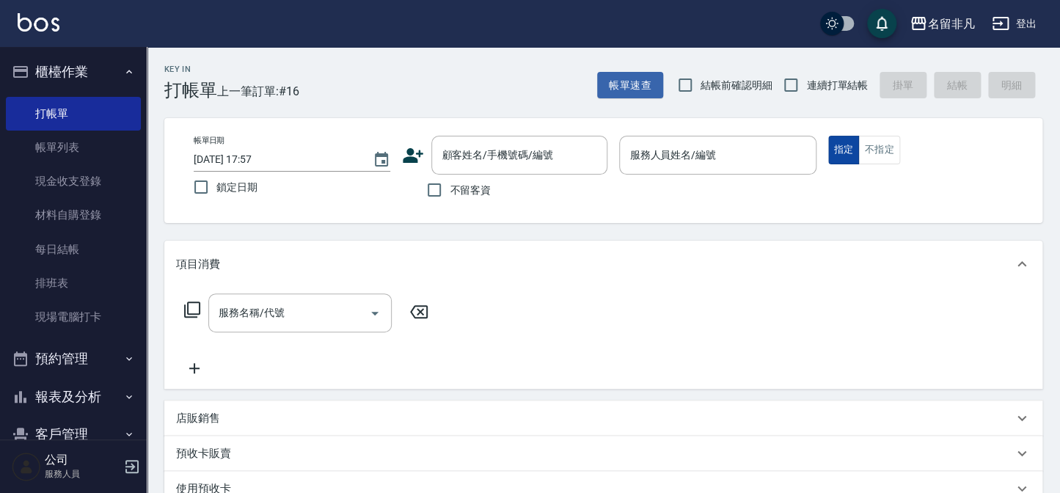
click at [841, 147] on button "指定" at bounding box center [844, 150] width 32 height 29
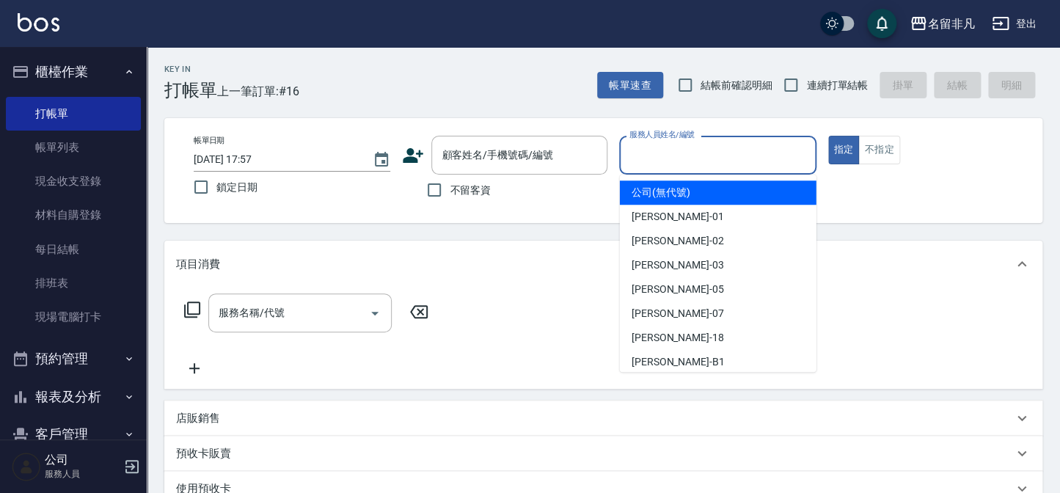
click at [763, 164] on input "服務人員姓名/編號" at bounding box center [717, 155] width 183 height 26
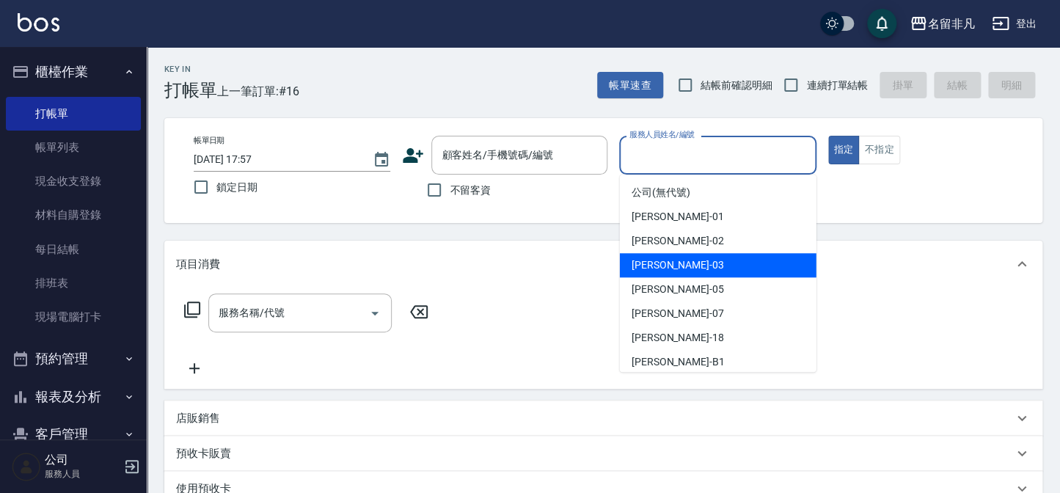
drag, startPoint x: 740, startPoint y: 269, endPoint x: 707, endPoint y: 259, distance: 34.6
click at [740, 269] on div "[PERSON_NAME] -03" at bounding box center [718, 265] width 197 height 24
type input "[PERSON_NAME]-03"
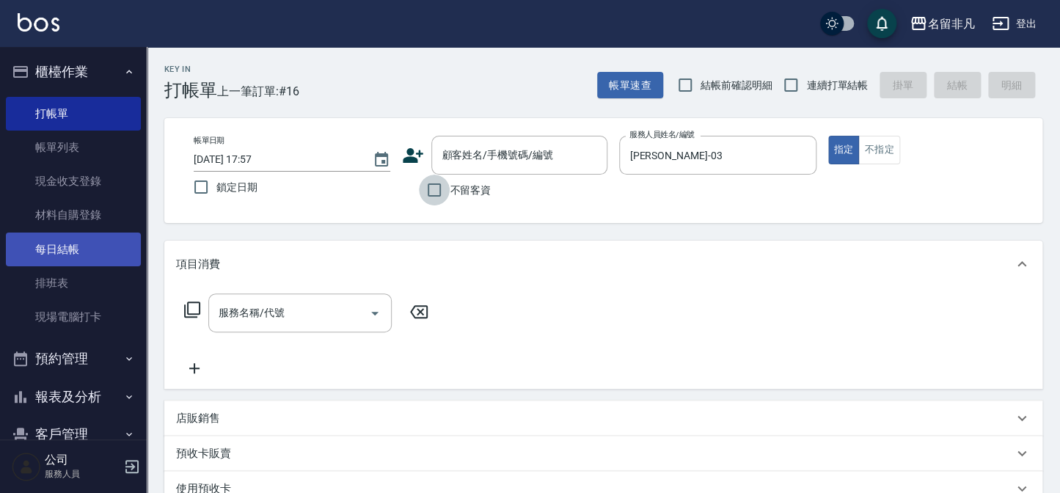
drag, startPoint x: 434, startPoint y: 187, endPoint x: 131, endPoint y: 257, distance: 310.2
click at [433, 187] on input "不留客資" at bounding box center [434, 190] width 31 height 31
checkbox input "true"
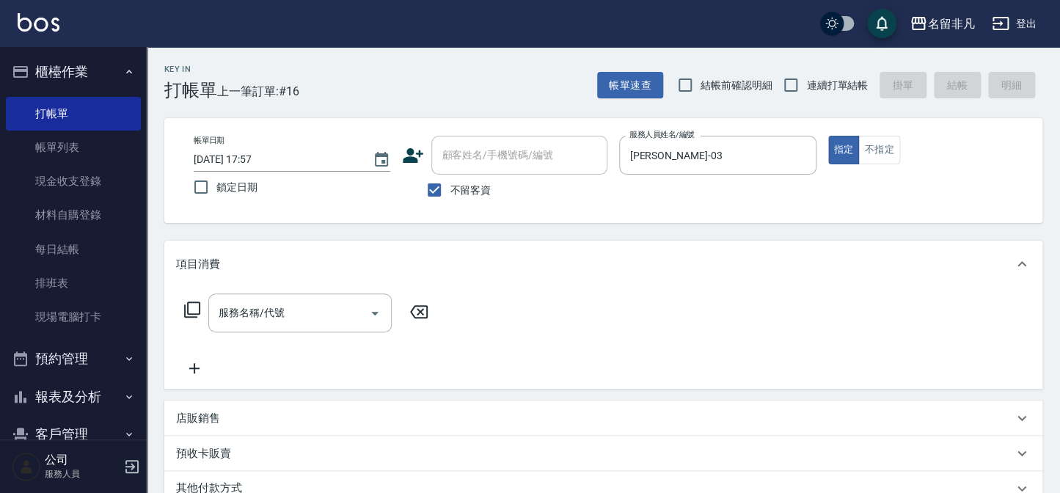
click at [189, 308] on icon at bounding box center [192, 310] width 18 height 18
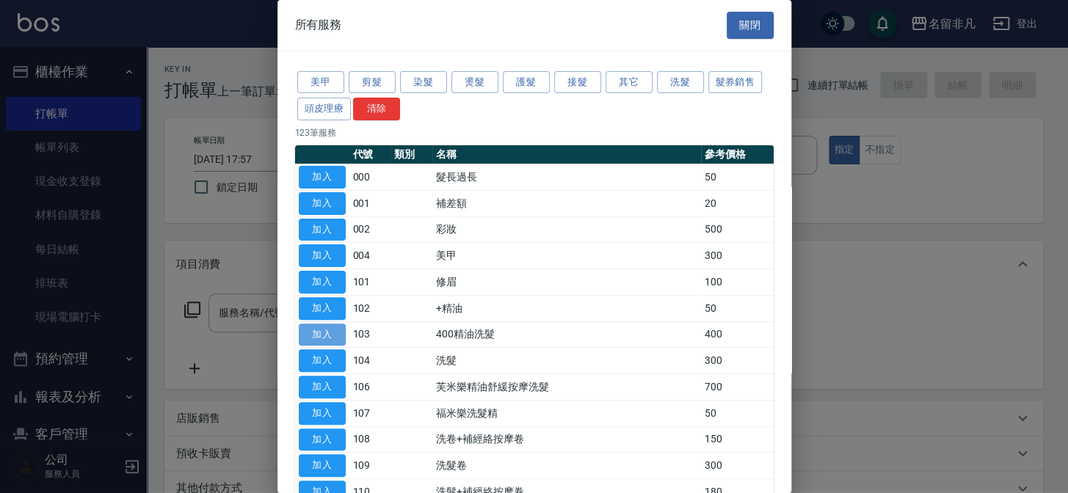
click at [327, 328] on button "加入" at bounding box center [322, 335] width 47 height 23
type input "400精油洗髮(103)"
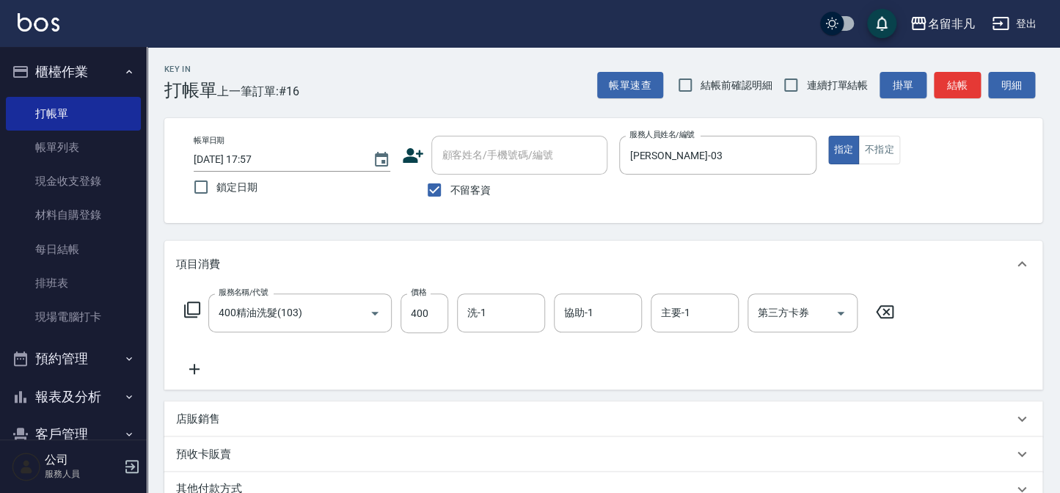
click at [199, 368] on icon at bounding box center [194, 369] width 37 height 18
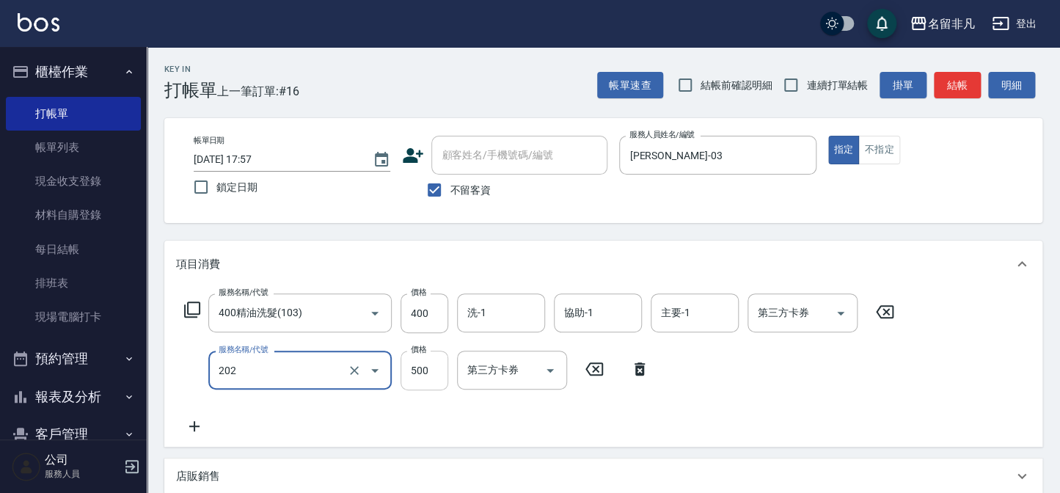
type input "剪髮(202)"
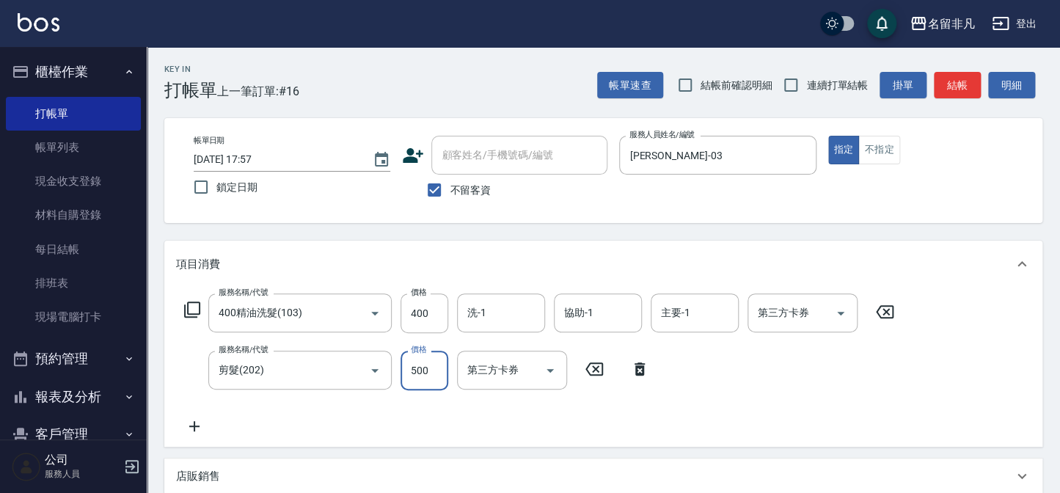
click at [415, 365] on input "500" at bounding box center [425, 371] width 48 height 40
click at [417, 366] on input "6600" at bounding box center [425, 371] width 48 height 40
click at [418, 366] on input "6600" at bounding box center [425, 371] width 48 height 40
type input "600"
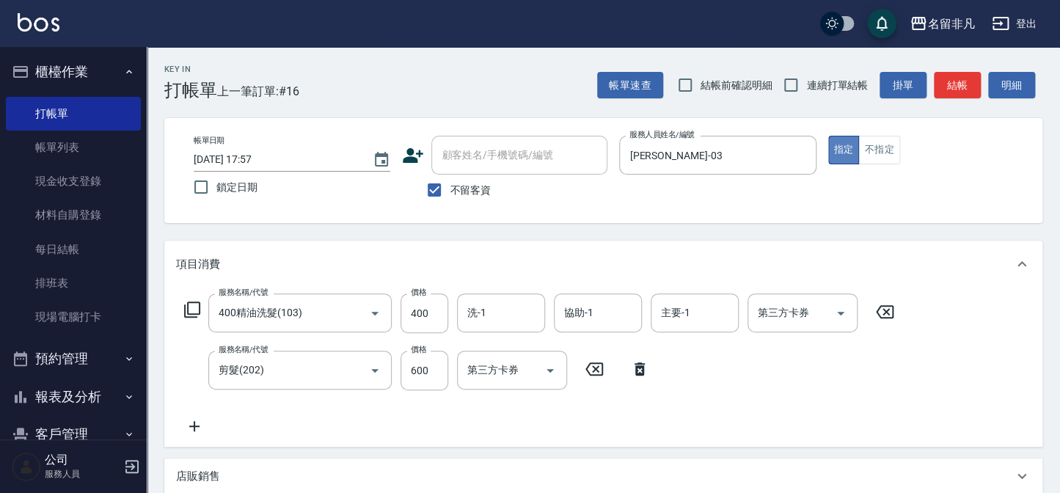
click at [842, 147] on button "指定" at bounding box center [844, 150] width 32 height 29
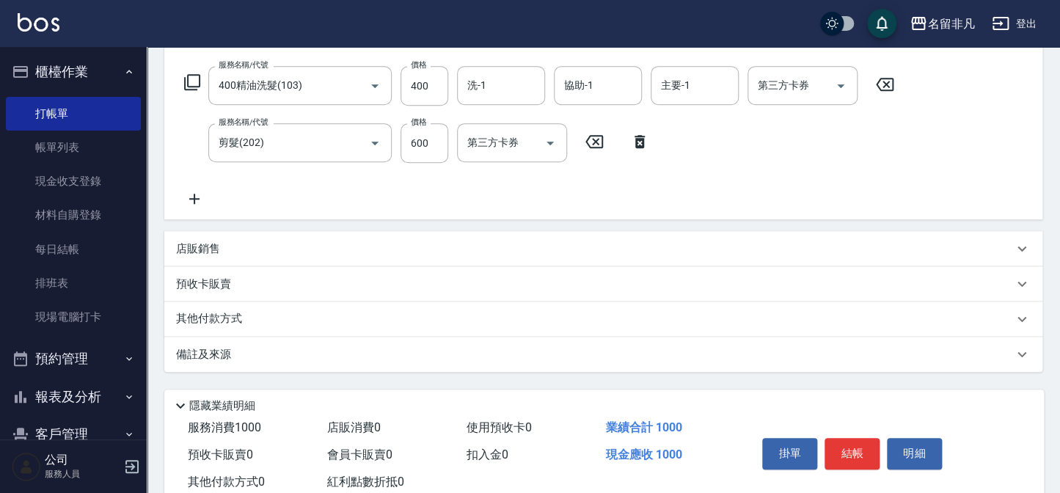
scroll to position [266, 0]
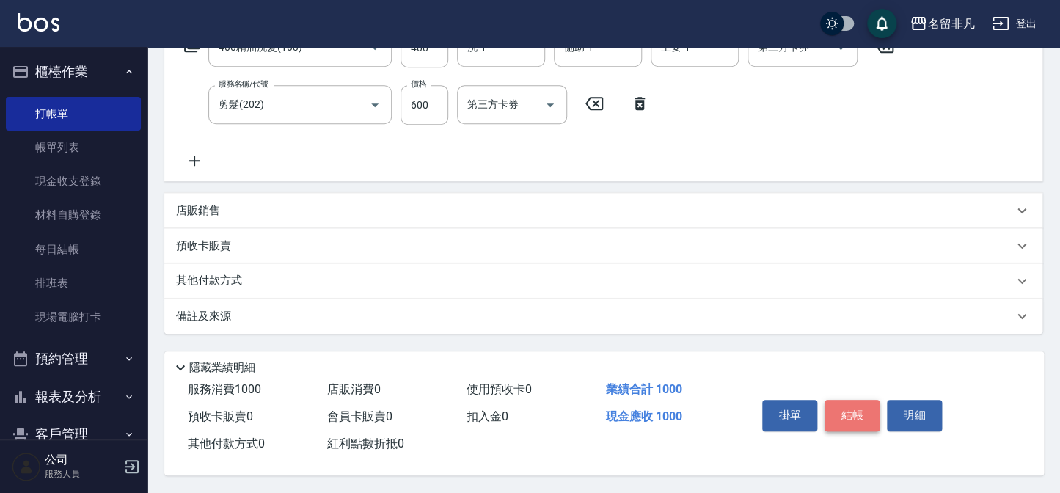
click at [851, 407] on button "結帳" at bounding box center [852, 415] width 55 height 31
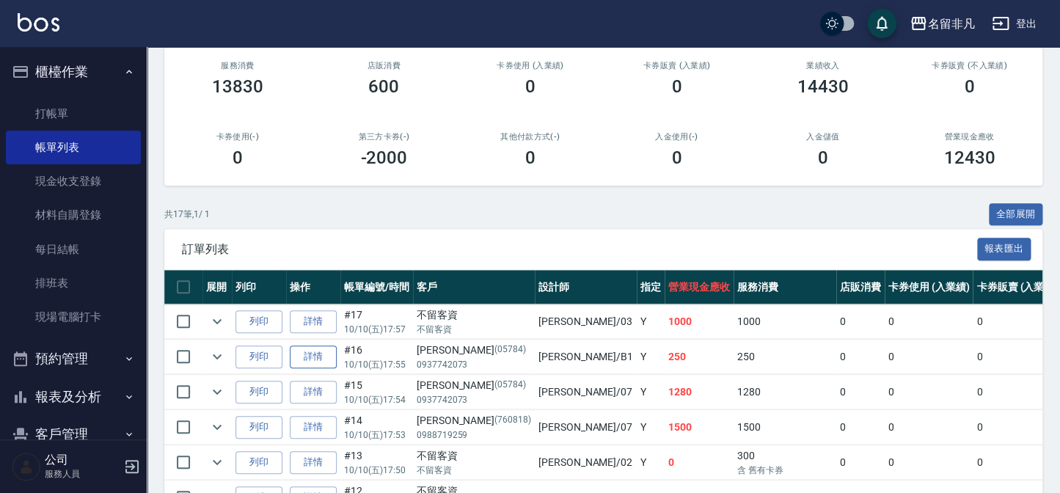
scroll to position [200, 0]
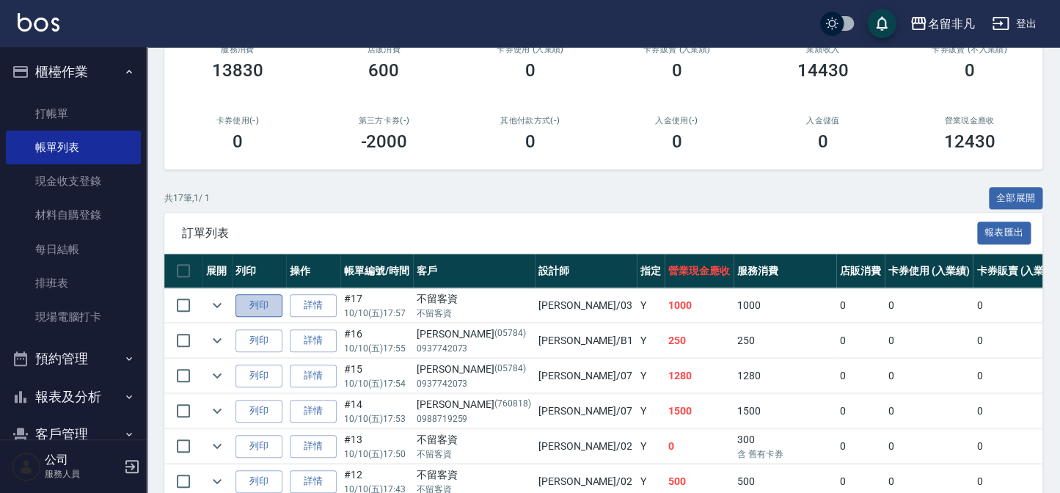
click at [261, 302] on button "列印" at bounding box center [259, 305] width 47 height 23
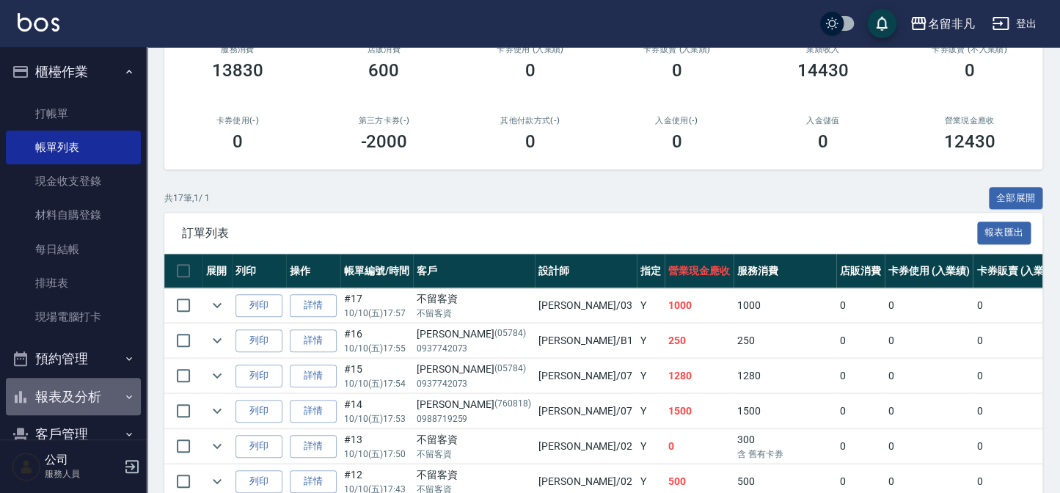
click at [81, 397] on button "報表及分析" at bounding box center [73, 397] width 135 height 38
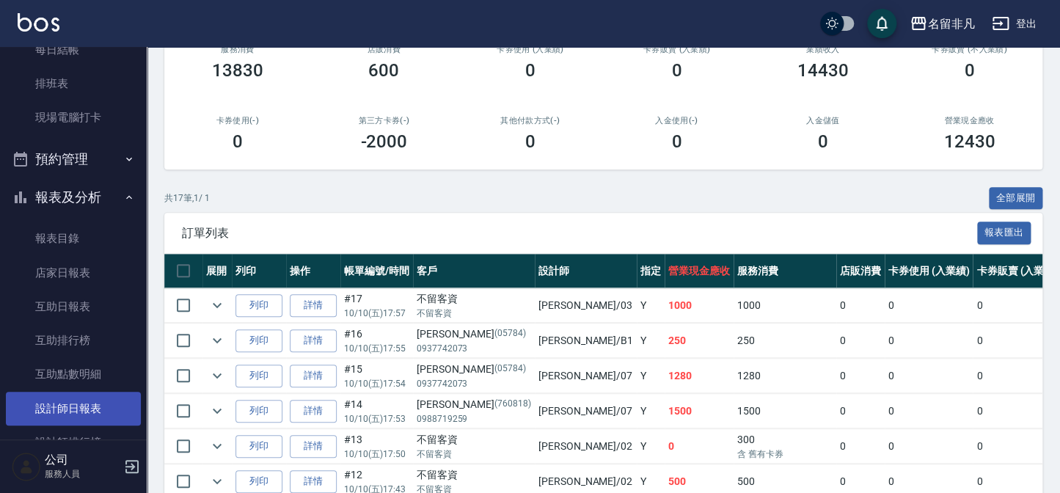
click at [77, 413] on link "設計師日報表" at bounding box center [73, 409] width 135 height 34
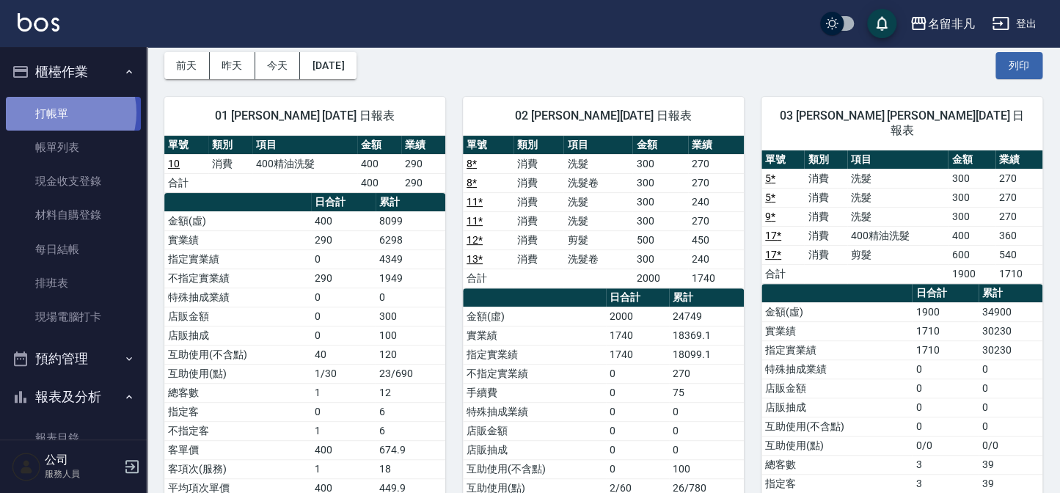
click at [60, 112] on link "打帳單" at bounding box center [73, 114] width 135 height 34
